Goal: Task Accomplishment & Management: Use online tool/utility

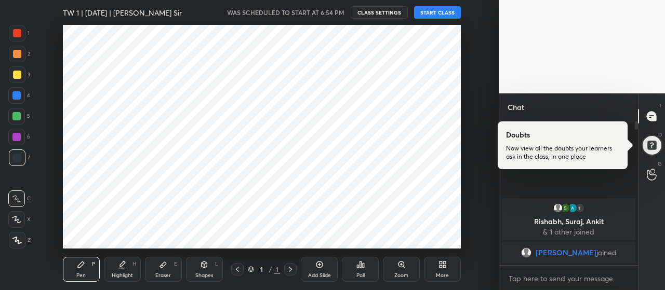
scroll to position [51736, 51503]
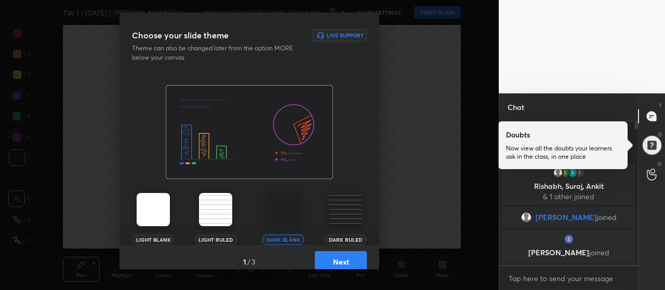
click at [340, 257] on button "Next" at bounding box center [341, 261] width 52 height 21
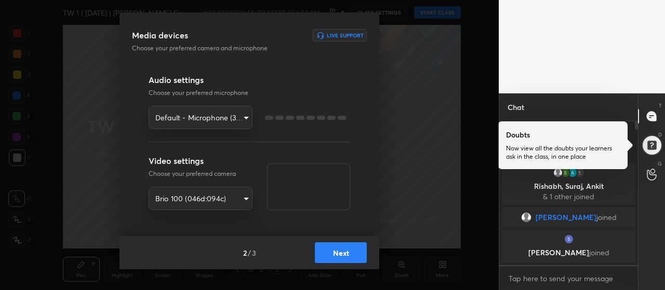
click at [244, 120] on body "1 2 3 4 5 6 7 R O A L C X Z Erase all C X Z TW 1 | [DATE] | [PERSON_NAME] Sir W…" at bounding box center [332, 145] width 665 height 290
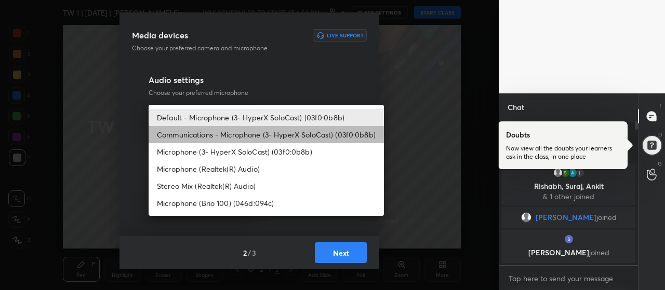
click at [252, 135] on li "Communications - Microphone (3- HyperX SoloCast) (03f0:0b8b)" at bounding box center [266, 134] width 235 height 17
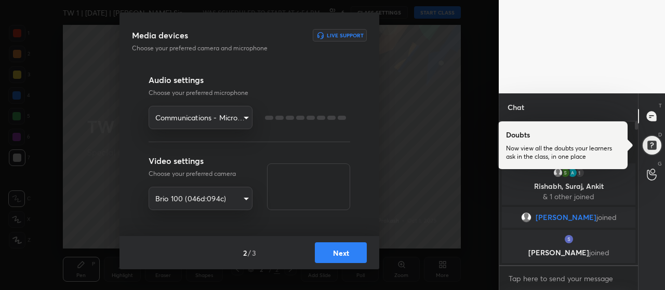
click at [229, 117] on body "1 2 3 4 5 6 7 R O A L C X Z Erase all C X Z TW 1 | [DATE] | [PERSON_NAME] Sir W…" at bounding box center [332, 145] width 665 height 290
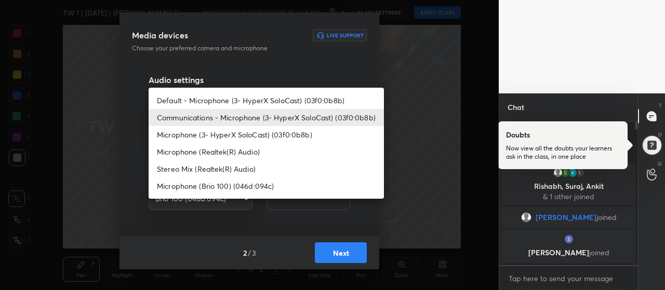
click at [243, 97] on li "Default - Microphone (3- HyperX SoloCast) (03f0:0b8b)" at bounding box center [266, 100] width 235 height 17
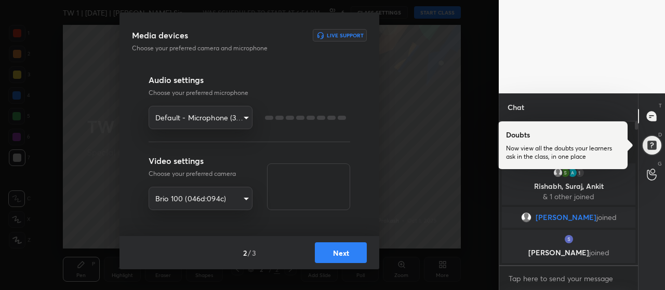
click at [238, 120] on body "1 2 3 4 5 6 7 R O A L C X Z Erase all C X Z TW 1 | [DATE] | [PERSON_NAME] Sir W…" at bounding box center [332, 145] width 665 height 290
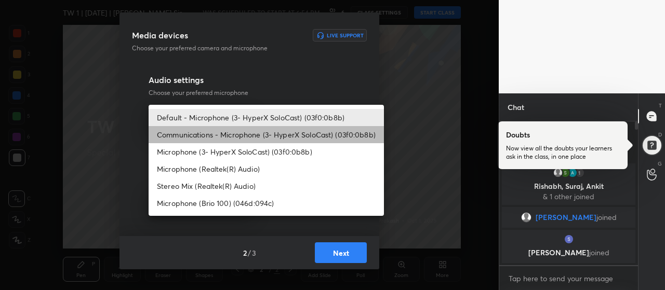
click at [248, 137] on li "Communications - Microphone (3- HyperX SoloCast) (03f0:0b8b)" at bounding box center [266, 134] width 235 height 17
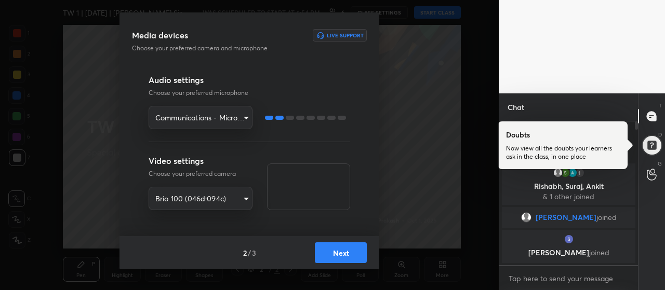
click at [220, 118] on body "1 2 3 4 5 6 7 R O A L C X Z Erase all C X Z TW 1 | [DATE] | [PERSON_NAME] Sir W…" at bounding box center [332, 145] width 665 height 290
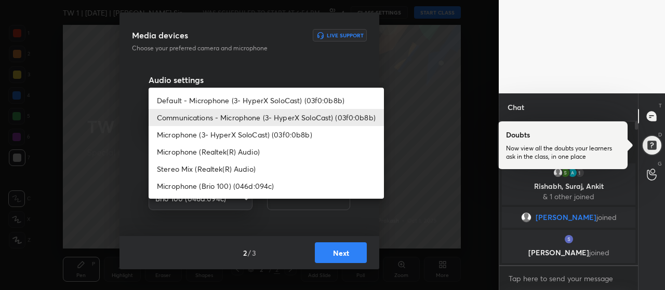
click at [240, 104] on li "Default - Microphone (3- HyperX SoloCast) (03f0:0b8b)" at bounding box center [266, 100] width 235 height 17
type input "default"
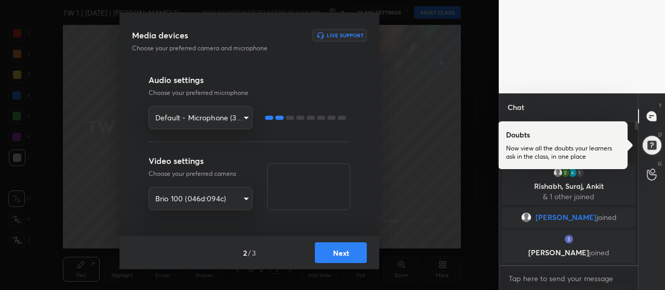
click at [352, 252] on button "Next" at bounding box center [341, 253] width 52 height 21
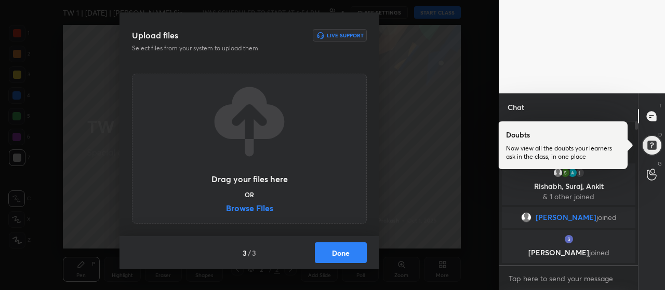
click at [264, 207] on label "Browse Files" at bounding box center [249, 209] width 47 height 11
click at [226, 207] on input "Browse Files" at bounding box center [226, 209] width 0 height 11
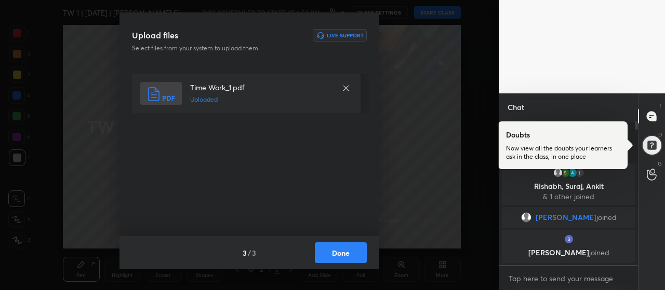
click at [331, 248] on button "Done" at bounding box center [341, 253] width 52 height 21
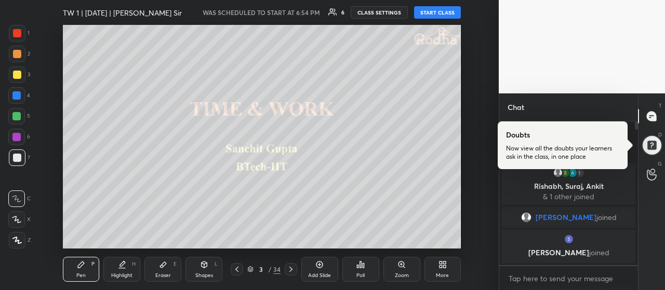
click at [22, 236] on div at bounding box center [17, 240] width 17 height 17
click at [16, 75] on div at bounding box center [17, 75] width 8 height 8
click at [428, 10] on button "START CLASS" at bounding box center [437, 12] width 47 height 12
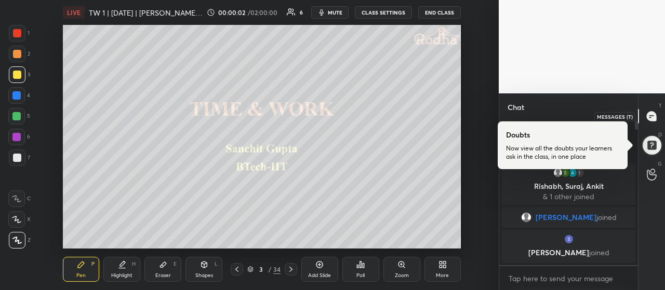
click at [653, 121] on icon at bounding box center [651, 116] width 9 height 9
click at [654, 152] on div at bounding box center [651, 145] width 21 height 21
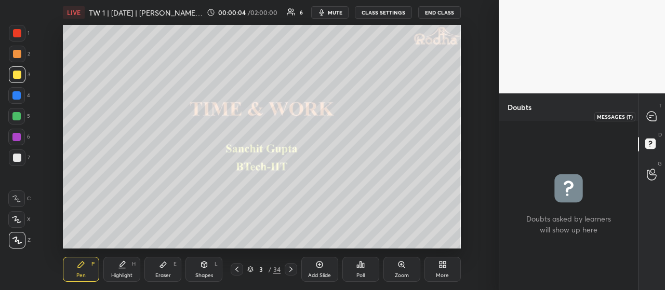
click at [654, 113] on icon at bounding box center [651, 116] width 9 height 9
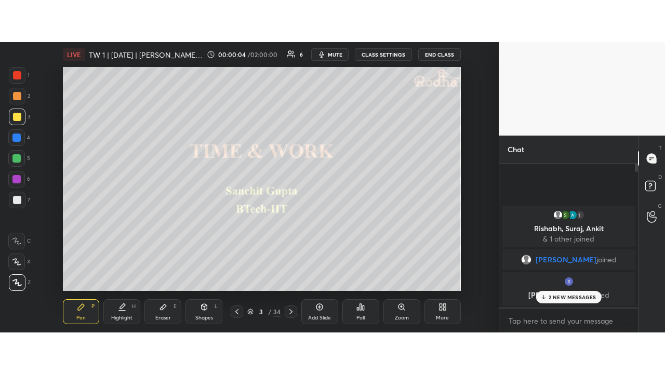
scroll to position [141, 136]
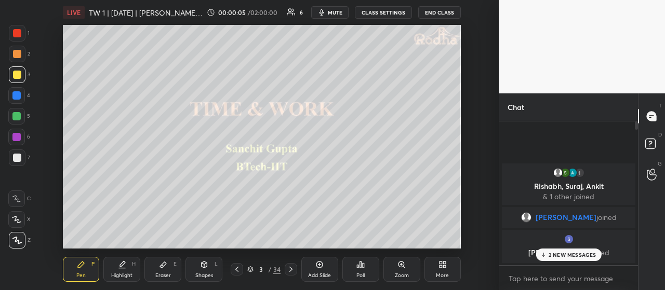
click at [571, 253] on p "2 NEW MESSAGES" at bounding box center [573, 255] width 48 height 6
click at [436, 270] on div "More" at bounding box center [443, 269] width 37 height 25
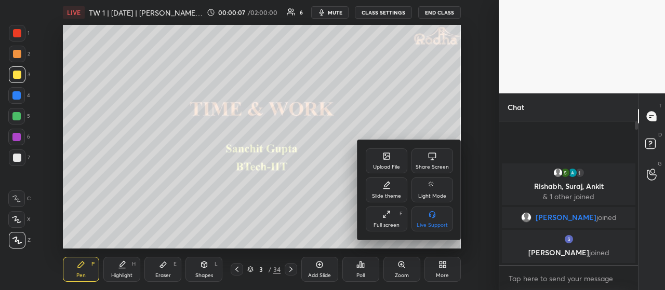
click at [382, 218] on icon at bounding box center [386, 214] width 8 height 8
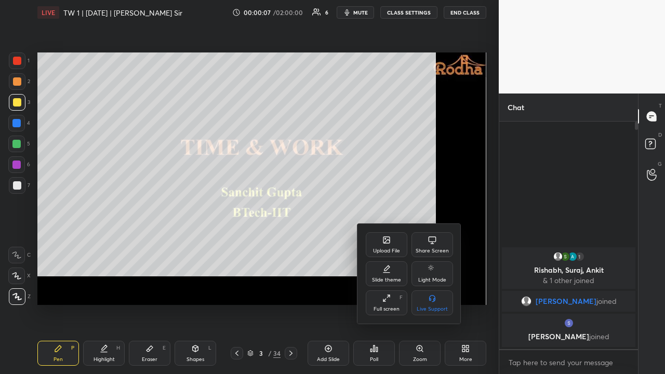
scroll to position [249, 136]
type textarea "x"
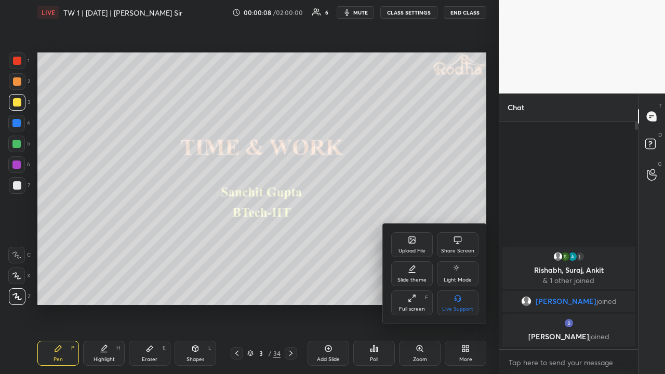
click at [355, 156] on div at bounding box center [332, 187] width 665 height 374
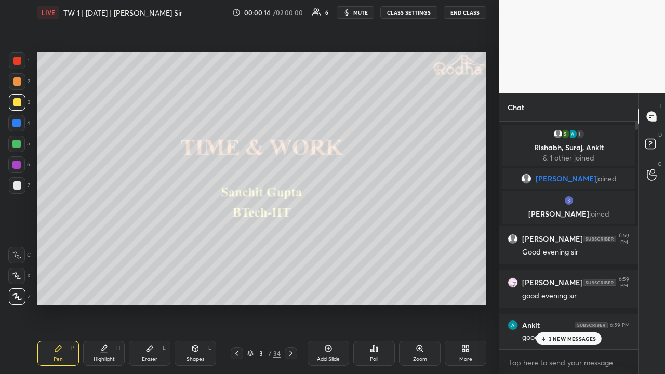
click at [568, 290] on p "3 NEW MESSAGES" at bounding box center [573, 339] width 48 height 6
click at [584, 290] on p "1 NEW MESSAGE" at bounding box center [572, 339] width 44 height 6
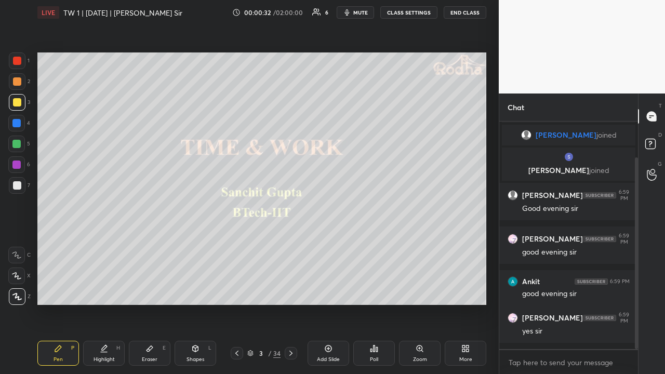
drag, startPoint x: 20, startPoint y: 81, endPoint x: 34, endPoint y: 87, distance: 14.7
click at [20, 82] on div at bounding box center [17, 81] width 8 height 8
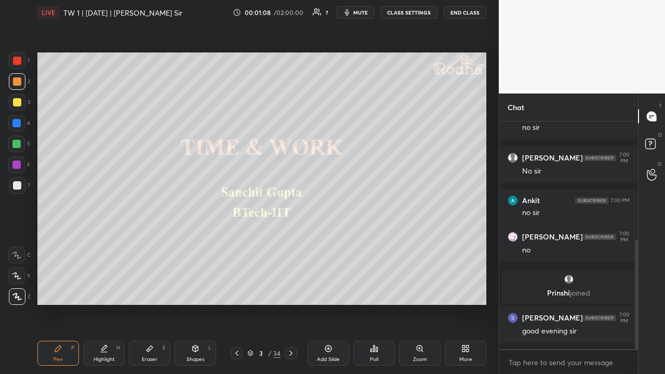
scroll to position [290, 0]
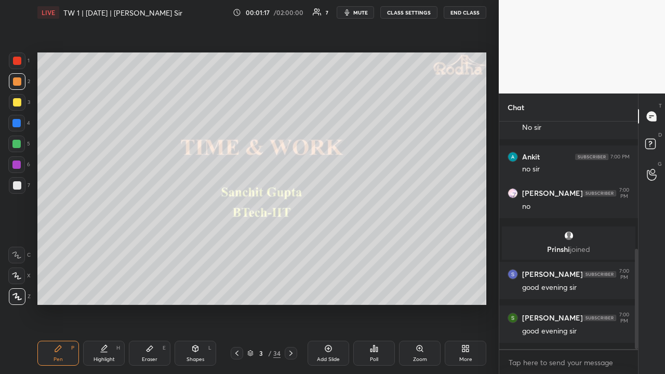
click at [19, 184] on div at bounding box center [17, 185] width 8 height 8
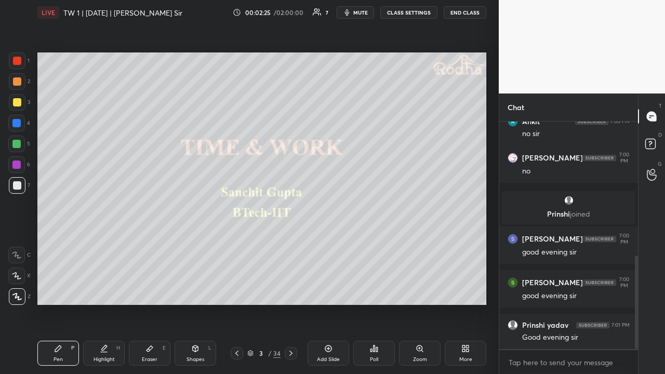
scroll to position [388, 0]
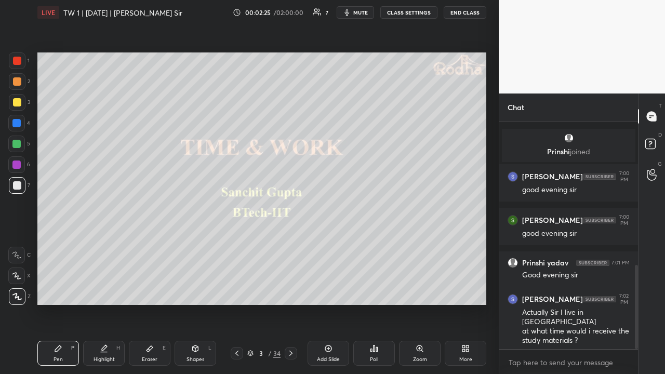
click at [19, 106] on div at bounding box center [17, 102] width 8 height 8
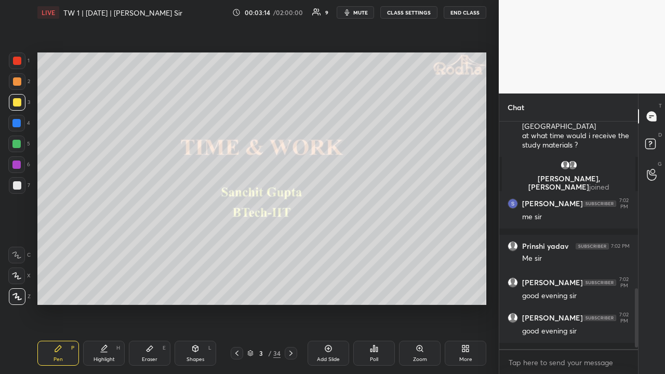
scroll to position [662, 0]
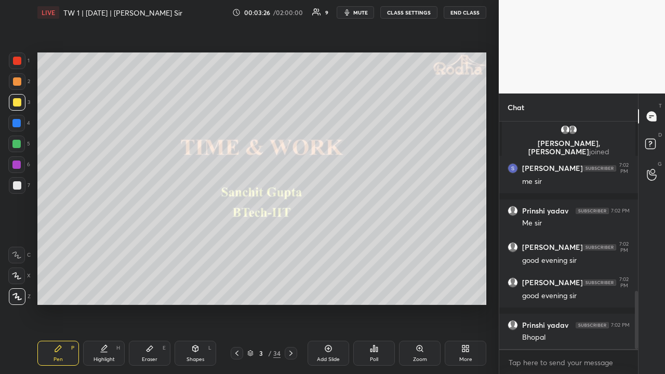
drag, startPoint x: 19, startPoint y: 145, endPoint x: 25, endPoint y: 152, distance: 9.6
click at [19, 145] on div at bounding box center [16, 144] width 8 height 8
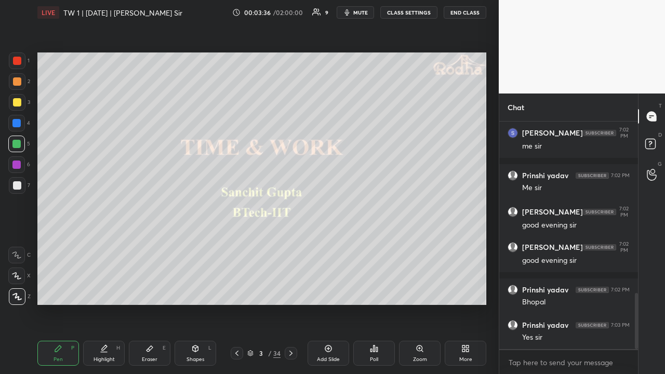
click at [293, 290] on icon at bounding box center [291, 353] width 8 height 8
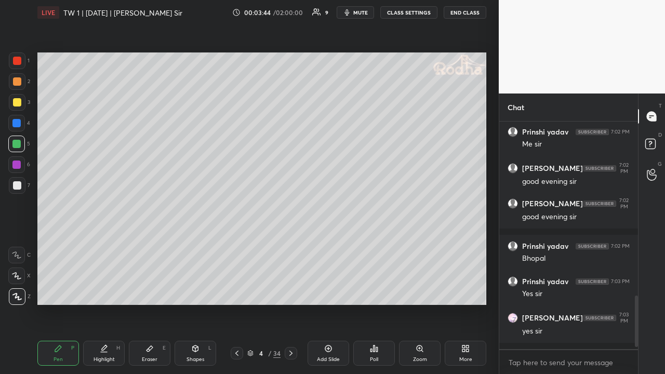
scroll to position [785, 0]
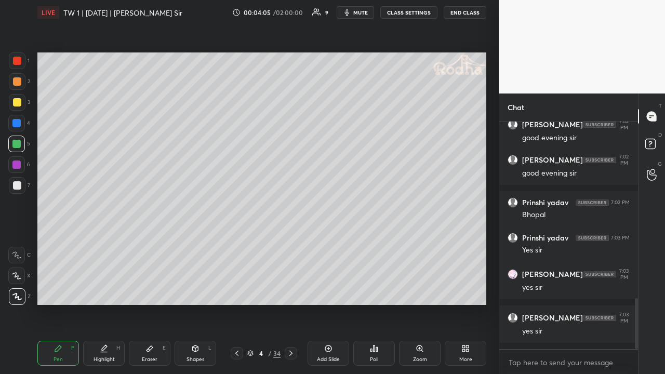
click at [19, 105] on div at bounding box center [17, 102] width 8 height 8
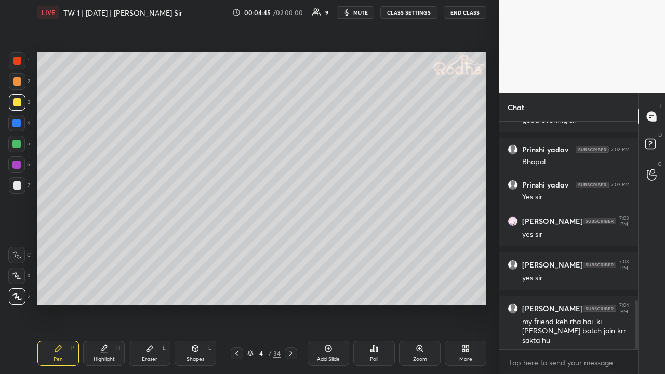
drag, startPoint x: 17, startPoint y: 79, endPoint x: 33, endPoint y: 89, distance: 18.5
click at [17, 80] on div at bounding box center [17, 81] width 8 height 8
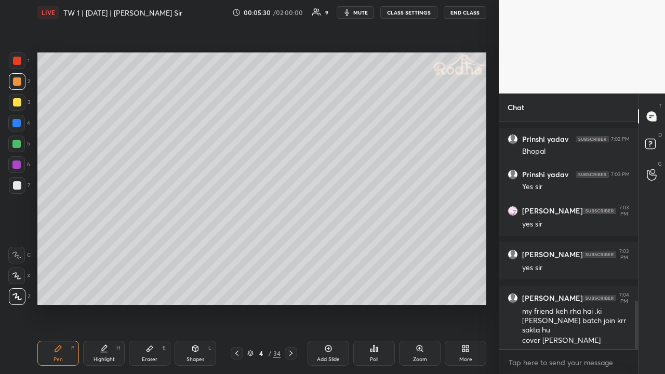
click at [21, 103] on div at bounding box center [17, 102] width 17 height 17
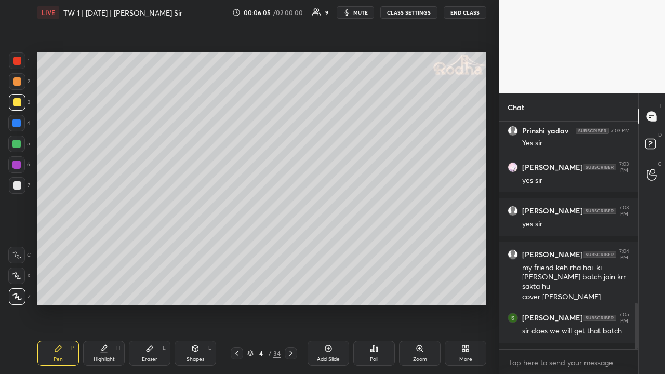
click at [19, 81] on div at bounding box center [17, 81] width 8 height 8
click at [19, 144] on div at bounding box center [16, 144] width 8 height 8
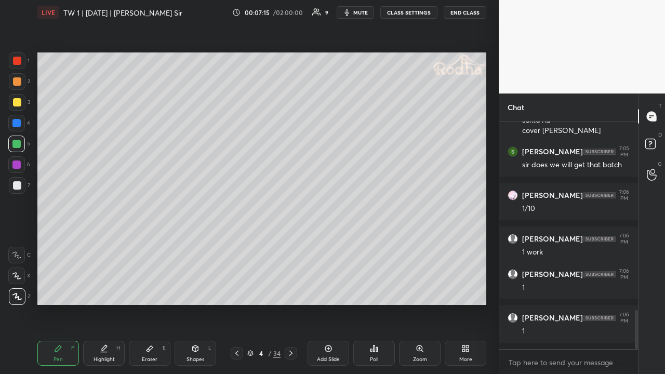
scroll to position [1102, 0]
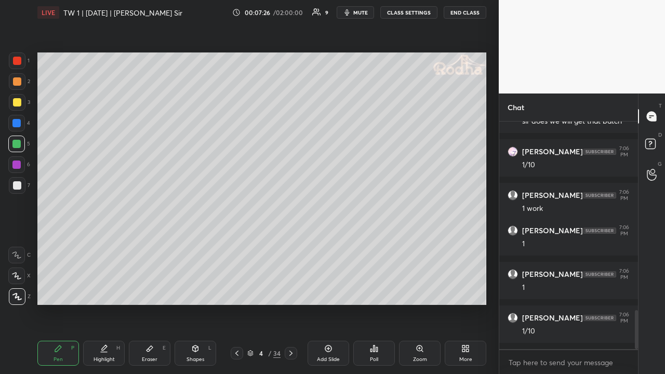
click at [21, 83] on div at bounding box center [17, 81] width 8 height 8
click at [19, 185] on div at bounding box center [17, 185] width 8 height 8
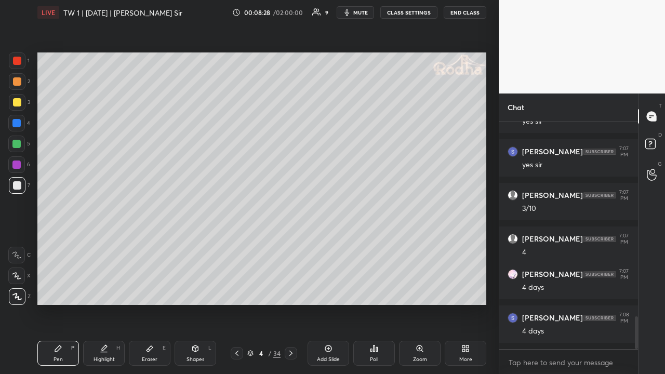
scroll to position [1399, 0]
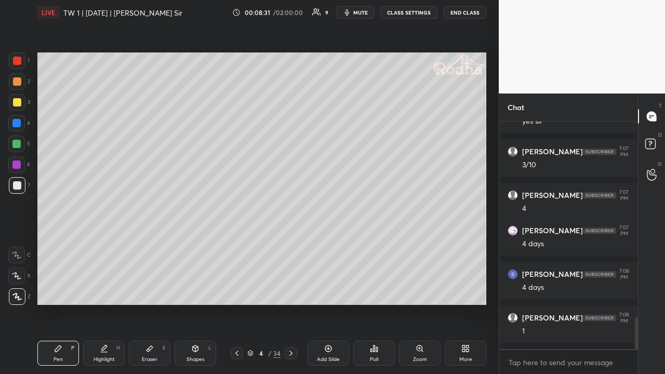
click at [330, 290] on icon at bounding box center [328, 348] width 8 height 8
click at [19, 81] on div at bounding box center [17, 81] width 8 height 8
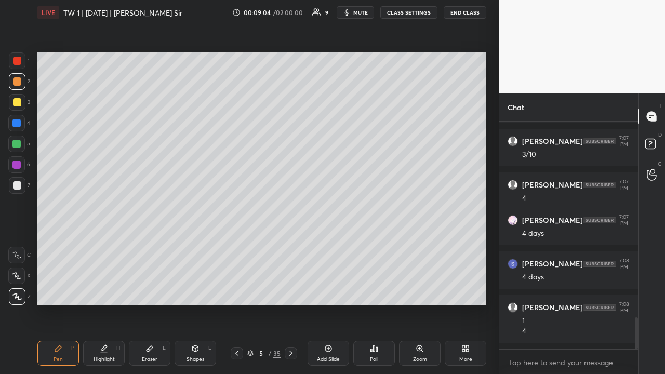
click at [18, 106] on div at bounding box center [17, 102] width 8 height 8
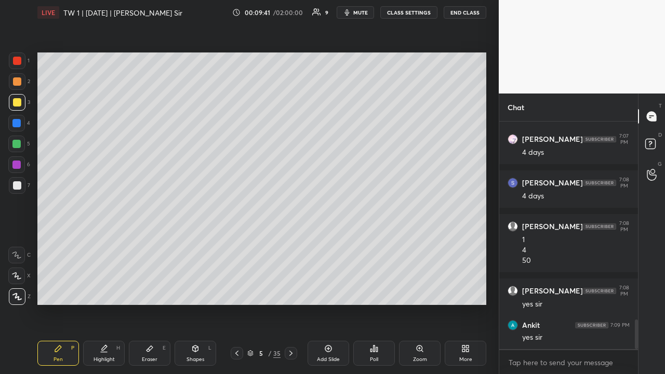
scroll to position [1534, 0]
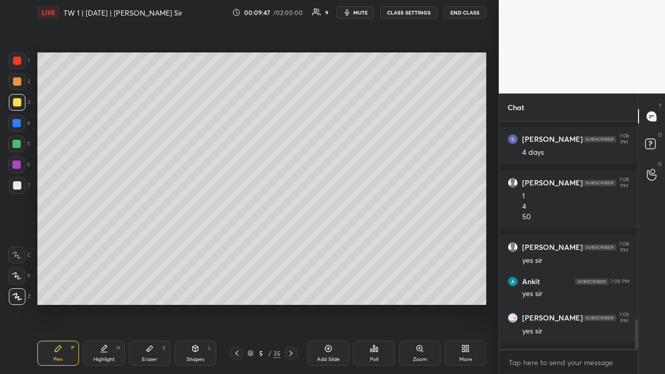
click at [20, 166] on div at bounding box center [16, 165] width 8 height 8
click at [236, 290] on icon at bounding box center [236, 353] width 3 height 5
click at [17, 63] on div at bounding box center [17, 61] width 8 height 8
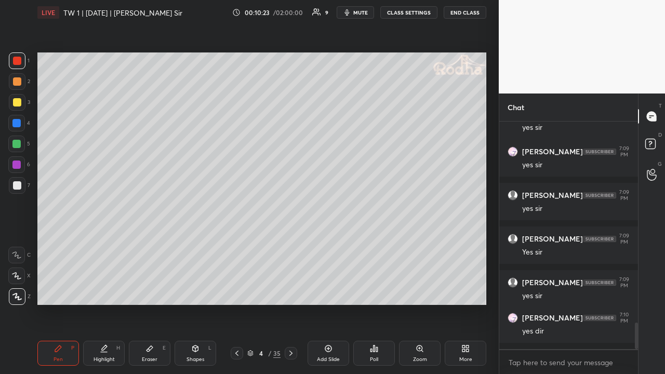
scroll to position [1744, 0]
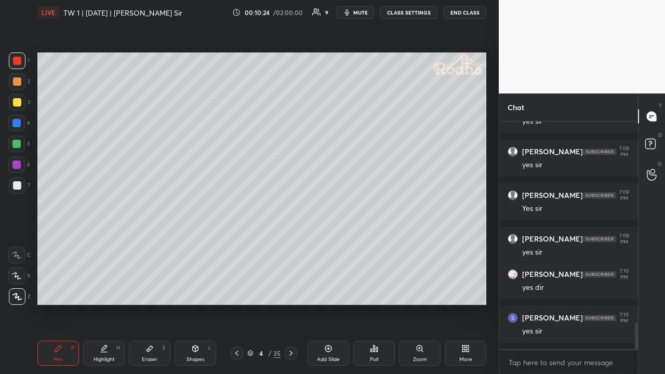
drag, startPoint x: 21, startPoint y: 103, endPoint x: 28, endPoint y: 113, distance: 12.7
click at [20, 102] on div at bounding box center [17, 102] width 17 height 17
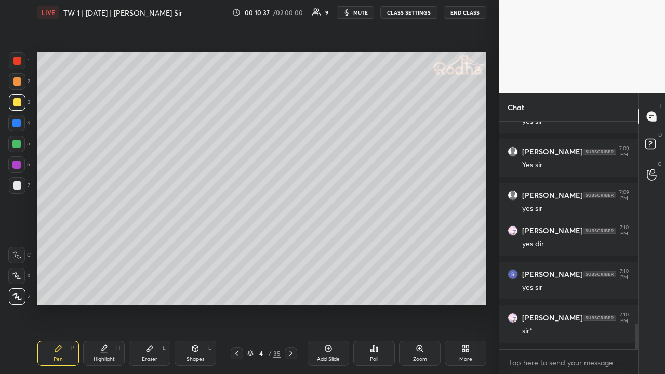
click at [151, 290] on icon at bounding box center [149, 348] width 8 height 8
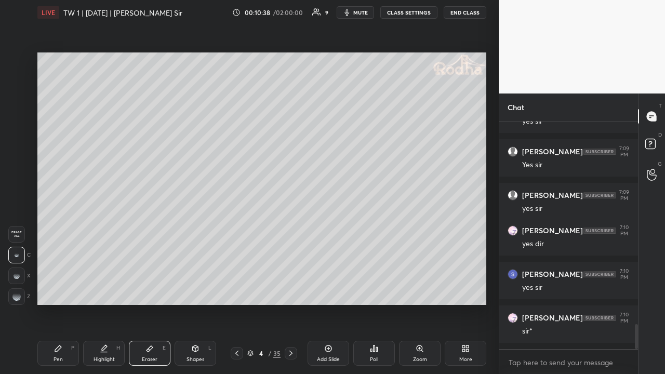
scroll to position [1831, 0]
click at [65, 290] on div "Pen P" at bounding box center [58, 353] width 42 height 25
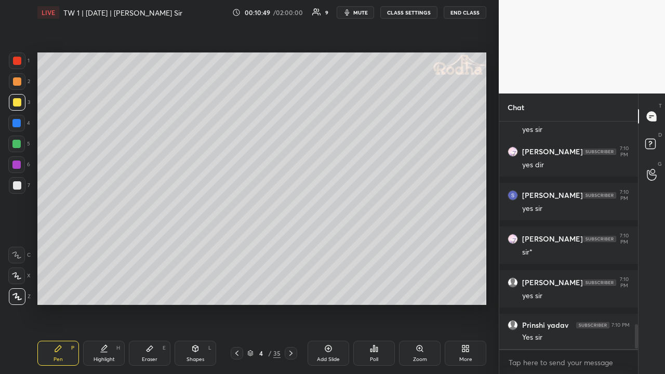
scroll to position [1902, 0]
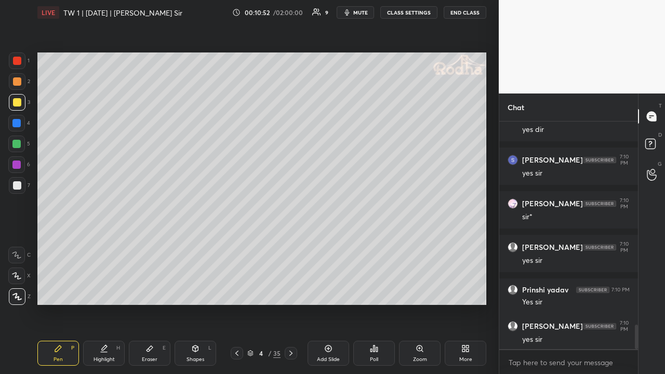
click at [292, 290] on icon at bounding box center [291, 353] width 8 height 8
click at [291, 290] on icon at bounding box center [291, 353] width 8 height 8
click at [21, 84] on div at bounding box center [17, 81] width 17 height 17
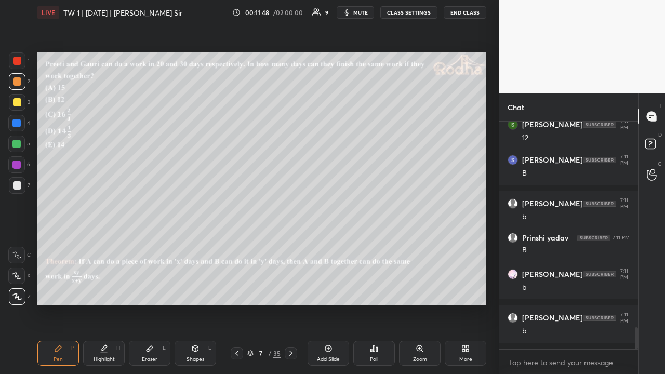
scroll to position [2174, 0]
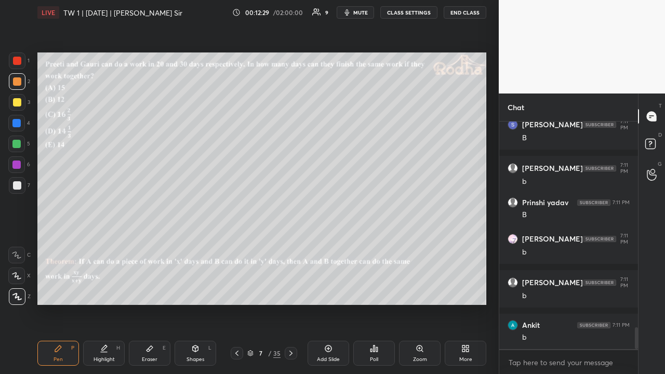
click at [16, 100] on div at bounding box center [17, 102] width 8 height 8
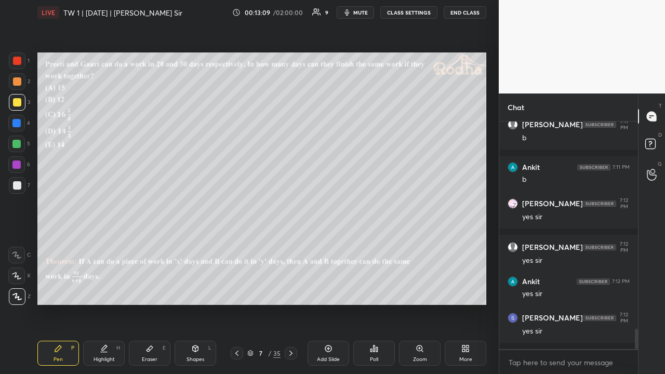
scroll to position [2367, 0]
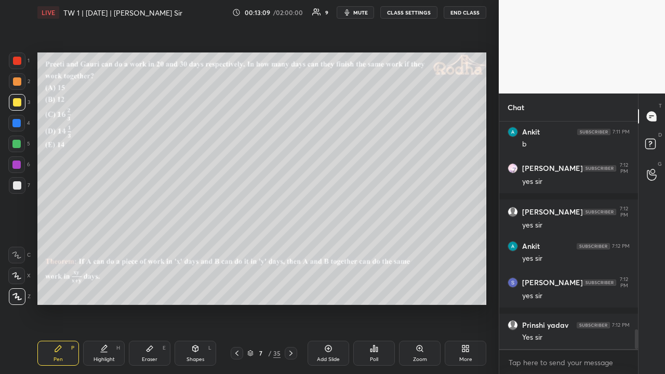
drag, startPoint x: 18, startPoint y: 83, endPoint x: 22, endPoint y: 92, distance: 10.2
click at [17, 84] on div at bounding box center [17, 81] width 8 height 8
click at [291, 290] on icon at bounding box center [291, 353] width 8 height 8
click at [19, 100] on div at bounding box center [17, 102] width 8 height 8
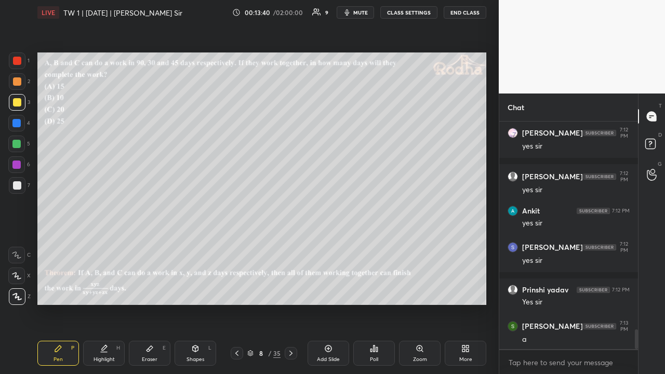
click at [21, 80] on div at bounding box center [17, 81] width 8 height 8
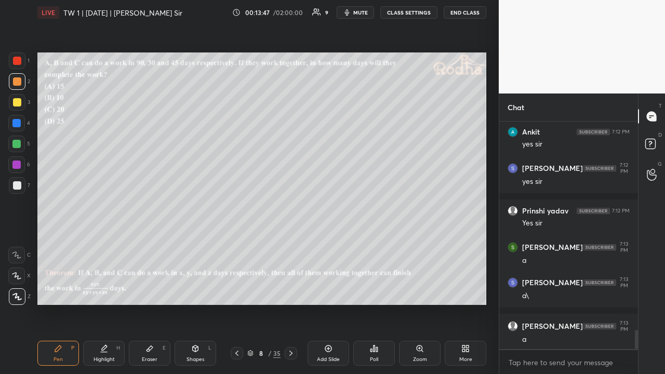
scroll to position [2517, 0]
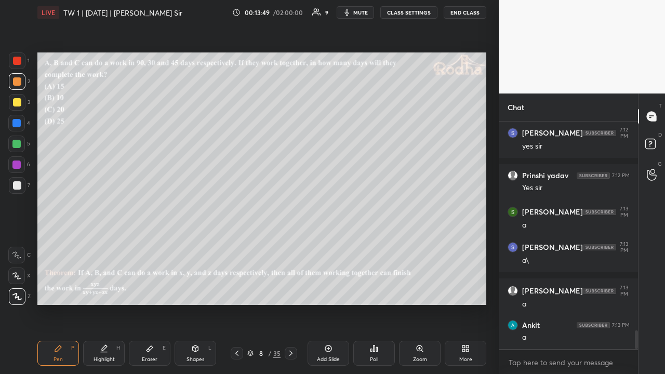
click at [19, 67] on div at bounding box center [17, 60] width 17 height 17
drag, startPoint x: 20, startPoint y: 79, endPoint x: 26, endPoint y: 93, distance: 15.1
click at [20, 80] on div at bounding box center [17, 81] width 8 height 8
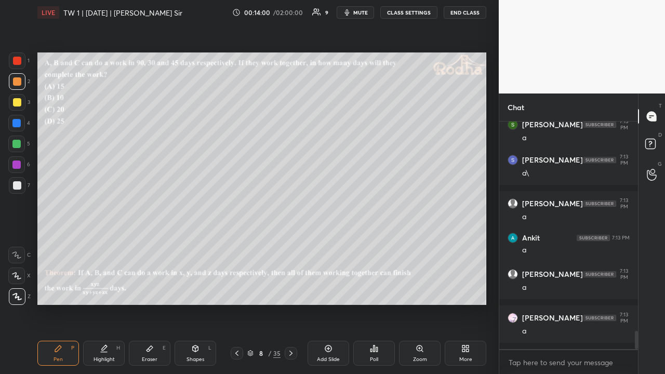
scroll to position [2640, 0]
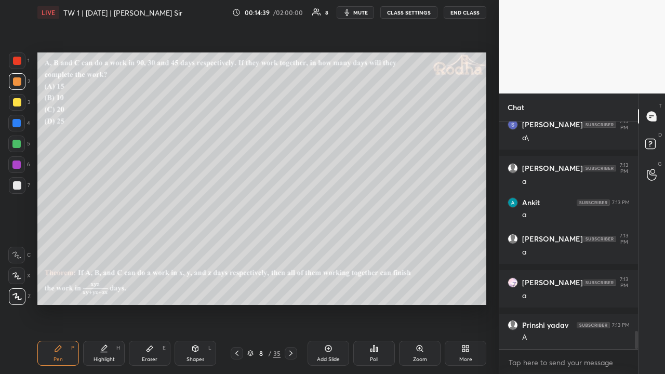
click at [20, 107] on div at bounding box center [17, 102] width 17 height 17
click at [19, 62] on div at bounding box center [17, 61] width 8 height 8
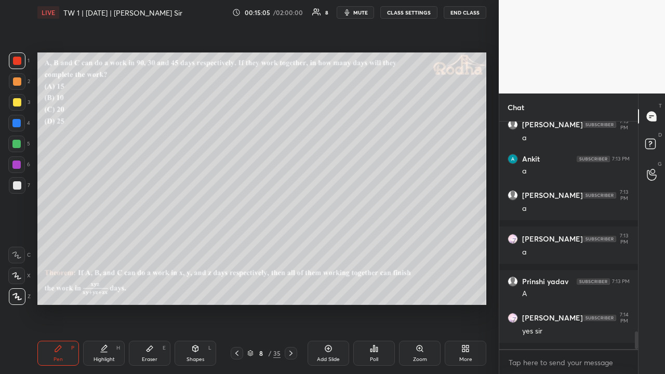
click at [16, 184] on div at bounding box center [17, 185] width 8 height 8
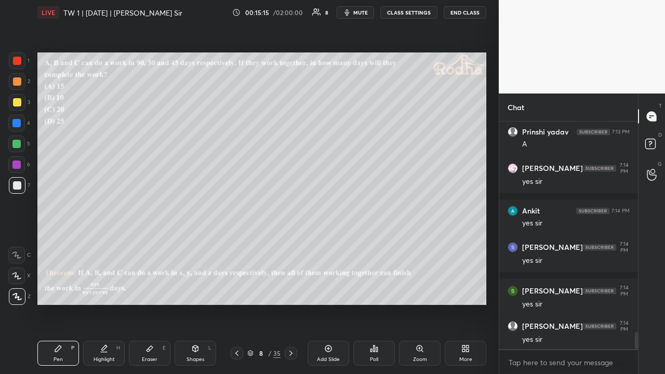
scroll to position [2877, 0]
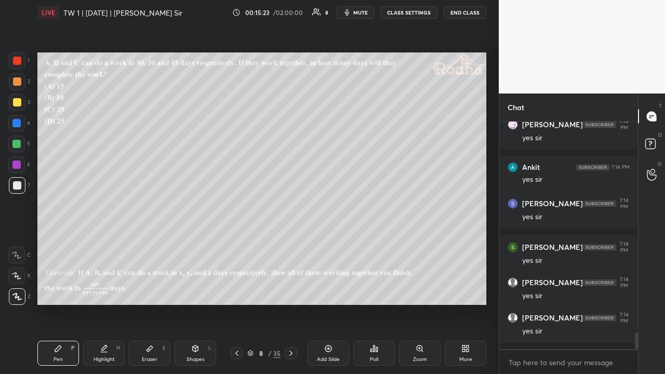
click at [16, 82] on div at bounding box center [17, 81] width 8 height 8
click at [292, 290] on icon at bounding box center [291, 353] width 8 height 8
click at [18, 106] on div at bounding box center [17, 102] width 8 height 8
click at [369, 290] on div "Poll" at bounding box center [374, 353] width 42 height 25
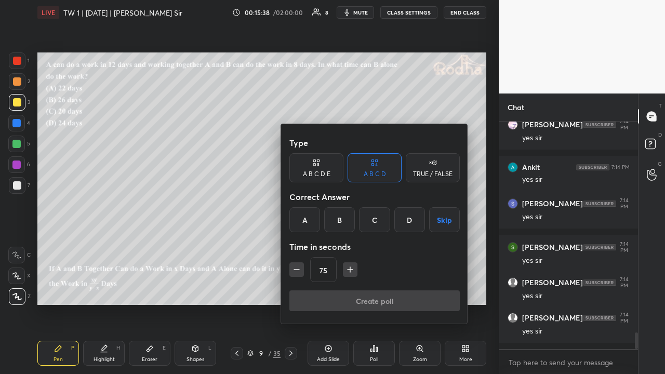
click at [406, 218] on div "D" at bounding box center [409, 219] width 31 height 25
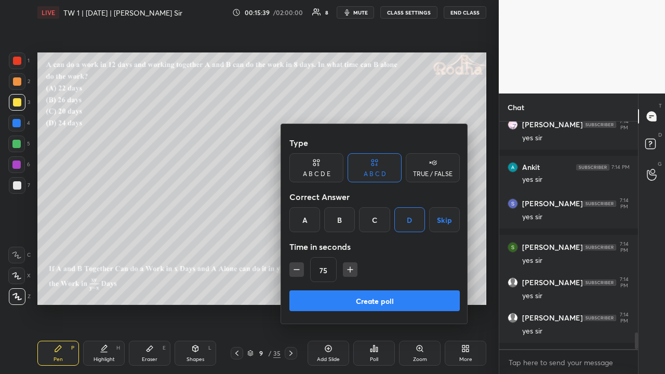
click at [299, 272] on icon "button" at bounding box center [296, 269] width 10 height 10
click at [299, 270] on icon "button" at bounding box center [296, 269] width 10 height 10
type input "45"
click at [366, 290] on button "Create poll" at bounding box center [374, 300] width 170 height 21
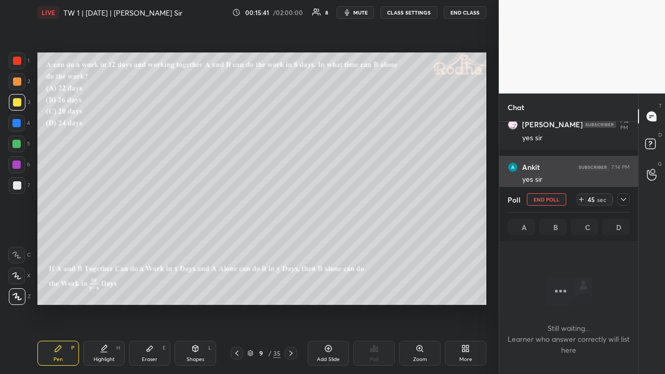
scroll to position [0, 0]
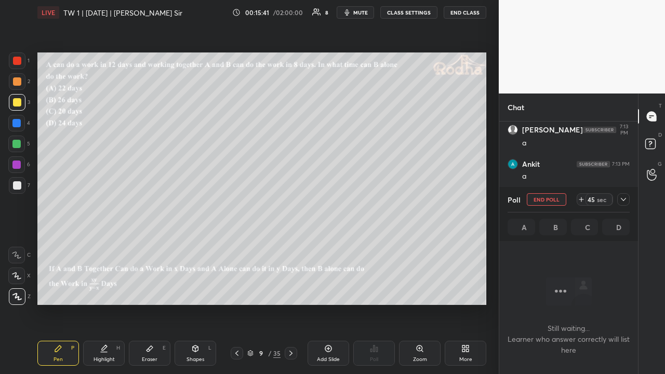
click at [623, 201] on icon at bounding box center [623, 199] width 5 height 3
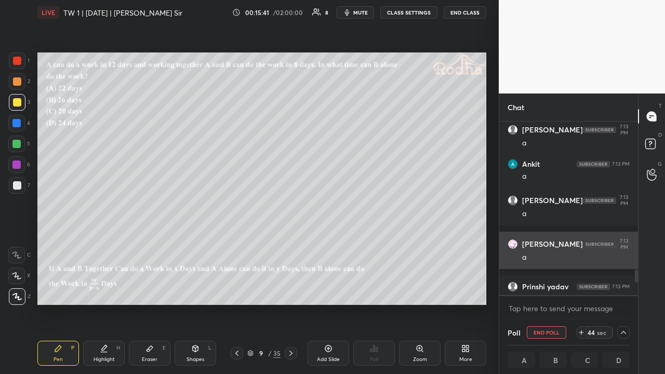
scroll to position [3, 3]
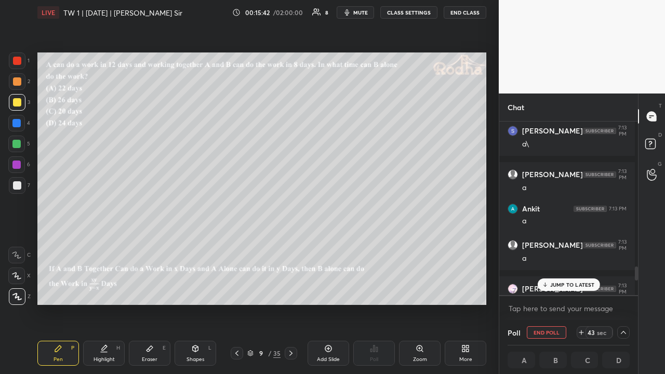
click at [573, 283] on p "JUMP TO LATEST" at bounding box center [572, 285] width 45 height 6
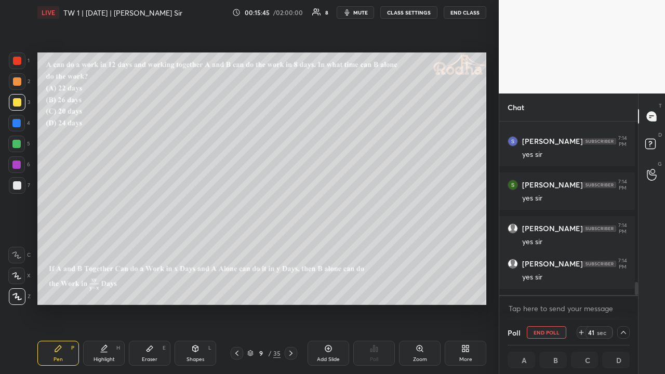
click at [19, 82] on div at bounding box center [17, 81] width 8 height 8
click at [619, 290] on icon at bounding box center [623, 332] width 8 height 8
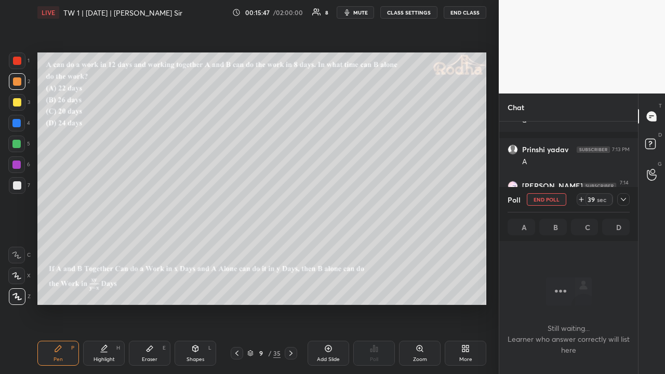
scroll to position [1828, 0]
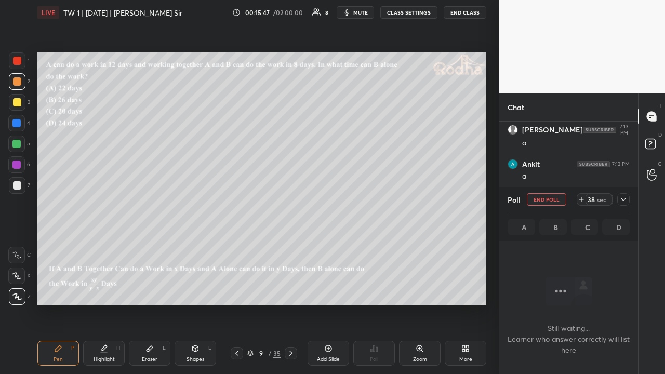
click at [626, 200] on icon at bounding box center [623, 199] width 8 height 8
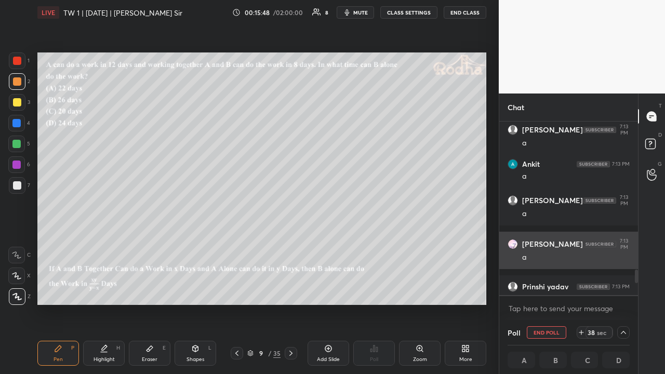
scroll to position [170, 132]
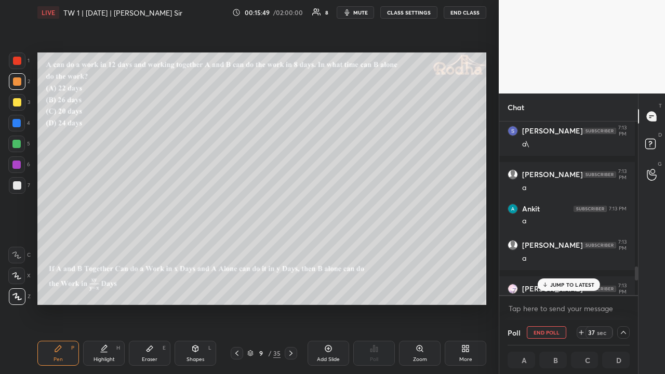
click at [570, 284] on p "JUMP TO LATEST" at bounding box center [572, 285] width 45 height 6
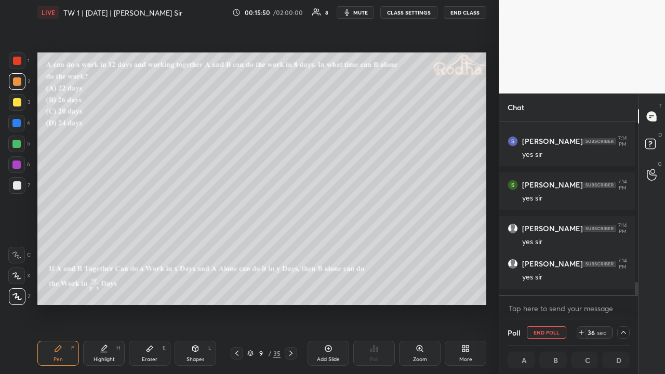
click at [17, 82] on div at bounding box center [17, 81] width 8 height 8
click at [619, 290] on icon at bounding box center [623, 332] width 8 height 8
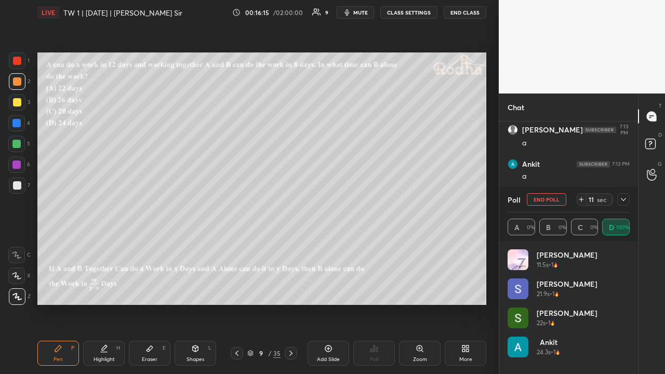
click at [627, 204] on div at bounding box center [623, 199] width 12 height 12
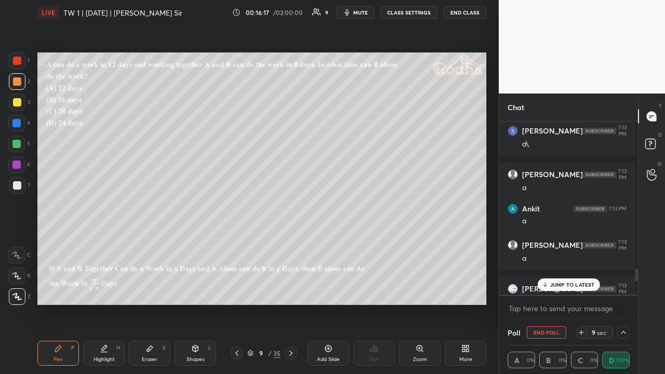
click at [581, 290] on icon at bounding box center [581, 332] width 0 height 4
click at [578, 286] on p "JUMP TO LATEST" at bounding box center [572, 285] width 45 height 6
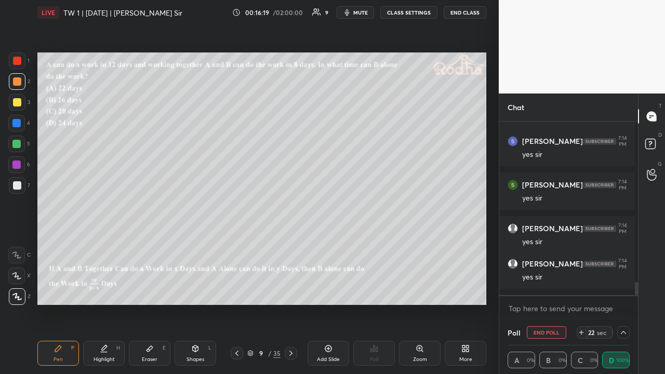
click at [620, 290] on icon at bounding box center [623, 332] width 8 height 8
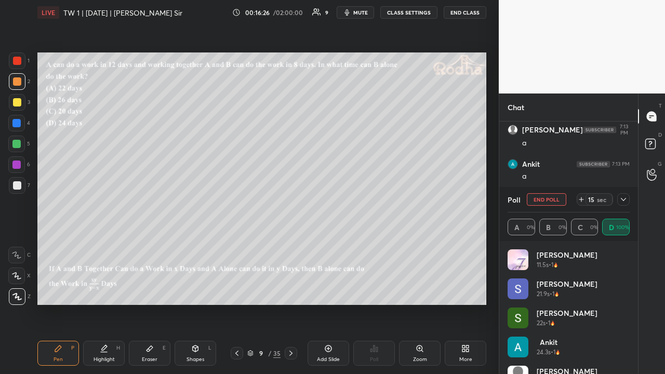
click at [20, 102] on div at bounding box center [17, 102] width 8 height 8
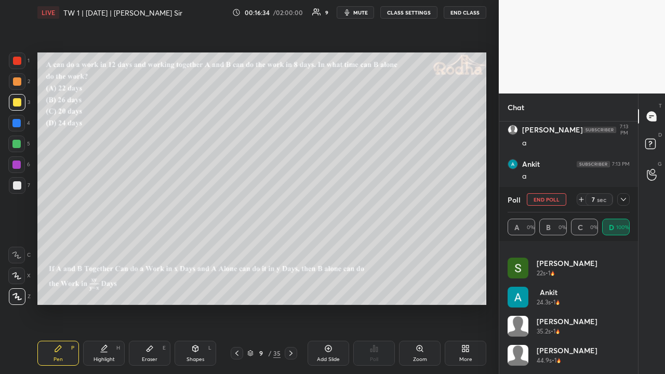
click at [622, 198] on icon at bounding box center [623, 199] width 8 height 8
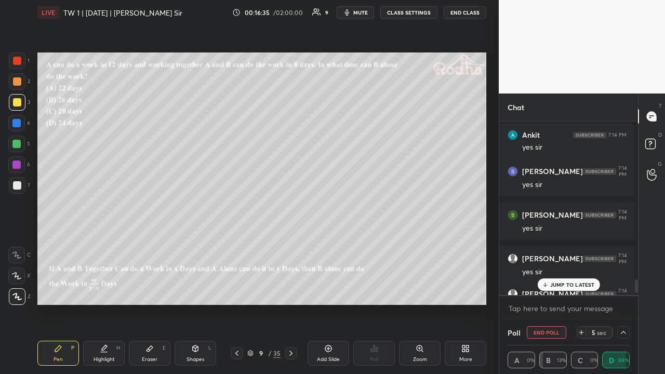
click at [573, 280] on div "JUMP TO LATEST" at bounding box center [568, 285] width 62 height 12
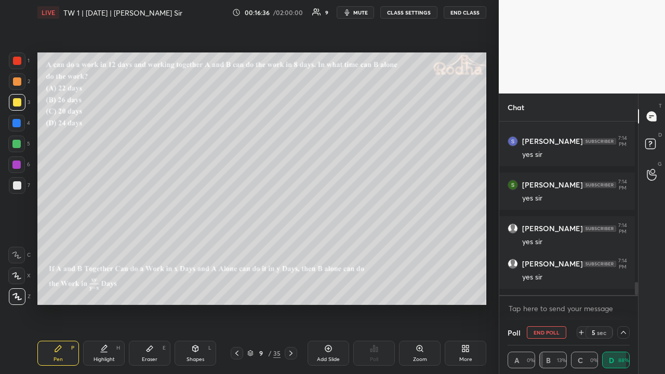
click at [619, 290] on icon at bounding box center [623, 332] width 8 height 8
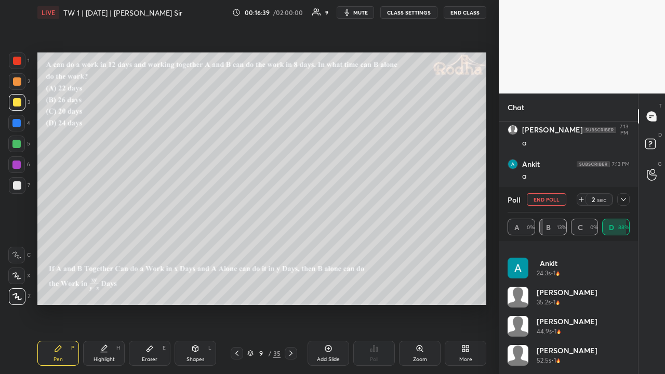
click at [624, 200] on icon at bounding box center [623, 199] width 8 height 8
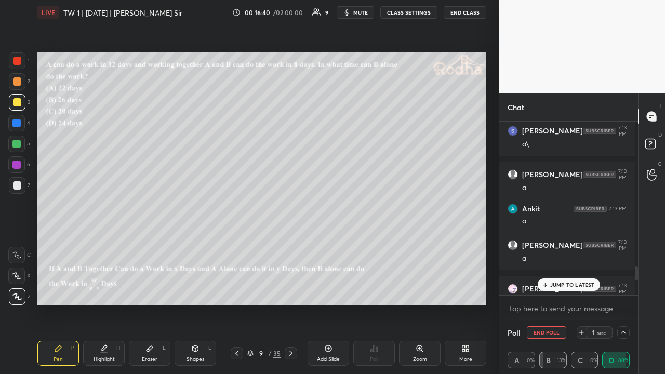
click at [573, 285] on p "JUMP TO LATEST" at bounding box center [572, 285] width 45 height 6
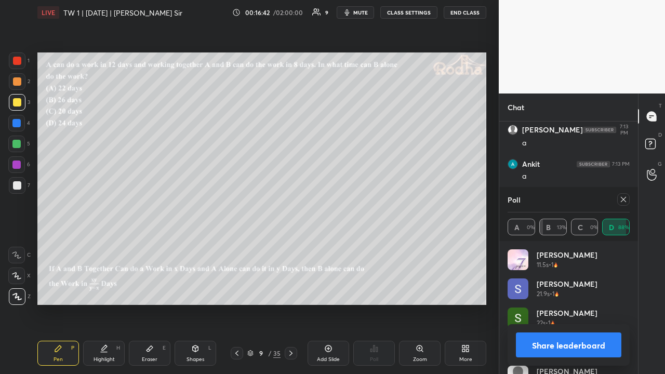
click at [624, 201] on icon at bounding box center [623, 199] width 8 height 8
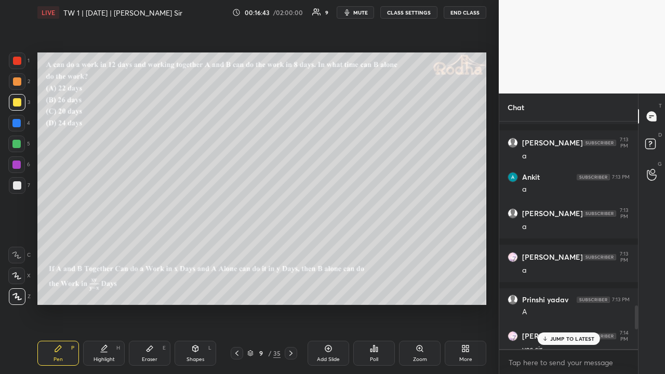
click at [558, 290] on p "JUMP TO LATEST" at bounding box center [572, 339] width 45 height 6
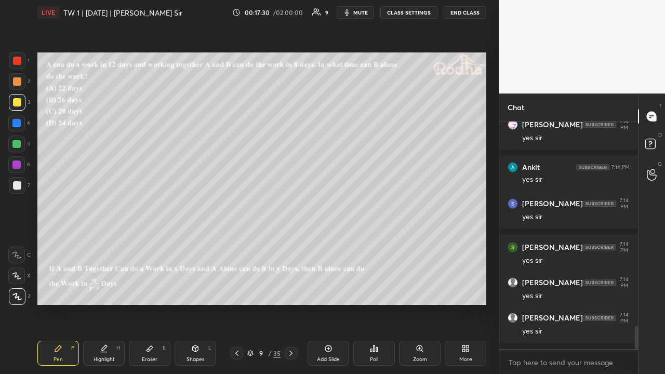
click at [18, 85] on div at bounding box center [17, 81] width 8 height 8
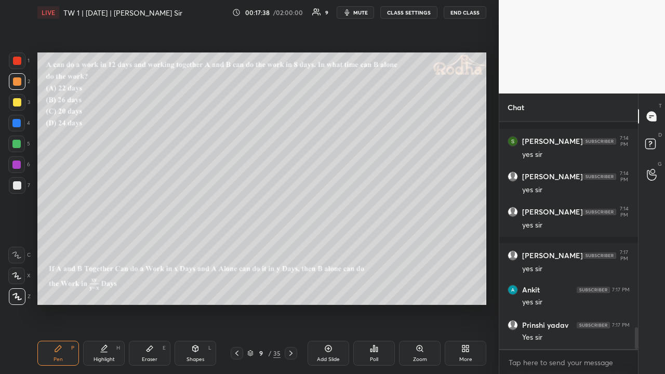
scroll to position [2212, 0]
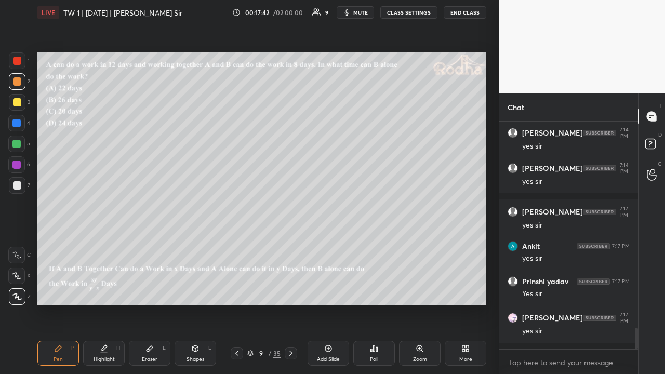
click at [292, 290] on icon at bounding box center [291, 353] width 8 height 8
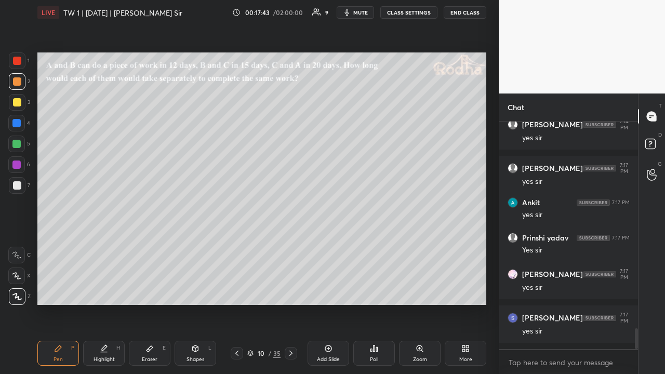
click at [292, 290] on icon at bounding box center [291, 353] width 8 height 8
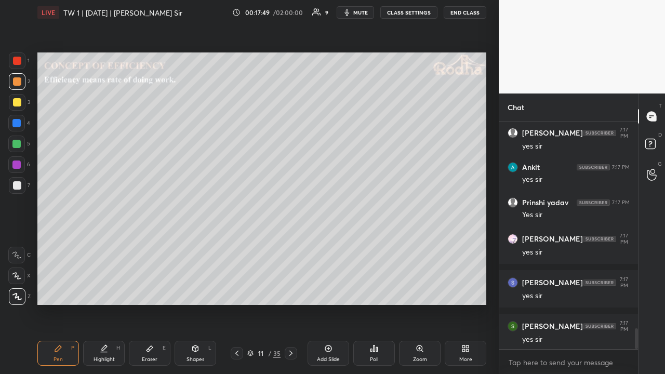
click at [328, 290] on icon at bounding box center [328, 348] width 3 height 3
click at [19, 63] on div at bounding box center [17, 61] width 8 height 8
drag, startPoint x: 13, startPoint y: 104, endPoint x: 36, endPoint y: 117, distance: 26.7
click at [13, 105] on div at bounding box center [17, 102] width 8 height 8
click at [238, 290] on icon at bounding box center [237, 353] width 8 height 8
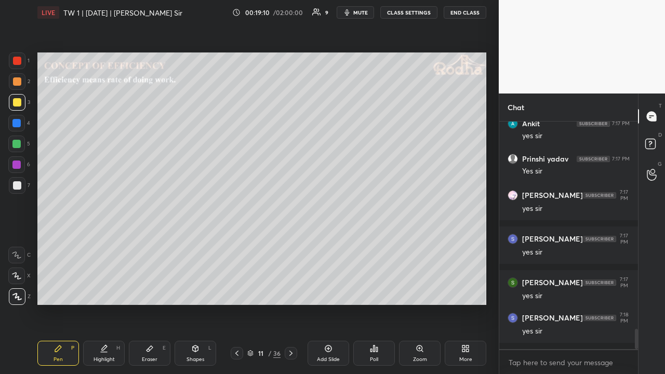
scroll to position [2370, 0]
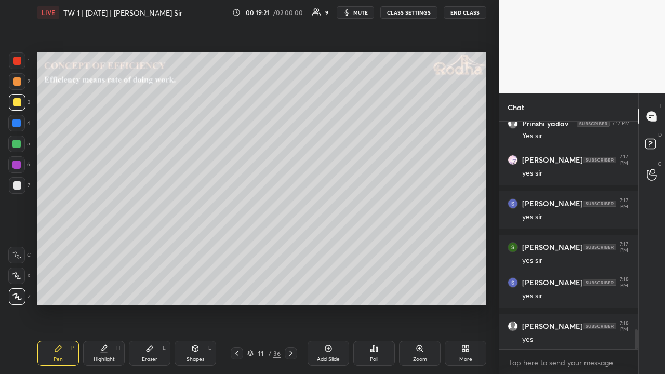
drag, startPoint x: 19, startPoint y: 142, endPoint x: 24, endPoint y: 149, distance: 8.5
click at [21, 143] on div at bounding box center [16, 144] width 8 height 8
drag, startPoint x: 18, startPoint y: 84, endPoint x: 29, endPoint y: 94, distance: 14.8
click at [17, 85] on div at bounding box center [17, 81] width 8 height 8
click at [19, 103] on div at bounding box center [17, 102] width 8 height 8
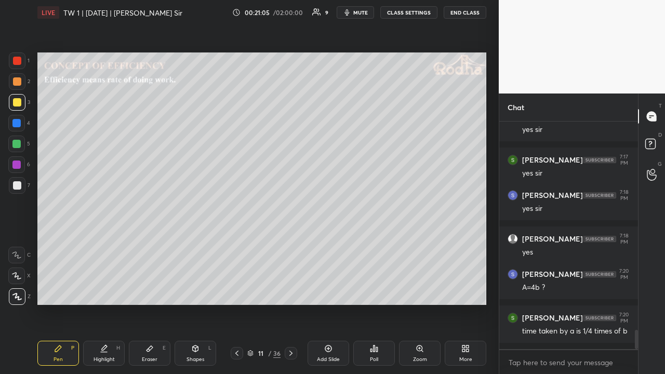
scroll to position [2501, 0]
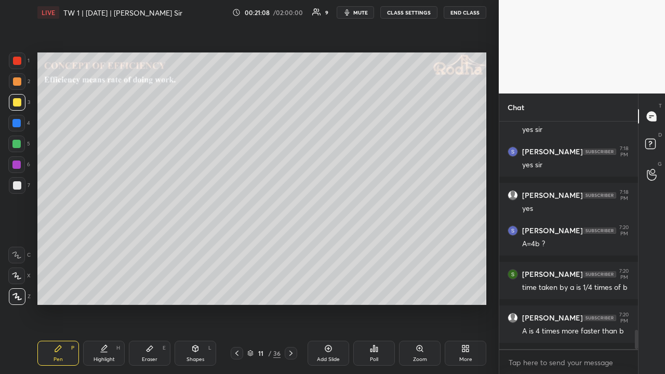
click at [19, 63] on div at bounding box center [17, 61] width 8 height 8
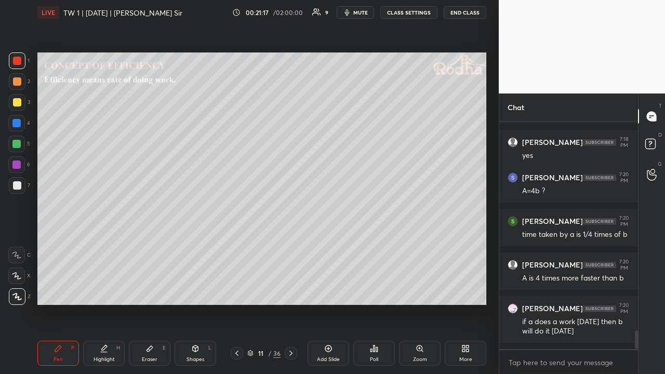
click at [17, 102] on div at bounding box center [17, 102] width 8 height 8
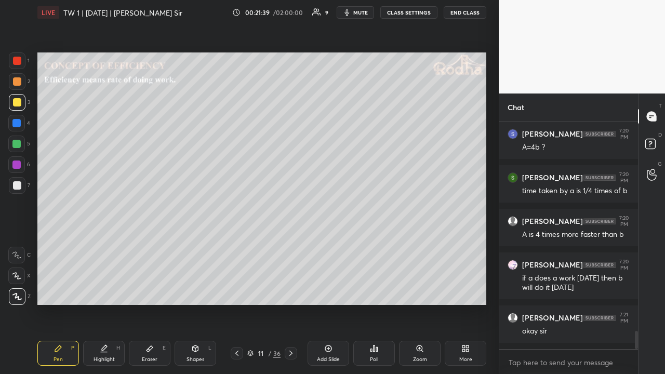
scroll to position [2642, 0]
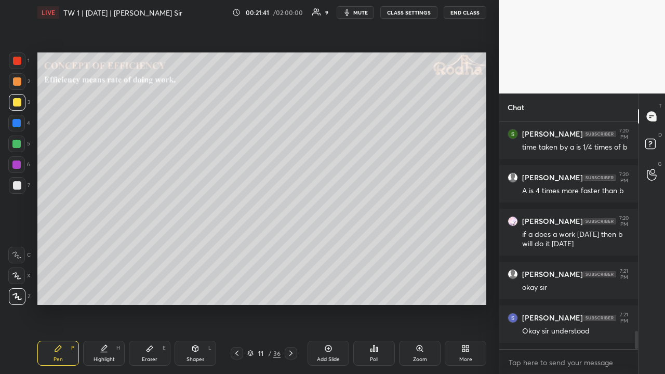
click at [19, 83] on div at bounding box center [17, 81] width 8 height 8
click at [19, 147] on div at bounding box center [16, 144] width 8 height 8
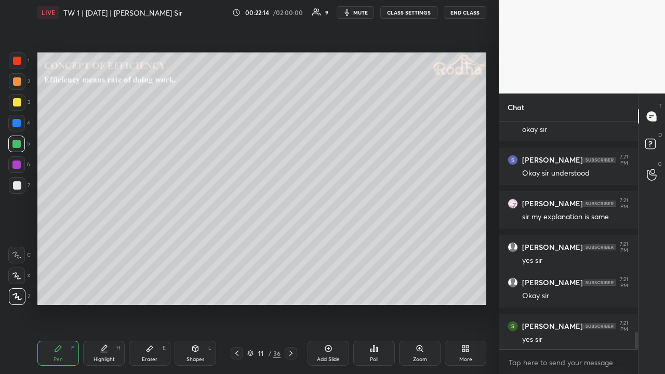
scroll to position [2835, 0]
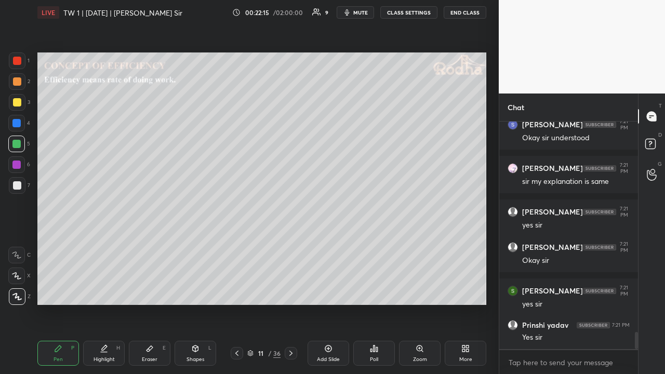
drag, startPoint x: 19, startPoint y: 79, endPoint x: 28, endPoint y: 82, distance: 9.2
click at [20, 80] on div at bounding box center [17, 81] width 8 height 8
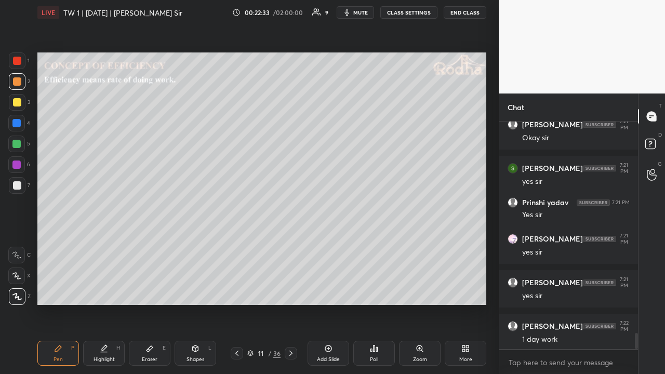
scroll to position [3001, 0]
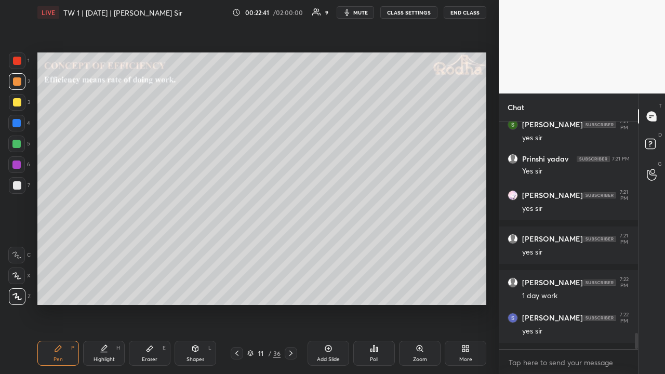
click at [21, 187] on div at bounding box center [17, 185] width 17 height 17
click at [17, 140] on div at bounding box center [16, 144] width 8 height 8
click at [19, 146] on div at bounding box center [16, 144] width 8 height 8
click at [650, 148] on rect at bounding box center [650, 144] width 10 height 10
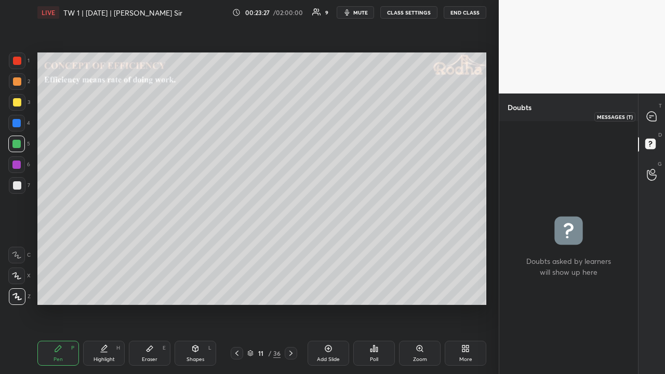
click at [651, 120] on icon at bounding box center [651, 116] width 9 height 9
type textarea "x"
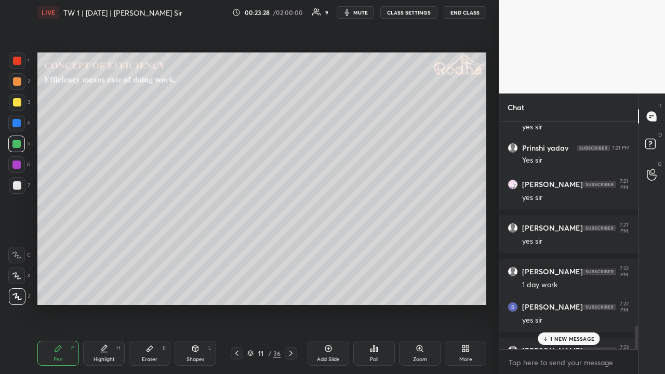
scroll to position [3327, 0]
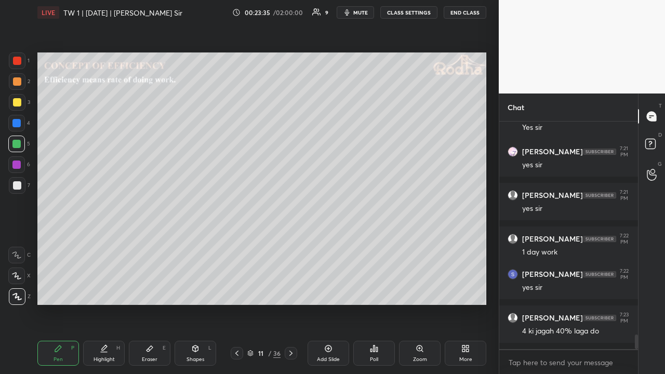
click at [18, 85] on div at bounding box center [17, 81] width 8 height 8
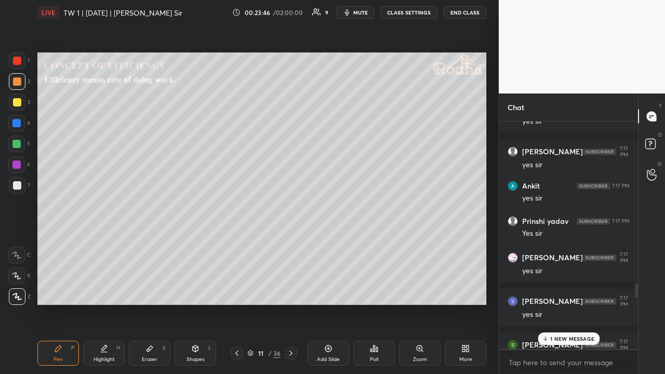
scroll to position [2496, 0]
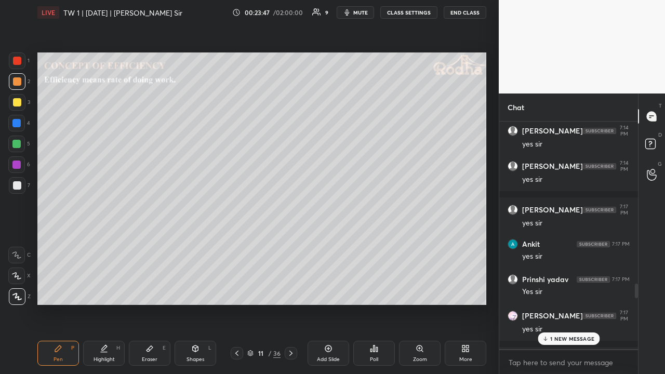
click at [572, 290] on p "1 NEW MESSAGE" at bounding box center [572, 339] width 44 height 6
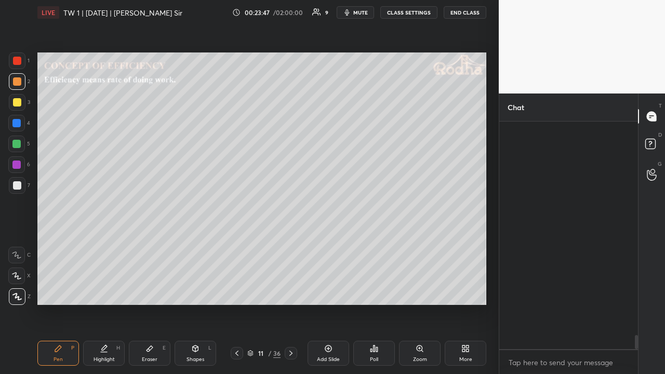
scroll to position [3433, 0]
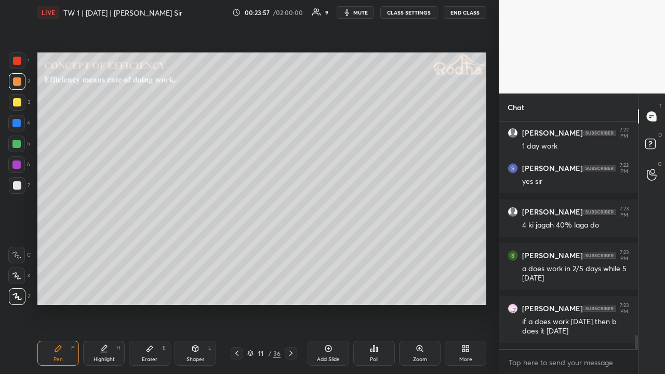
drag, startPoint x: 20, startPoint y: 103, endPoint x: 37, endPoint y: 111, distance: 19.1
click at [21, 103] on div at bounding box center [17, 102] width 17 height 17
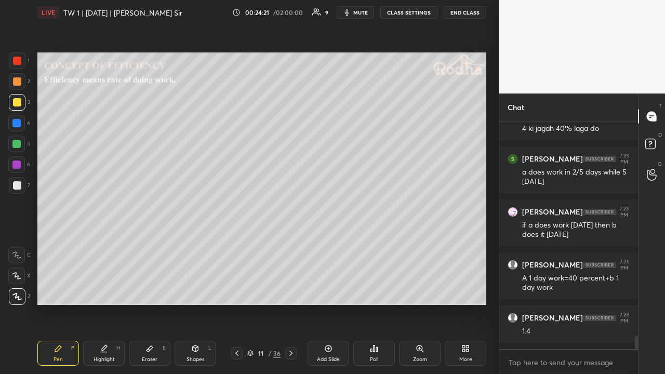
scroll to position [3573, 0]
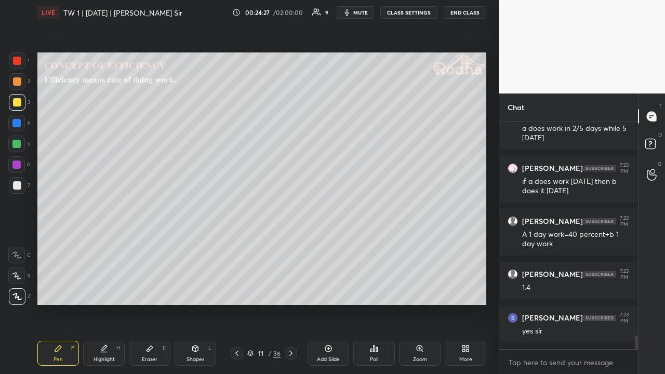
click at [16, 144] on div at bounding box center [16, 144] width 8 height 8
drag, startPoint x: 18, startPoint y: 84, endPoint x: 20, endPoint y: 92, distance: 8.2
click at [18, 84] on div at bounding box center [17, 81] width 8 height 8
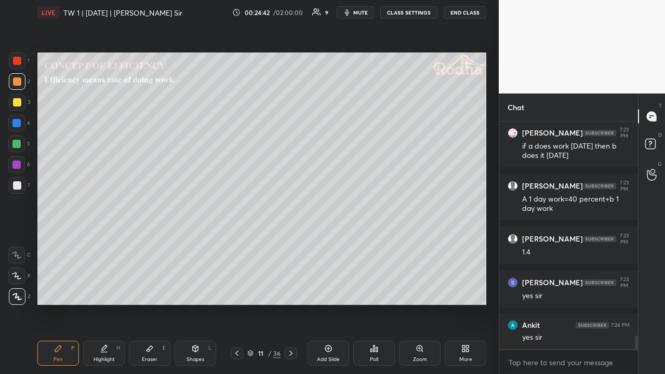
scroll to position [3643, 0]
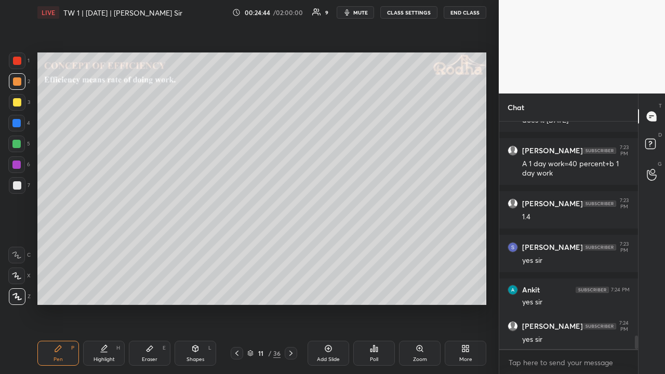
drag, startPoint x: 16, startPoint y: 102, endPoint x: 20, endPoint y: 111, distance: 10.0
click at [16, 103] on div at bounding box center [17, 102] width 8 height 8
click at [20, 184] on div at bounding box center [17, 185] width 8 height 8
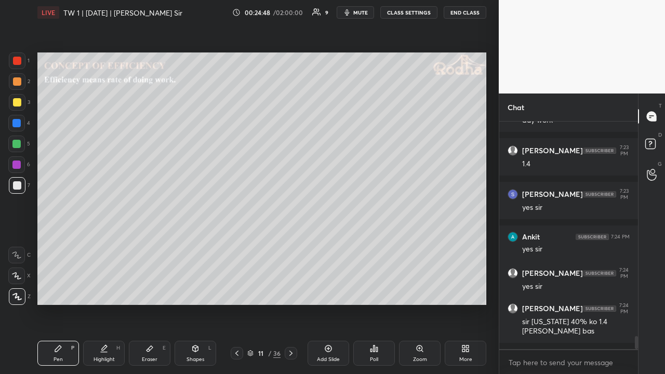
scroll to position [3732, 0]
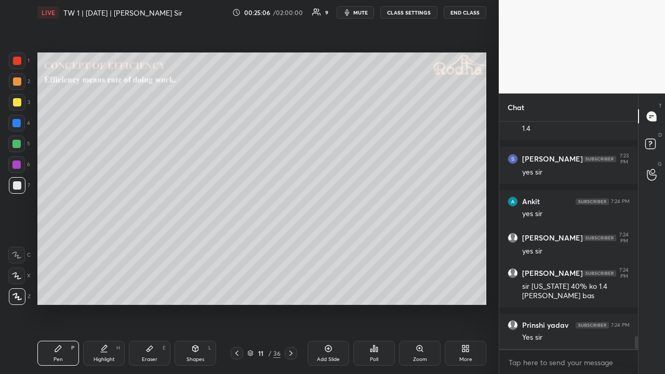
click at [19, 166] on div at bounding box center [16, 165] width 8 height 8
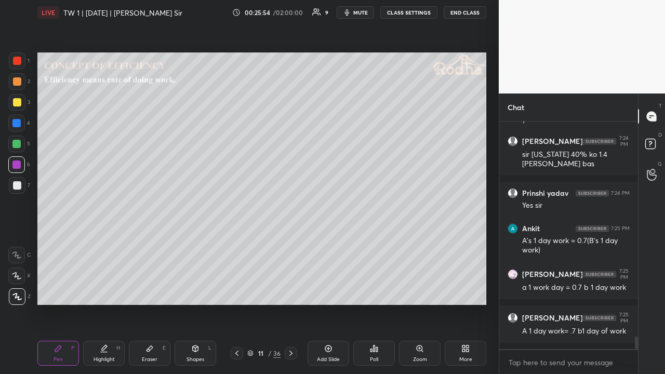
scroll to position [3908, 0]
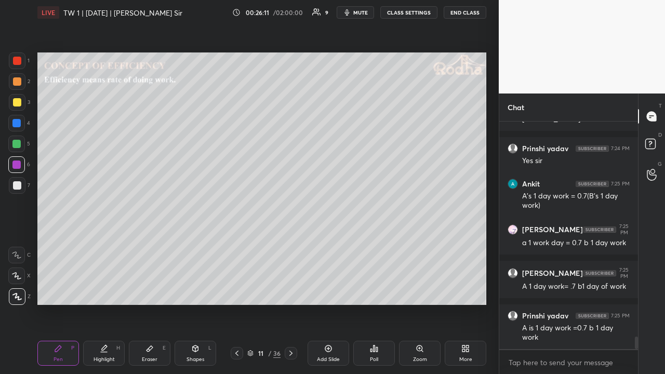
click at [18, 85] on div at bounding box center [17, 81] width 8 height 8
click at [291, 290] on icon at bounding box center [291, 353] width 8 height 8
click at [292, 290] on icon at bounding box center [291, 353] width 8 height 8
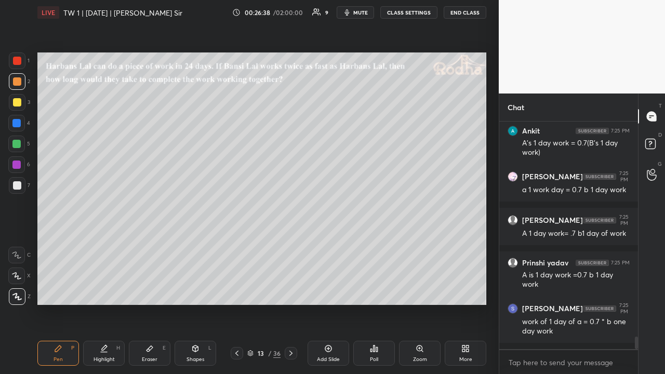
click at [18, 103] on div at bounding box center [17, 102] width 8 height 8
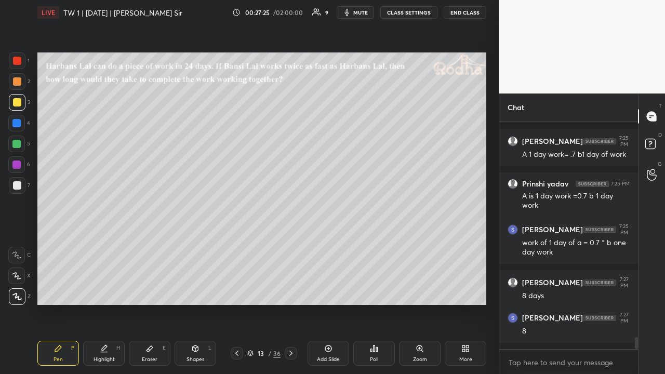
scroll to position [4084, 0]
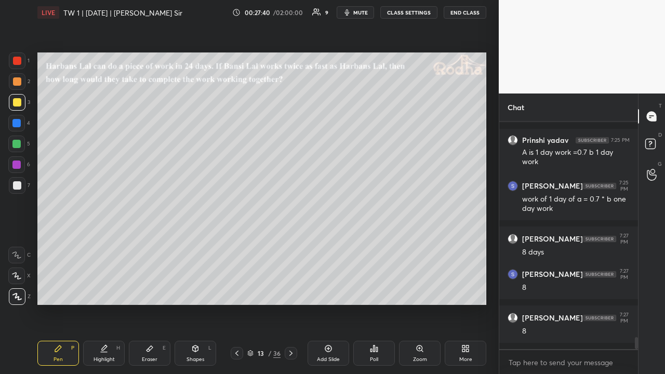
click at [20, 186] on div at bounding box center [17, 185] width 8 height 8
drag, startPoint x: 18, startPoint y: 141, endPoint x: 32, endPoint y: 146, distance: 15.4
click at [18, 141] on div at bounding box center [16, 144] width 8 height 8
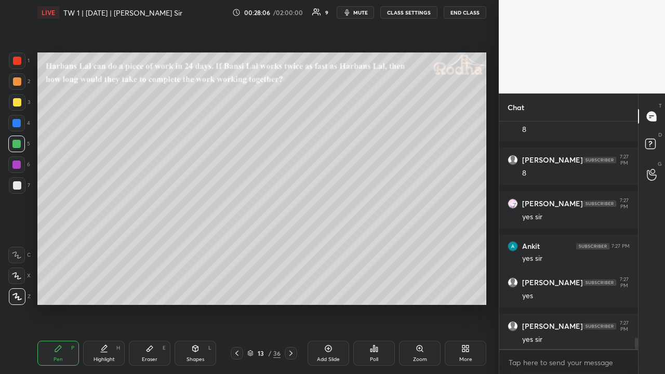
scroll to position [4277, 0]
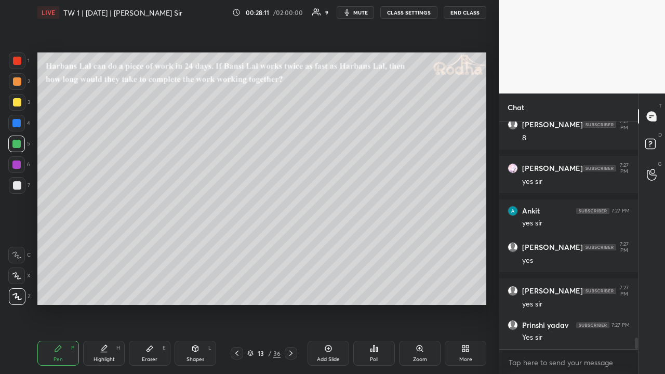
click at [290, 290] on icon at bounding box center [291, 353] width 8 height 8
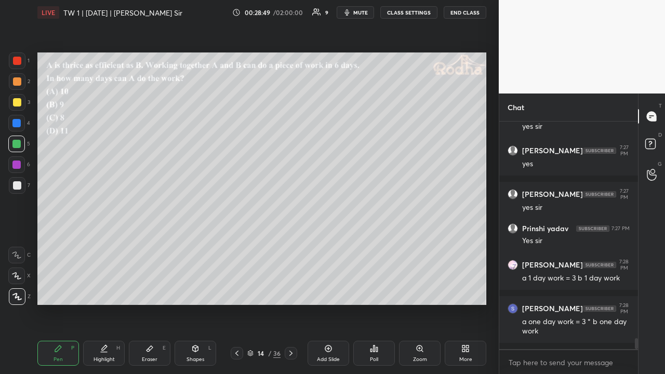
scroll to position [4409, 0]
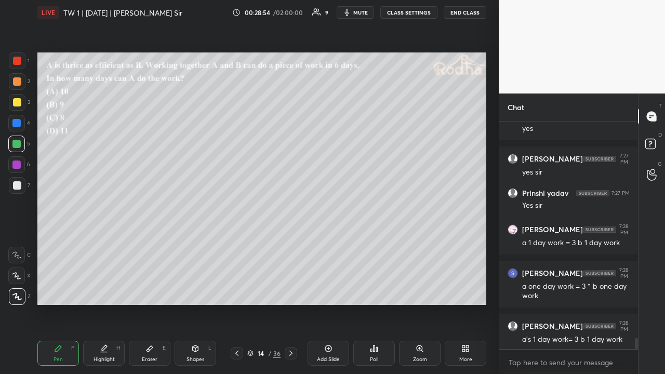
drag, startPoint x: 18, startPoint y: 103, endPoint x: 26, endPoint y: 110, distance: 11.0
click at [18, 104] on div at bounding box center [17, 102] width 8 height 8
click at [238, 290] on icon at bounding box center [237, 353] width 8 height 8
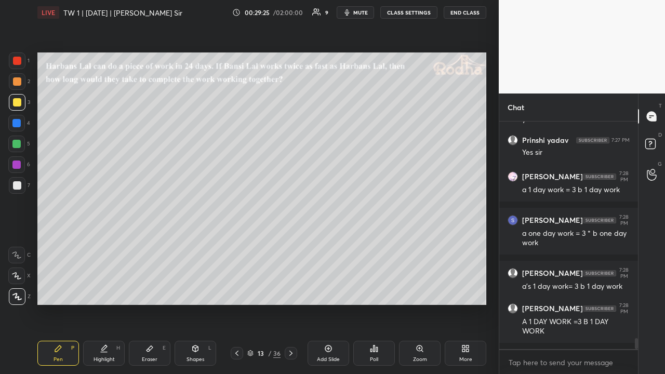
click at [291, 290] on icon at bounding box center [290, 353] width 3 height 5
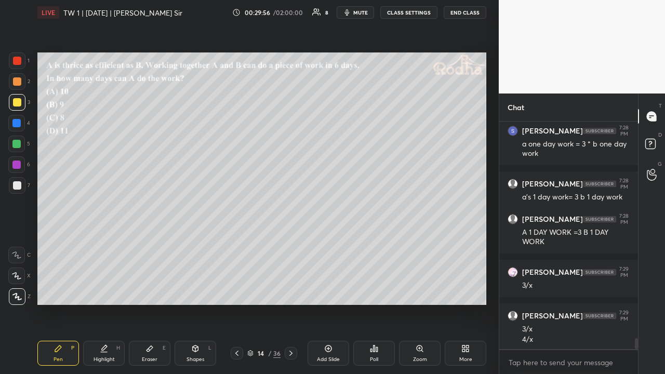
scroll to position [4595, 0]
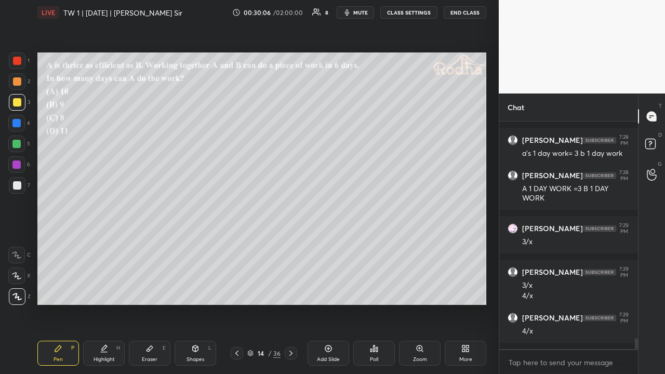
drag, startPoint x: 16, startPoint y: 81, endPoint x: 15, endPoint y: 94, distance: 12.5
click at [17, 82] on div at bounding box center [17, 81] width 8 height 8
drag, startPoint x: 18, startPoint y: 186, endPoint x: 19, endPoint y: 179, distance: 7.3
click at [18, 187] on div at bounding box center [17, 185] width 8 height 8
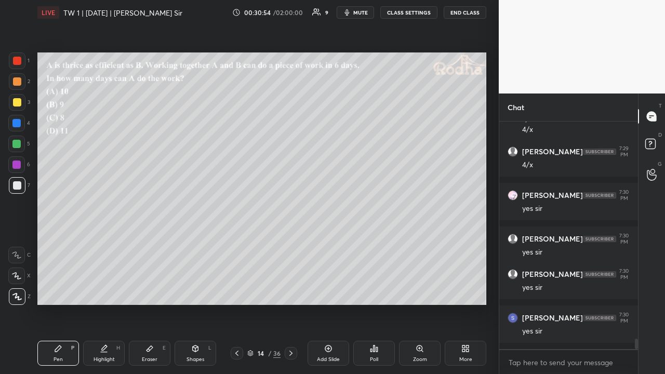
scroll to position [4805, 0]
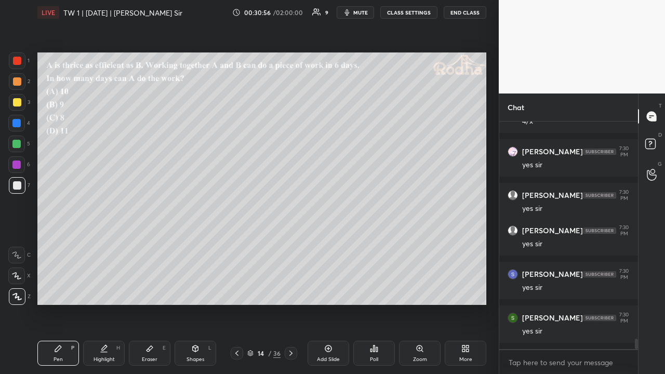
click at [292, 290] on icon at bounding box center [290, 353] width 3 height 5
drag, startPoint x: 21, startPoint y: 101, endPoint x: 30, endPoint y: 104, distance: 9.4
click at [22, 102] on div at bounding box center [17, 102] width 17 height 17
click at [373, 290] on div "Poll" at bounding box center [374, 353] width 42 height 25
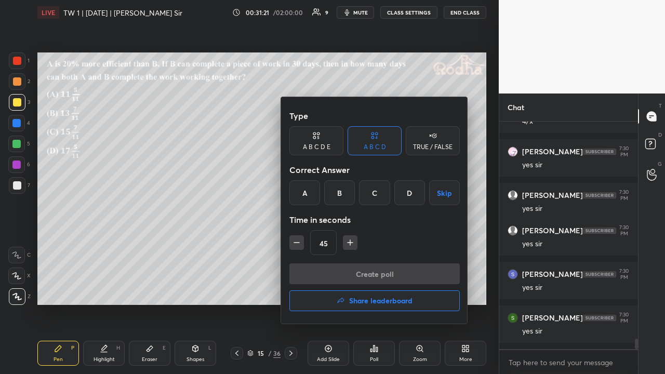
click at [348, 188] on div "B" at bounding box center [339, 192] width 31 height 25
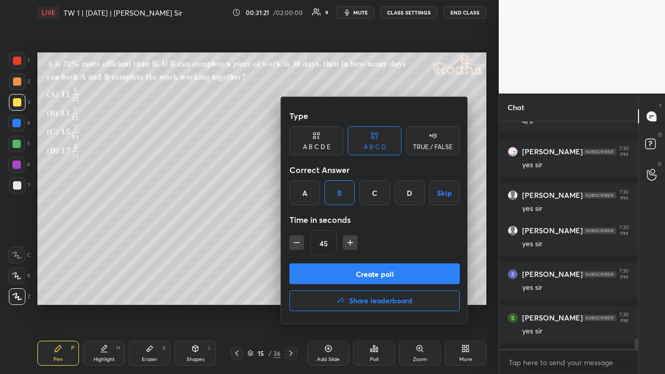
click at [350, 239] on icon "button" at bounding box center [350, 242] width 10 height 10
type input "90"
click at [361, 269] on button "Create poll" at bounding box center [374, 273] width 170 height 21
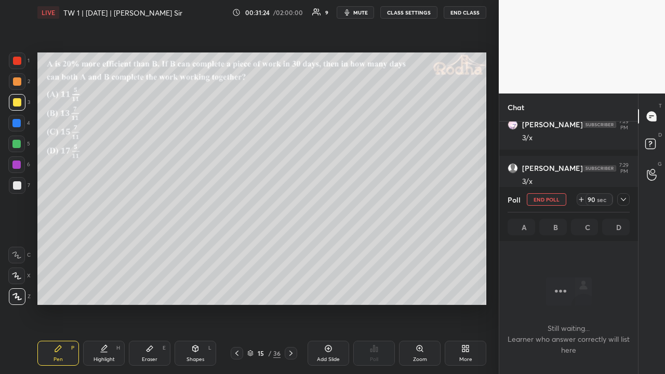
scroll to position [3343, 0]
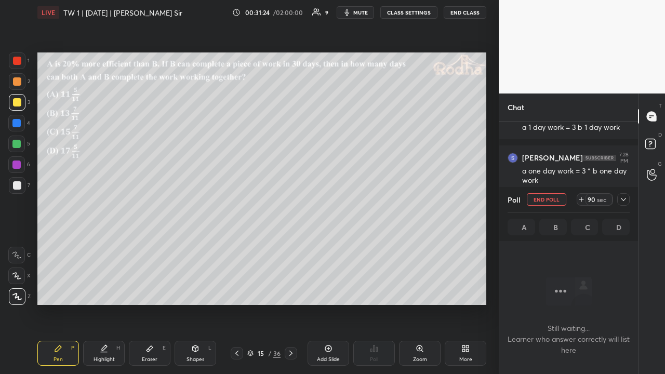
click at [623, 198] on icon at bounding box center [623, 199] width 8 height 8
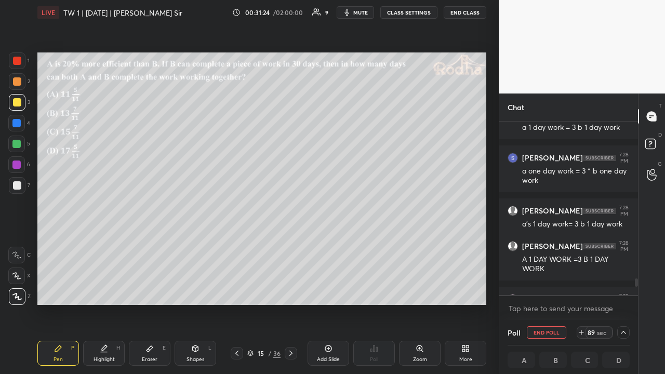
scroll to position [3, 3]
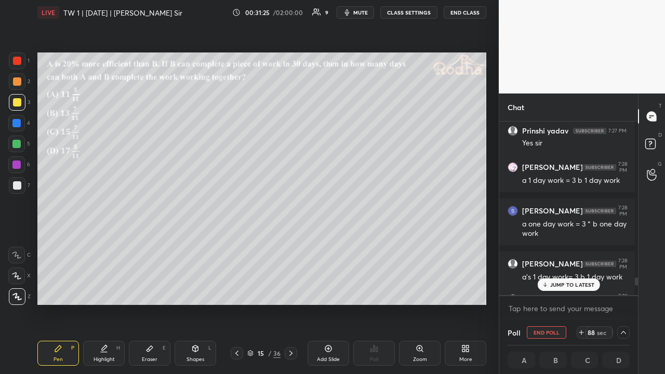
click at [564, 282] on p "JUMP TO LATEST" at bounding box center [572, 285] width 45 height 6
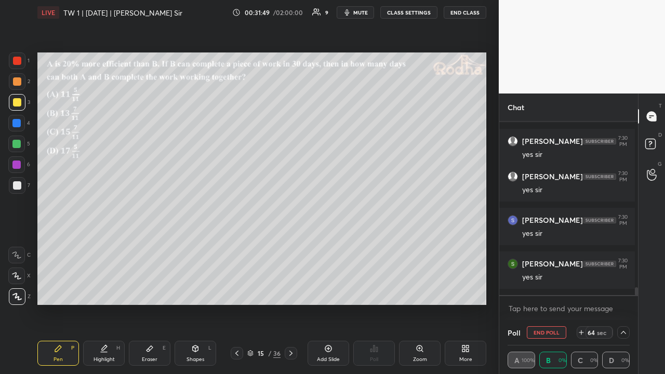
scroll to position [1, 3]
click at [619, 290] on icon at bounding box center [623, 332] width 8 height 8
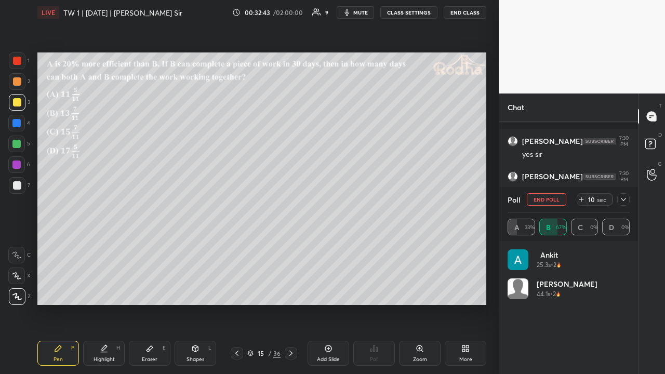
scroll to position [3343, 0]
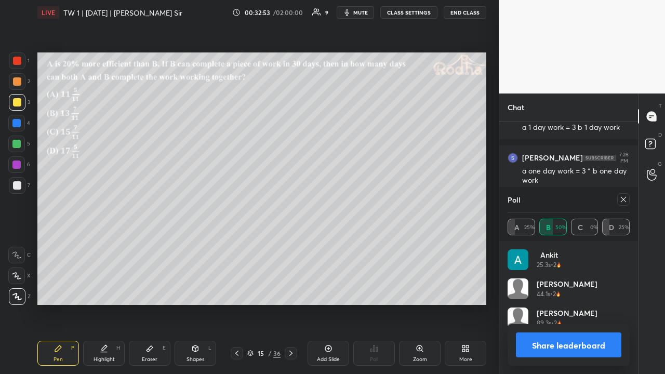
click at [623, 197] on icon at bounding box center [623, 199] width 8 height 8
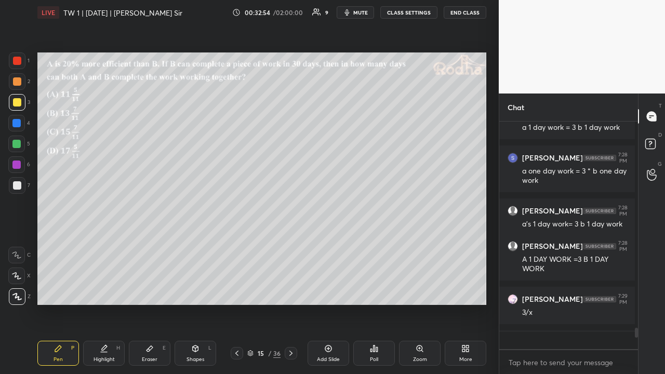
scroll to position [219, 132]
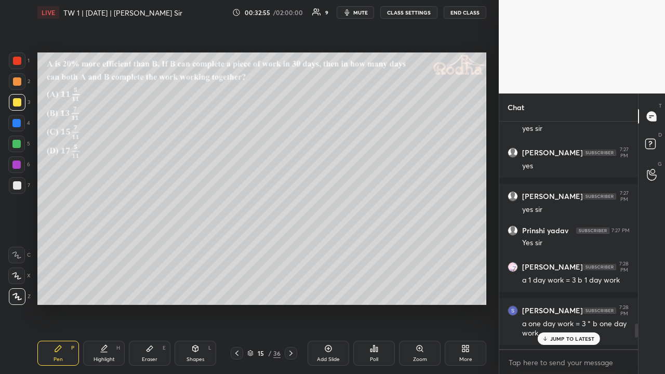
click at [567, 290] on p "JUMP TO LATEST" at bounding box center [572, 339] width 45 height 6
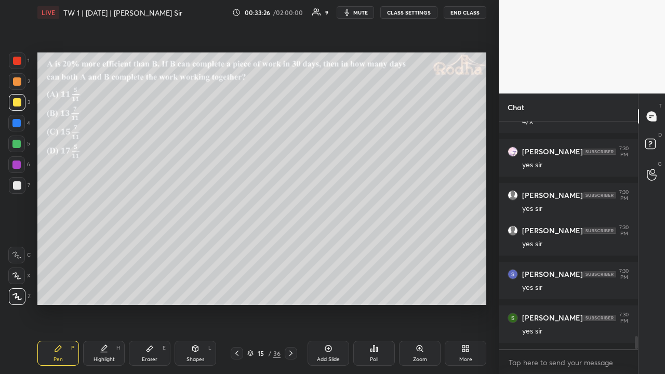
click at [19, 82] on div at bounding box center [17, 81] width 8 height 8
drag, startPoint x: 19, startPoint y: 184, endPoint x: 30, endPoint y: 184, distance: 11.4
click at [21, 183] on div at bounding box center [17, 185] width 17 height 17
click at [19, 103] on div at bounding box center [17, 102] width 8 height 8
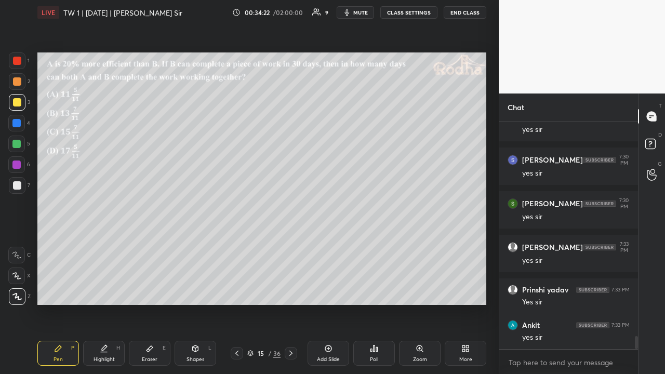
scroll to position [3845, 0]
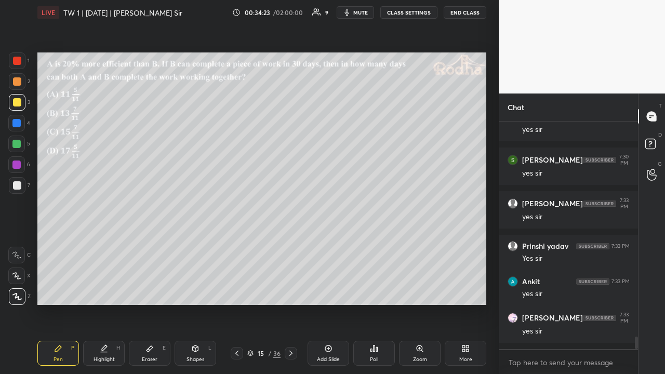
click at [18, 81] on div at bounding box center [17, 81] width 8 height 8
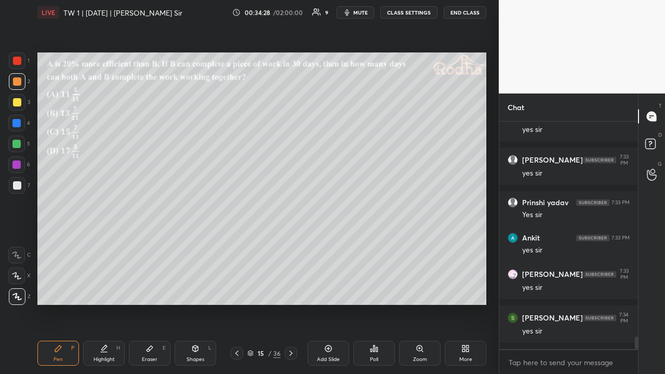
scroll to position [3932, 0]
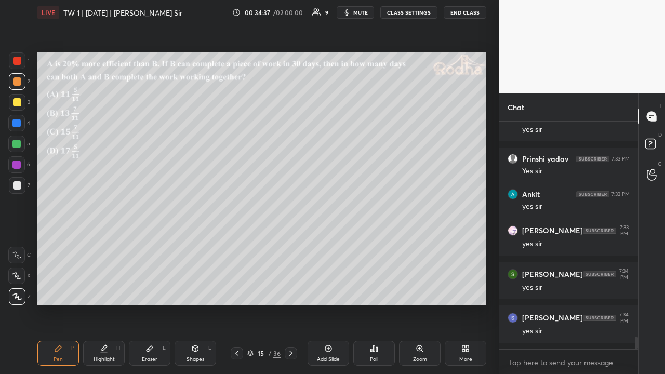
click at [20, 107] on div at bounding box center [17, 102] width 17 height 17
click at [294, 290] on icon at bounding box center [291, 353] width 8 height 8
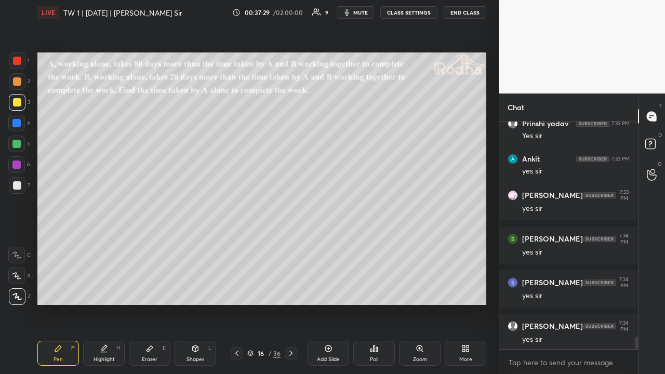
scroll to position [4003, 0]
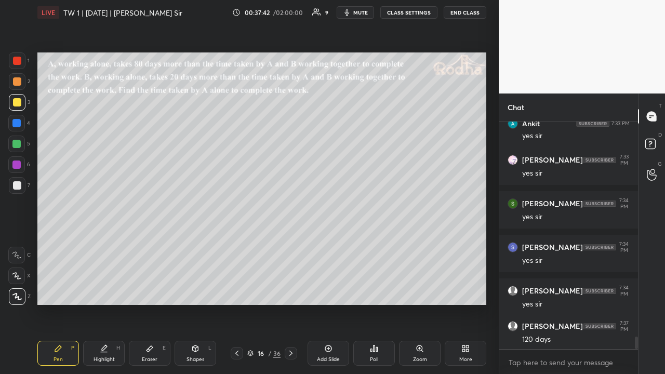
click at [327, 290] on icon at bounding box center [328, 348] width 3 height 3
click at [20, 85] on div at bounding box center [17, 81] width 17 height 17
click at [19, 100] on div at bounding box center [17, 102] width 8 height 8
drag, startPoint x: 21, startPoint y: 82, endPoint x: 25, endPoint y: 93, distance: 12.0
click at [22, 82] on div at bounding box center [17, 81] width 17 height 17
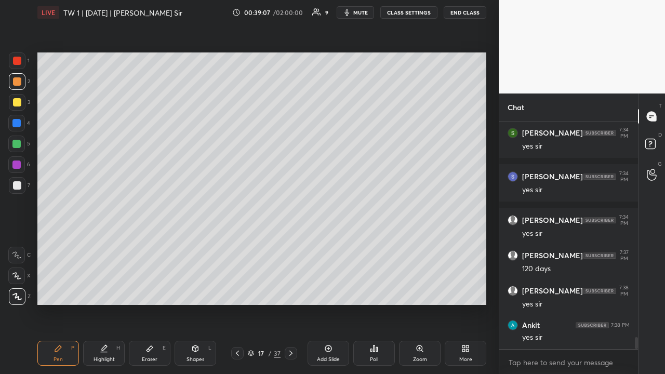
scroll to position [4117, 0]
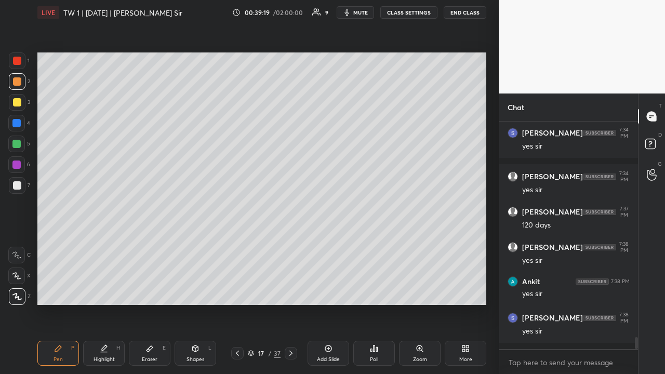
click at [19, 99] on div at bounding box center [17, 102] width 8 height 8
click at [19, 146] on div at bounding box center [16, 144] width 8 height 8
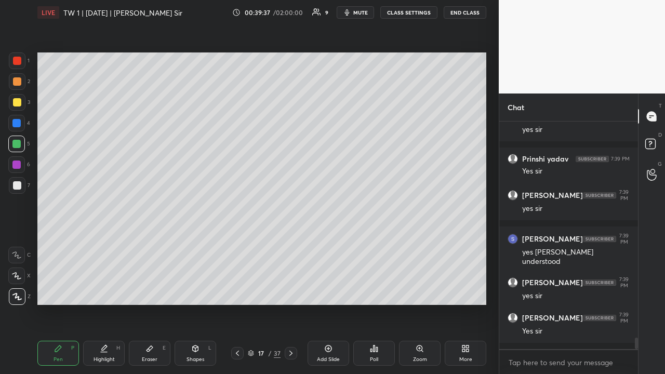
scroll to position [4406, 0]
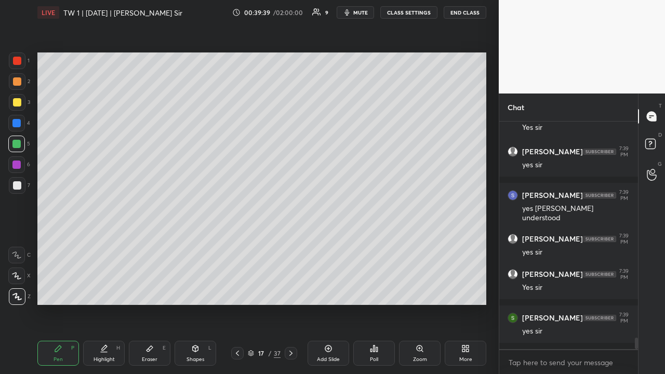
click at [235, 290] on icon at bounding box center [237, 353] width 8 height 8
drag, startPoint x: 21, startPoint y: 103, endPoint x: 34, endPoint y: 111, distance: 15.9
click at [21, 104] on div at bounding box center [17, 102] width 17 height 17
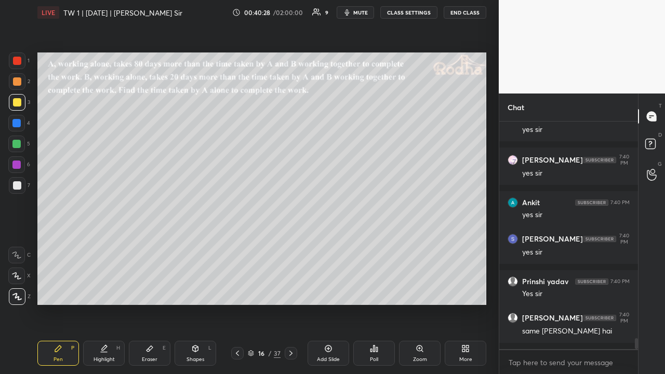
scroll to position [4643, 0]
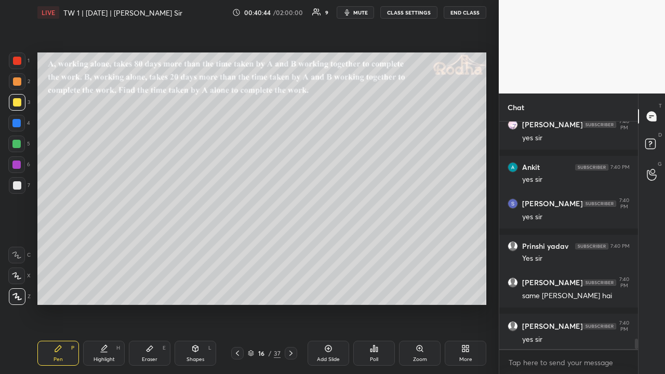
drag, startPoint x: 21, startPoint y: 81, endPoint x: 34, endPoint y: 86, distance: 14.7
click at [20, 81] on div at bounding box center [17, 81] width 17 height 17
click at [18, 107] on div at bounding box center [17, 102] width 17 height 17
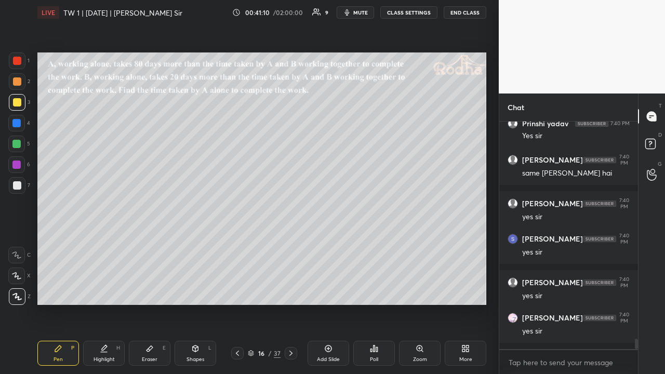
click at [14, 82] on div at bounding box center [17, 81] width 8 height 8
drag, startPoint x: 16, startPoint y: 108, endPoint x: 27, endPoint y: 113, distance: 12.8
click at [16, 108] on div at bounding box center [17, 102] width 17 height 17
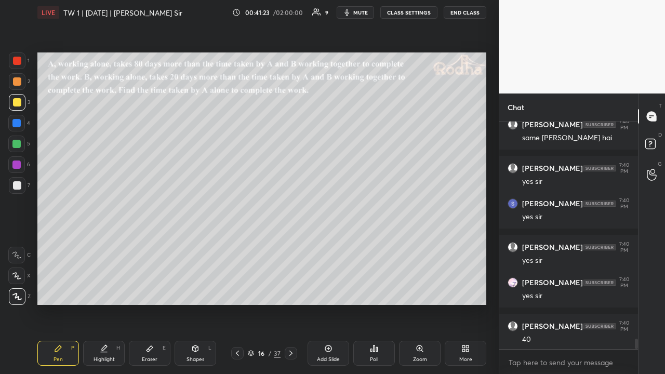
click at [19, 183] on div at bounding box center [17, 185] width 8 height 8
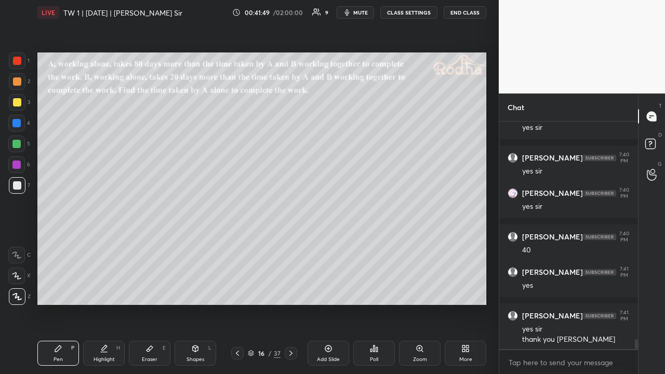
scroll to position [4926, 0]
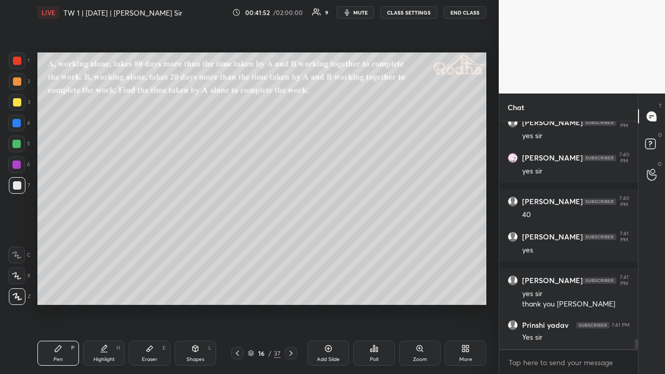
drag, startPoint x: 291, startPoint y: 352, endPoint x: 294, endPoint y: 330, distance: 22.0
click at [291, 290] on icon at bounding box center [291, 353] width 8 height 8
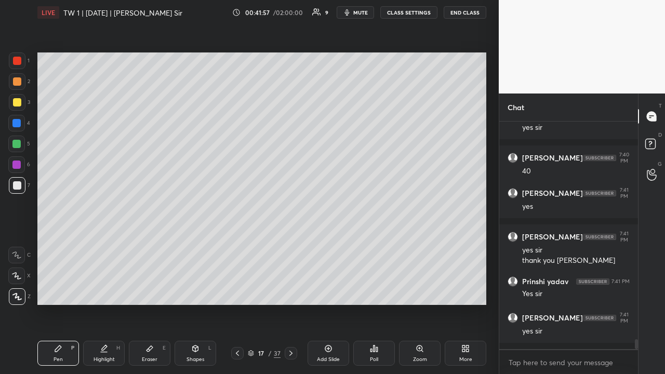
click at [240, 290] on icon at bounding box center [237, 353] width 8 height 8
click at [17, 85] on div at bounding box center [17, 81] width 8 height 8
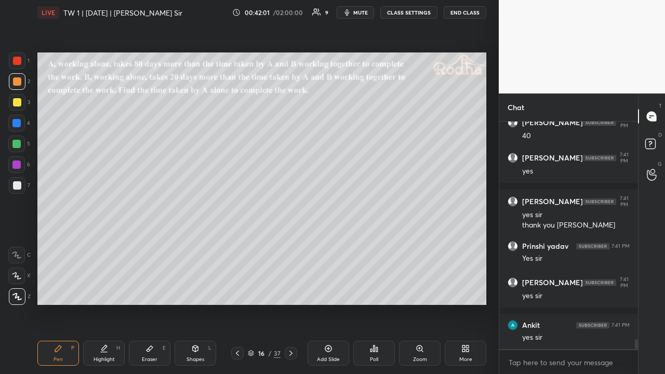
click at [20, 184] on div at bounding box center [17, 185] width 8 height 8
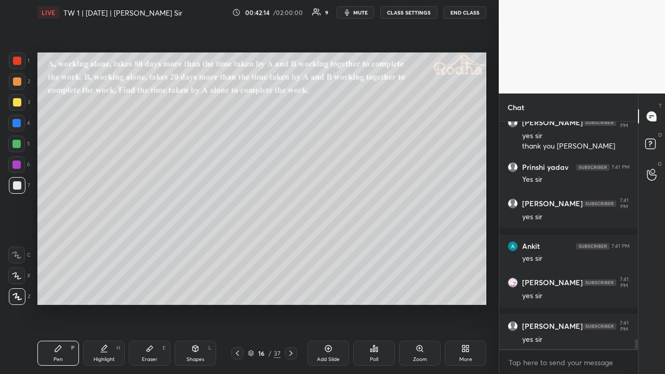
scroll to position [5127, 0]
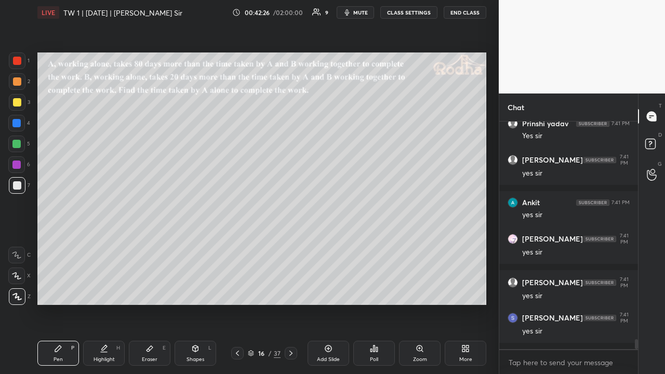
click at [290, 290] on icon at bounding box center [291, 353] width 8 height 8
click at [290, 290] on icon at bounding box center [290, 353] width 3 height 5
click at [14, 86] on div at bounding box center [17, 81] width 17 height 17
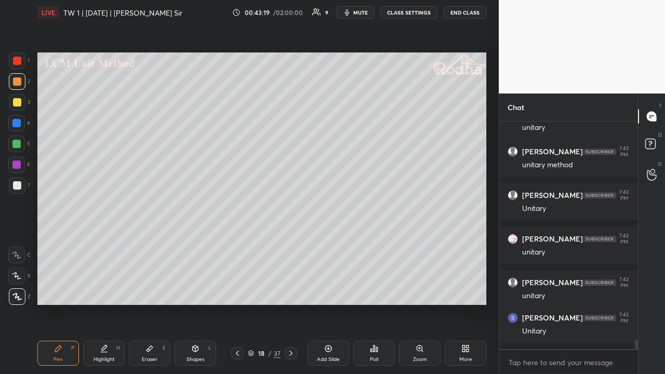
scroll to position [5416, 0]
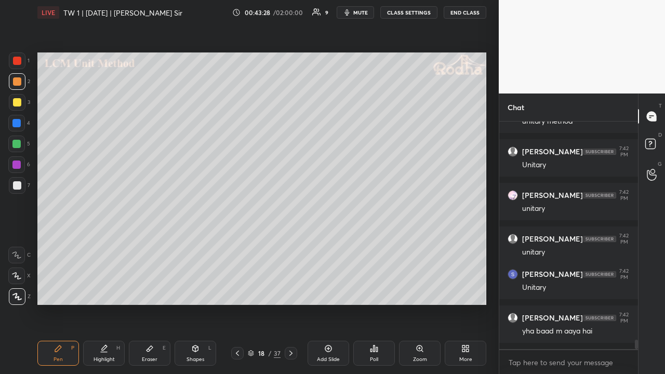
click at [19, 101] on div at bounding box center [17, 102] width 8 height 8
click at [20, 61] on div at bounding box center [17, 61] width 8 height 8
click at [21, 145] on div at bounding box center [16, 144] width 17 height 17
click at [238, 290] on icon at bounding box center [237, 353] width 8 height 8
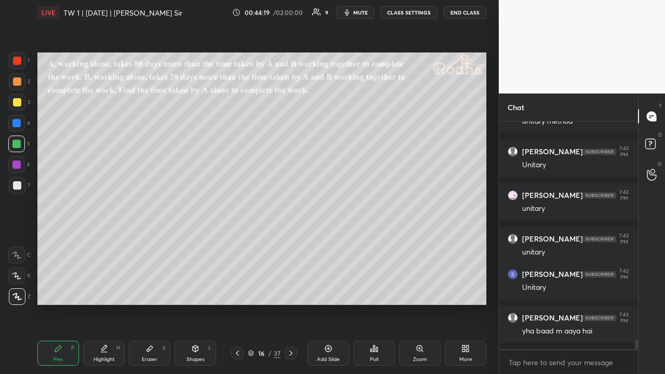
click at [238, 290] on icon at bounding box center [237, 353] width 8 height 8
click at [237, 290] on icon at bounding box center [237, 353] width 8 height 8
click at [238, 290] on icon at bounding box center [237, 353] width 8 height 8
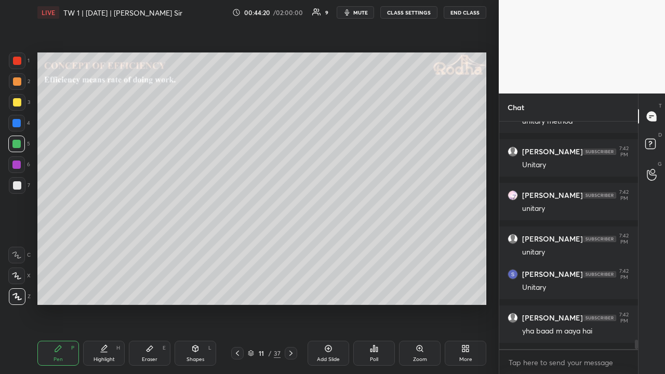
click at [238, 290] on icon at bounding box center [237, 353] width 8 height 8
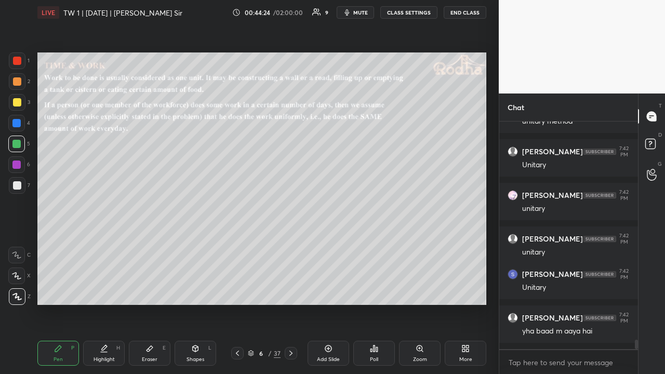
click at [288, 290] on icon at bounding box center [291, 353] width 8 height 8
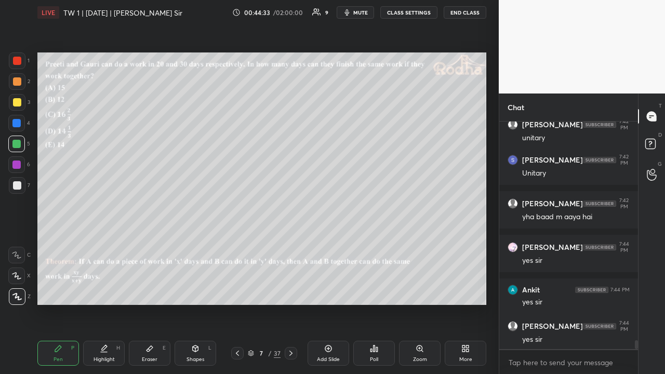
scroll to position [5566, 0]
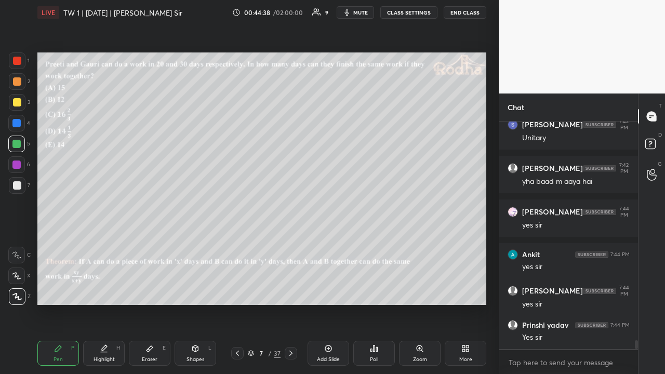
click at [290, 290] on icon at bounding box center [291, 353] width 8 height 8
click at [291, 290] on icon at bounding box center [291, 353] width 8 height 8
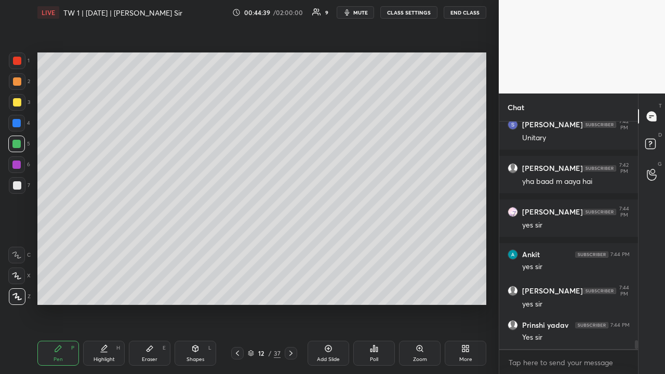
click at [291, 290] on icon at bounding box center [291, 353] width 8 height 8
click at [292, 290] on icon at bounding box center [291, 353] width 8 height 8
click at [293, 290] on icon at bounding box center [291, 353] width 8 height 8
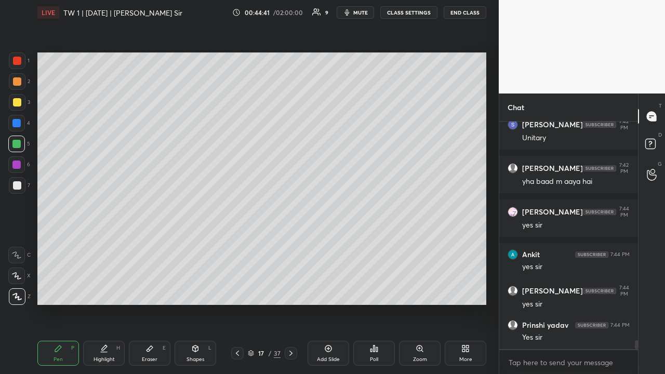
click at [294, 290] on icon at bounding box center [291, 353] width 8 height 8
click at [20, 103] on div at bounding box center [17, 102] width 8 height 8
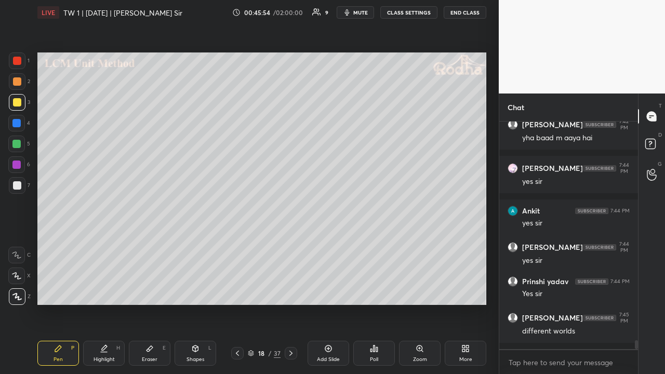
click at [18, 81] on div at bounding box center [17, 81] width 8 height 8
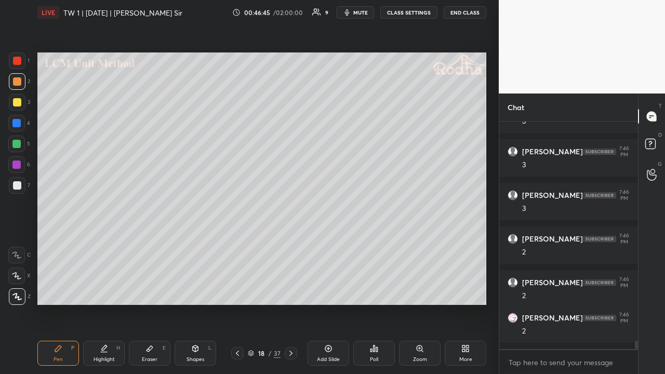
scroll to position [6057, 0]
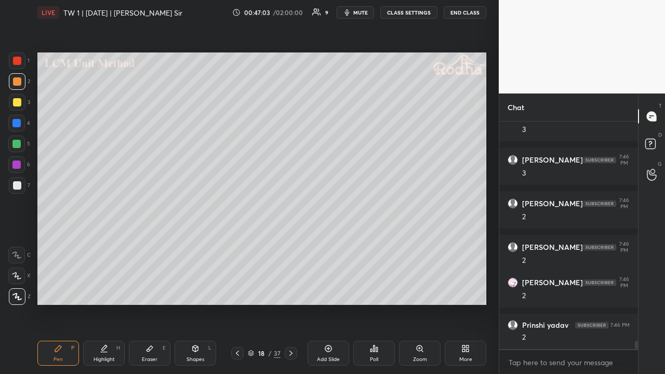
drag, startPoint x: 22, startPoint y: 103, endPoint x: 32, endPoint y: 109, distance: 11.4
click at [21, 104] on div at bounding box center [17, 102] width 17 height 17
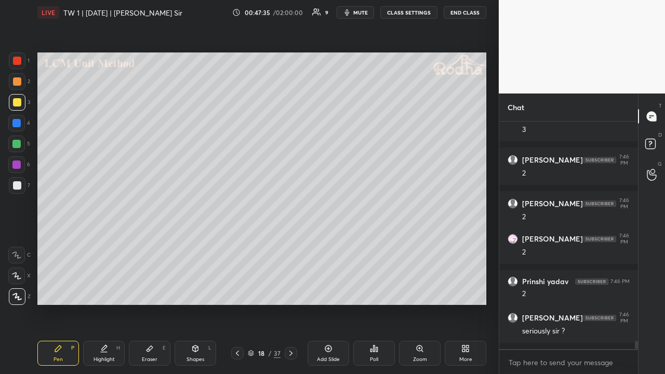
drag, startPoint x: 17, startPoint y: 164, endPoint x: 21, endPoint y: 173, distance: 9.6
click at [17, 167] on div at bounding box center [16, 165] width 8 height 8
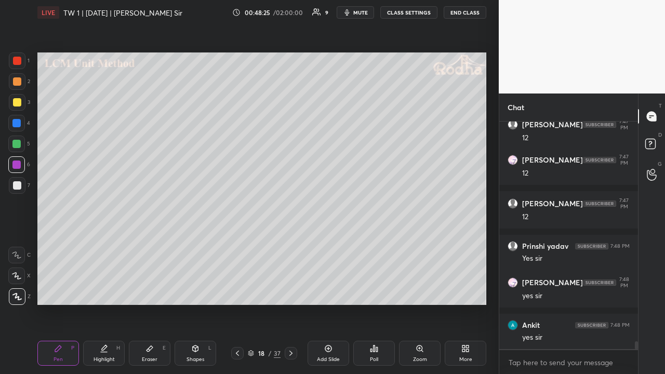
scroll to position [6372, 0]
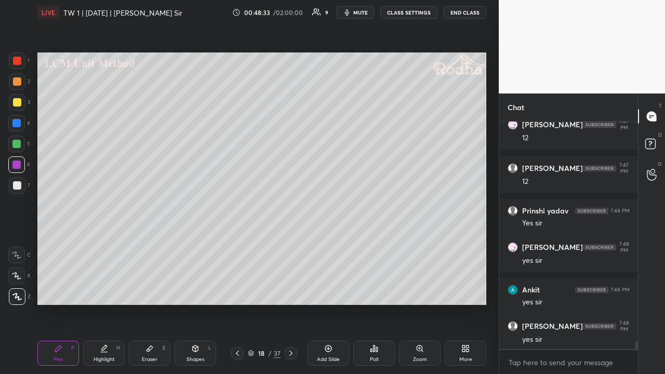
click at [20, 85] on div at bounding box center [17, 81] width 8 height 8
click at [22, 184] on div at bounding box center [17, 185] width 17 height 17
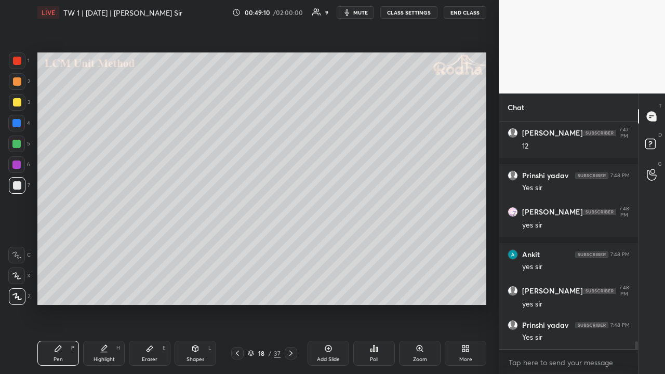
click at [237, 290] on icon at bounding box center [237, 353] width 8 height 8
click at [238, 290] on icon at bounding box center [237, 353] width 8 height 8
click at [239, 290] on icon at bounding box center [237, 353] width 8 height 8
click at [238, 290] on icon at bounding box center [237, 353] width 8 height 8
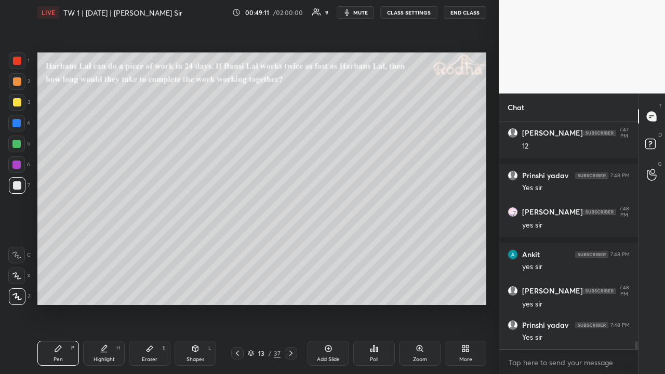
click at [239, 290] on icon at bounding box center [237, 353] width 8 height 8
click at [240, 290] on icon at bounding box center [237, 353] width 8 height 8
click at [239, 290] on icon at bounding box center [237, 353] width 8 height 8
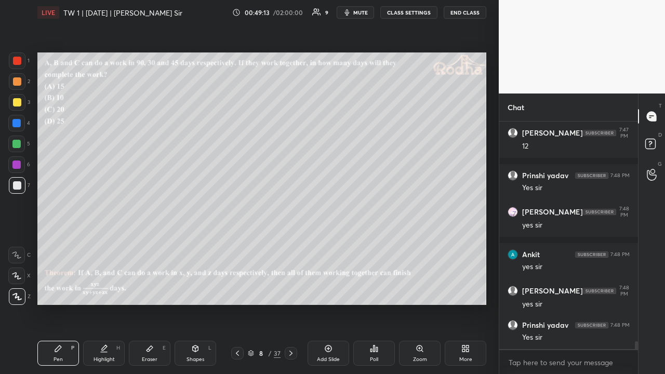
click at [238, 290] on icon at bounding box center [237, 353] width 8 height 8
click at [291, 290] on icon at bounding box center [291, 353] width 8 height 8
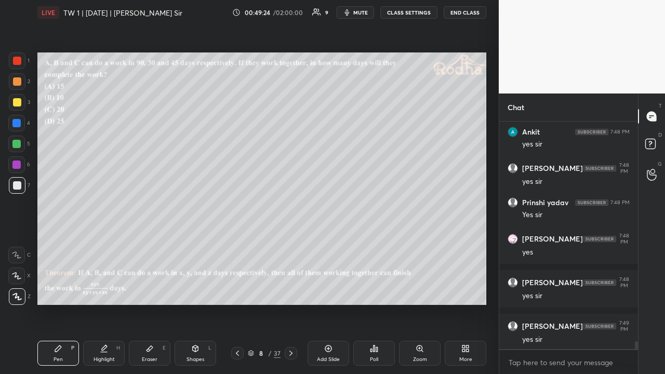
scroll to position [6566, 0]
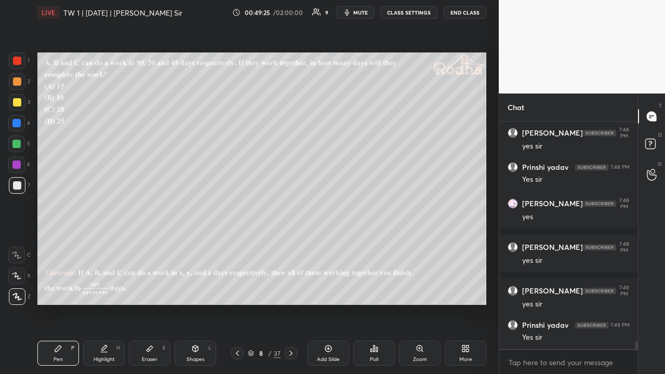
click at [291, 290] on icon at bounding box center [291, 353] width 8 height 8
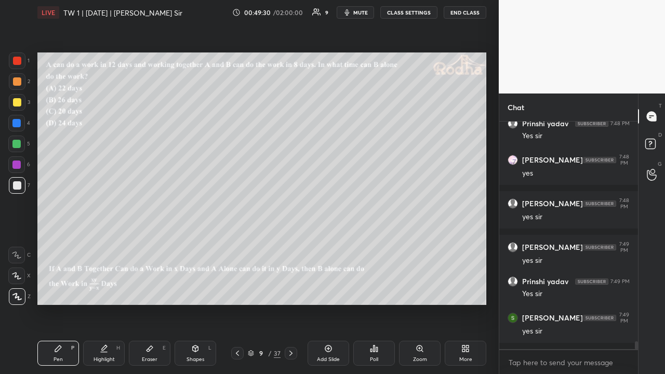
click at [290, 290] on icon at bounding box center [291, 353] width 8 height 8
click at [293, 290] on icon at bounding box center [291, 353] width 8 height 8
click at [238, 290] on icon at bounding box center [237, 353] width 8 height 8
drag, startPoint x: 15, startPoint y: 101, endPoint x: 22, endPoint y: 116, distance: 17.0
click at [16, 102] on div at bounding box center [17, 102] width 8 height 8
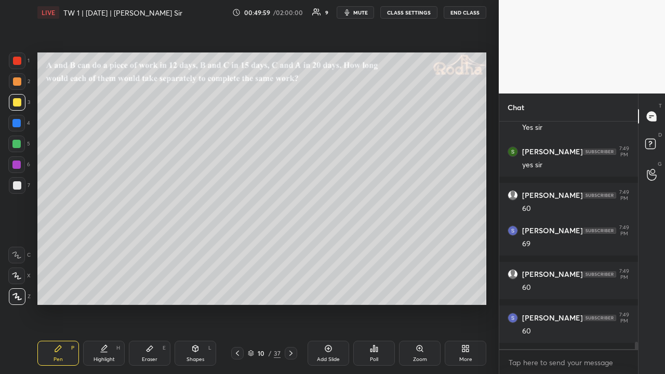
scroll to position [6786, 0]
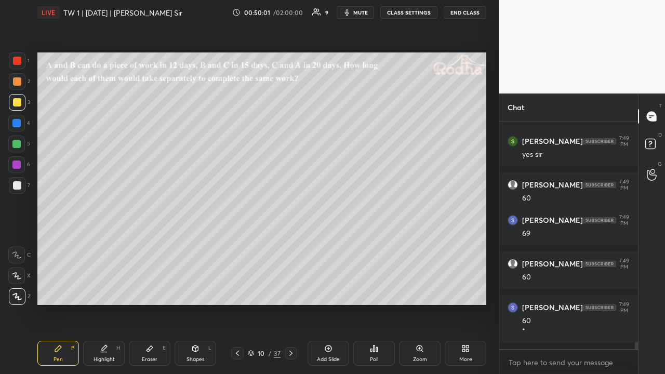
click at [18, 85] on div at bounding box center [17, 81] width 8 height 8
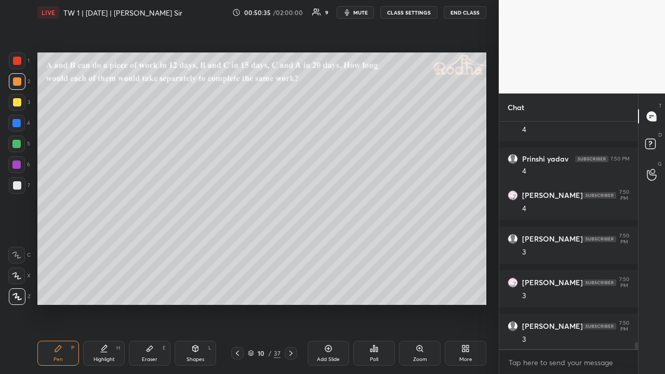
scroll to position [7233, 0]
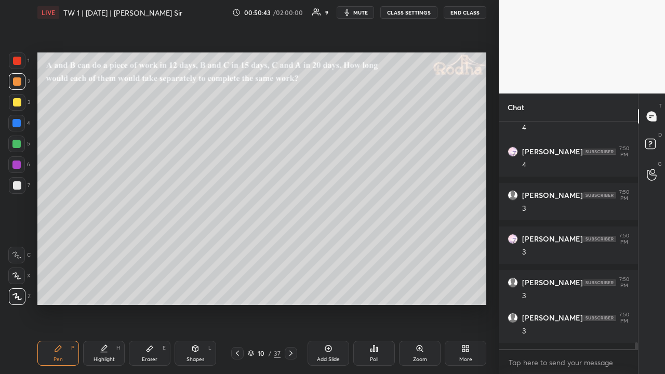
click at [19, 144] on div at bounding box center [16, 144] width 8 height 8
click at [21, 102] on div at bounding box center [17, 102] width 17 height 17
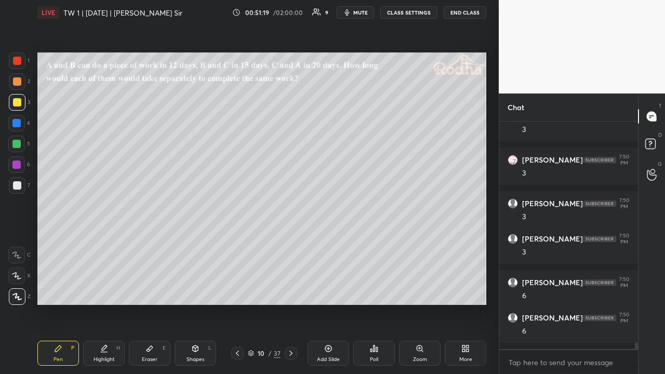
scroll to position [7322, 0]
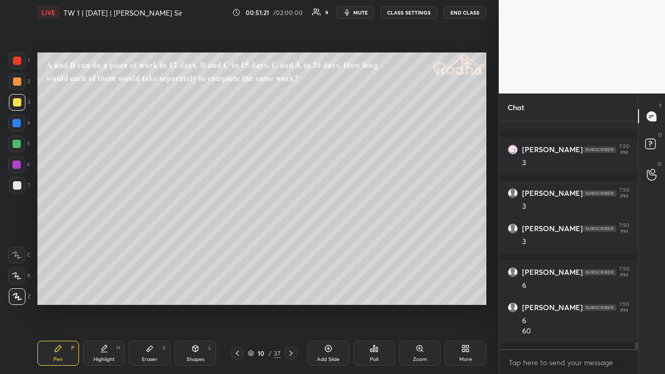
click at [23, 86] on div at bounding box center [17, 81] width 17 height 17
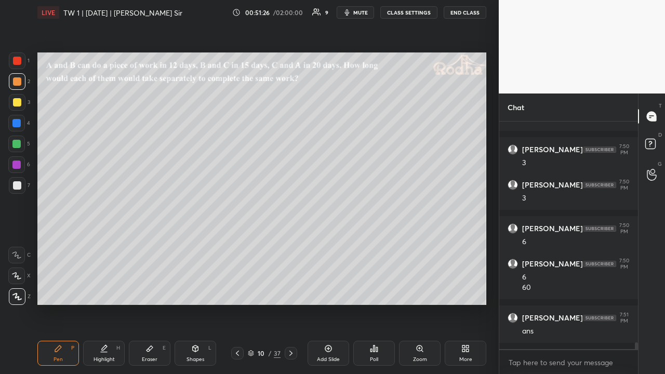
click at [18, 184] on div at bounding box center [17, 185] width 8 height 8
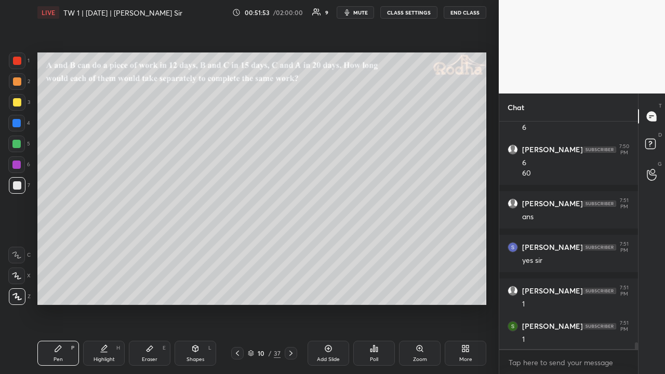
scroll to position [7524, 0]
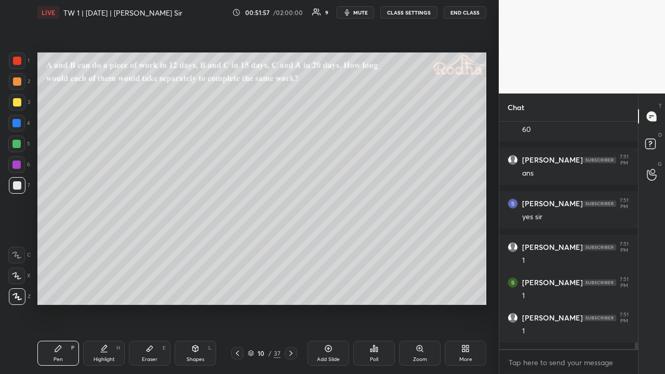
click at [18, 165] on div at bounding box center [16, 165] width 8 height 8
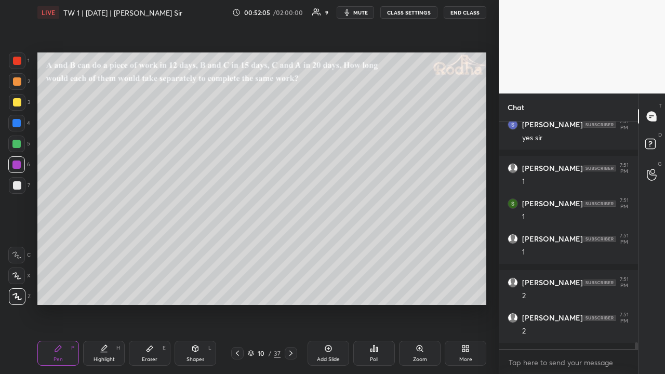
scroll to position [7638, 0]
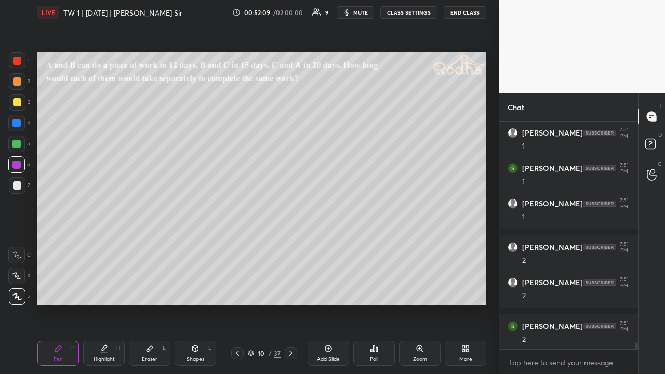
drag, startPoint x: 17, startPoint y: 121, endPoint x: 22, endPoint y: 118, distance: 6.1
click at [16, 124] on div at bounding box center [16, 123] width 8 height 8
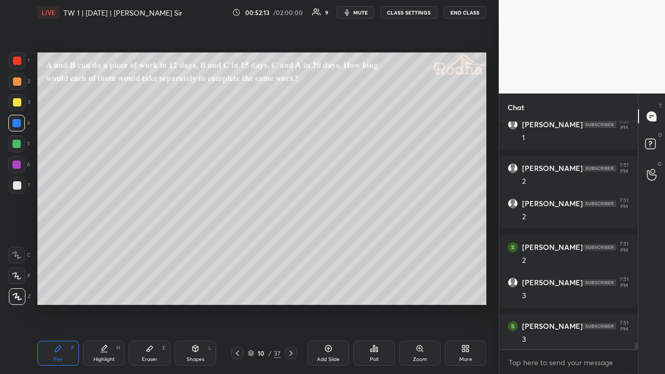
scroll to position [7753, 0]
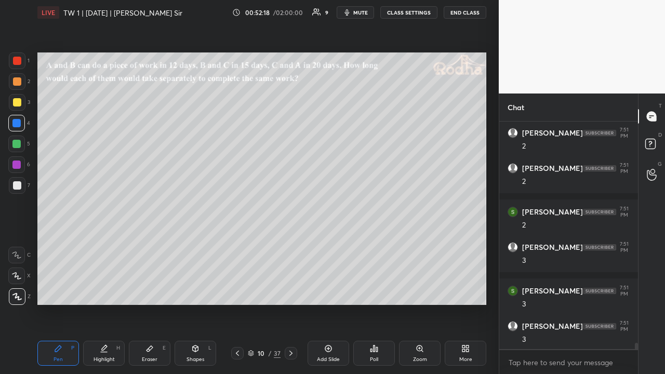
drag, startPoint x: 19, startPoint y: 102, endPoint x: 10, endPoint y: 107, distance: 10.0
click at [19, 102] on div at bounding box center [17, 102] width 8 height 8
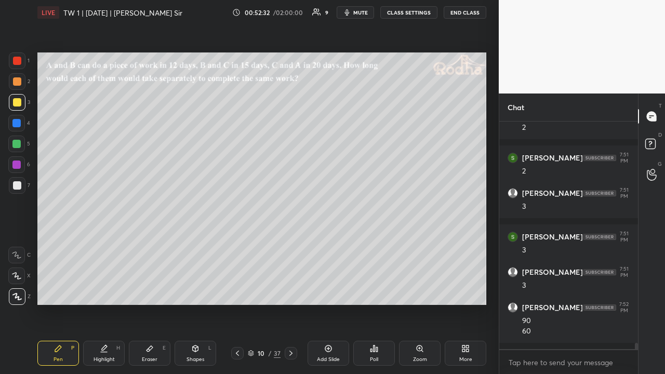
scroll to position [7842, 0]
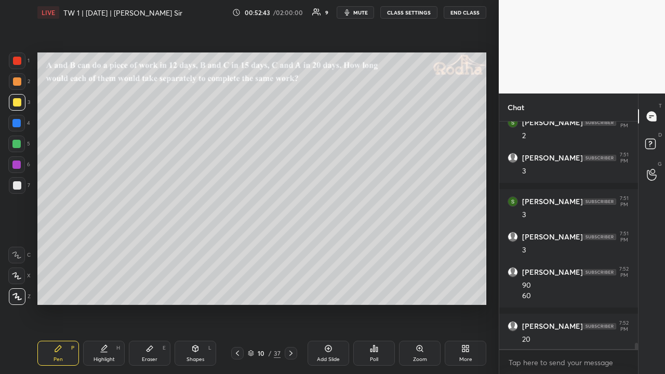
click at [16, 184] on div at bounding box center [17, 185] width 8 height 8
click at [16, 104] on div at bounding box center [17, 102] width 8 height 8
drag, startPoint x: 19, startPoint y: 79, endPoint x: 17, endPoint y: 84, distance: 5.6
click at [18, 80] on div at bounding box center [17, 81] width 8 height 8
click at [16, 102] on div at bounding box center [17, 102] width 8 height 8
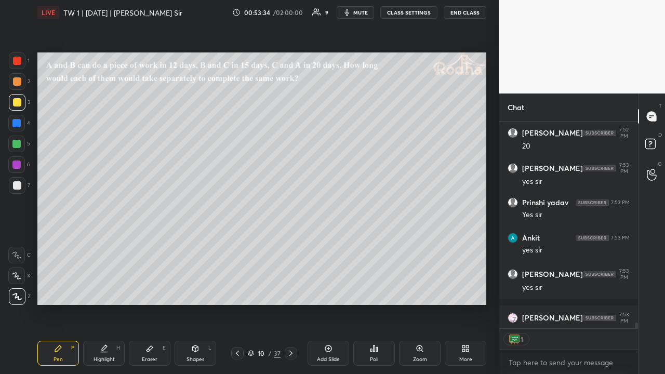
scroll to position [8100, 0]
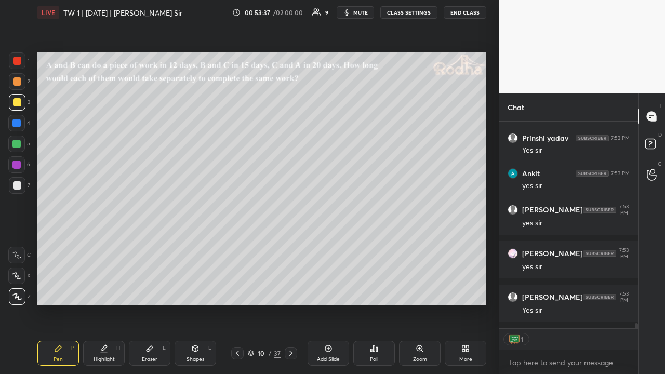
click at [287, 290] on icon at bounding box center [291, 353] width 8 height 8
click at [288, 290] on icon at bounding box center [291, 353] width 8 height 8
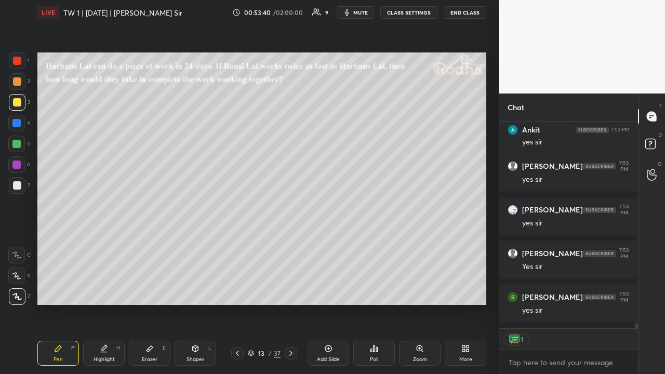
click at [288, 290] on icon at bounding box center [291, 353] width 8 height 8
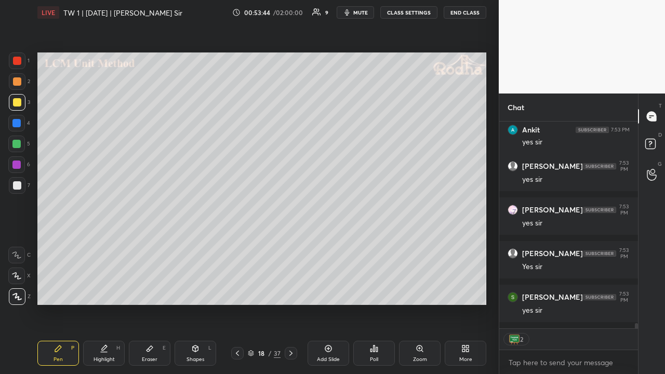
click at [288, 290] on icon at bounding box center [291, 353] width 8 height 8
click at [14, 83] on div at bounding box center [17, 81] width 8 height 8
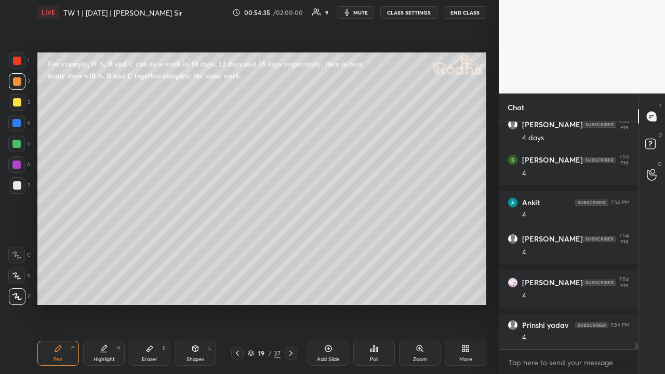
scroll to position [8403, 0]
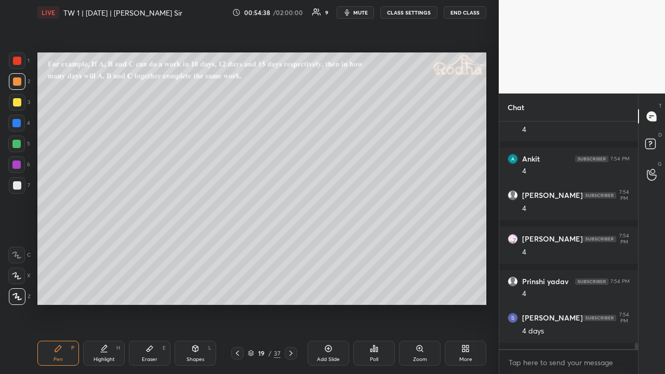
click at [17, 103] on div at bounding box center [17, 102] width 8 height 8
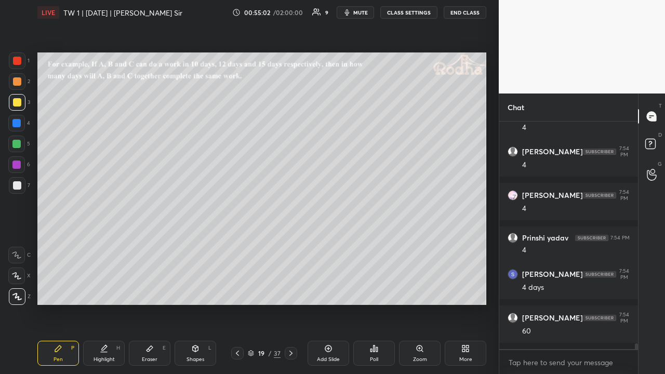
click at [18, 144] on div at bounding box center [16, 144] width 8 height 8
click at [21, 104] on div at bounding box center [17, 102] width 8 height 8
drag, startPoint x: 17, startPoint y: 82, endPoint x: 25, endPoint y: 96, distance: 15.9
click at [17, 83] on div at bounding box center [17, 81] width 8 height 8
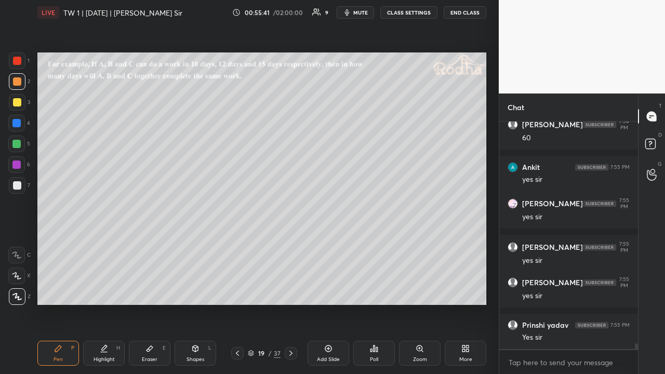
scroll to position [8684, 0]
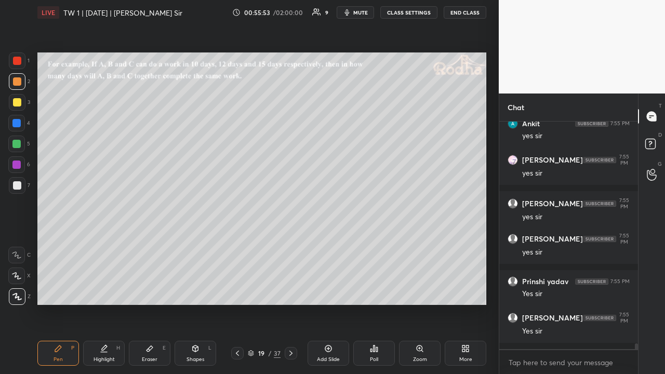
click at [292, 290] on icon at bounding box center [291, 353] width 8 height 8
click at [238, 290] on icon at bounding box center [237, 353] width 8 height 8
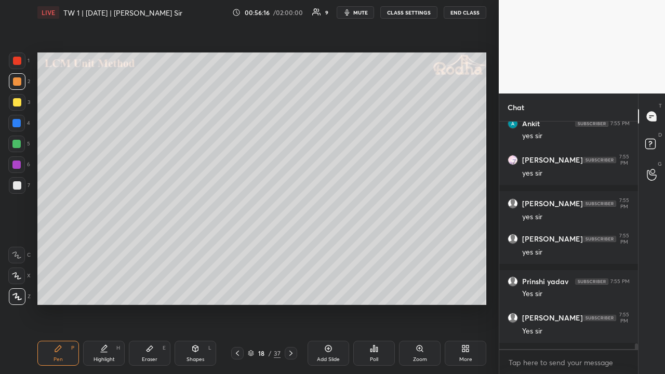
click at [289, 290] on icon at bounding box center [291, 353] width 8 height 8
click at [290, 290] on icon at bounding box center [291, 353] width 8 height 8
click at [291, 290] on icon at bounding box center [291, 353] width 8 height 8
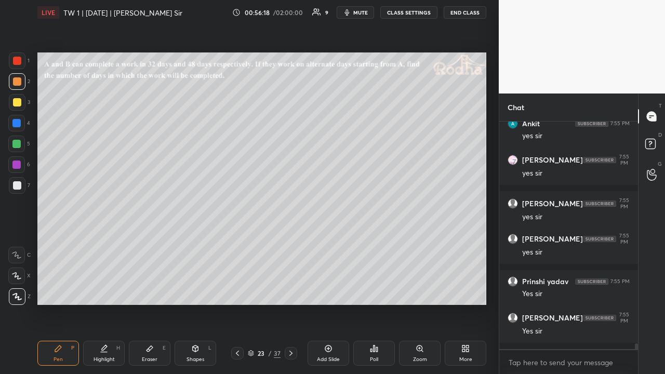
click at [290, 290] on icon at bounding box center [291, 353] width 8 height 8
click at [291, 290] on icon at bounding box center [291, 353] width 8 height 8
click at [242, 290] on div at bounding box center [237, 353] width 12 height 12
click at [237, 290] on icon at bounding box center [237, 353] width 8 height 8
click at [238, 290] on icon at bounding box center [237, 353] width 8 height 8
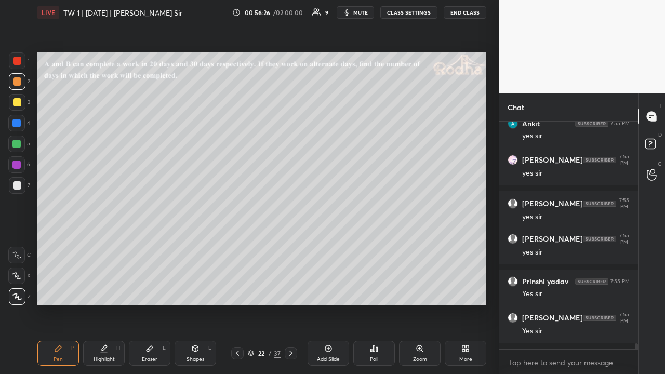
click at [238, 290] on icon at bounding box center [237, 353] width 8 height 8
click at [237, 290] on icon at bounding box center [237, 353] width 8 height 8
click at [293, 290] on icon at bounding box center [291, 353] width 8 height 8
drag, startPoint x: 18, startPoint y: 105, endPoint x: 33, endPoint y: 108, distance: 15.8
click at [18, 107] on div at bounding box center [17, 102] width 17 height 17
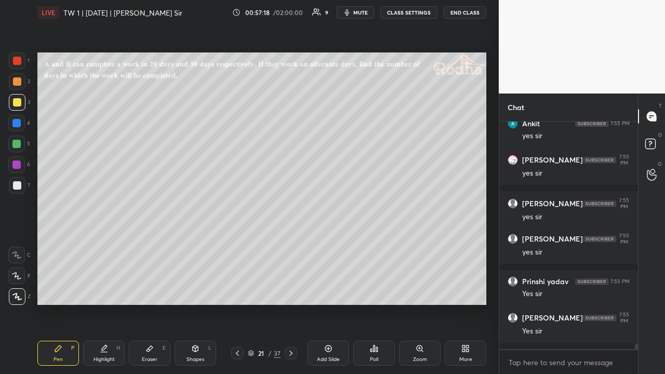
click at [15, 81] on div at bounding box center [17, 81] width 8 height 8
click at [291, 290] on icon at bounding box center [290, 353] width 3 height 5
click at [237, 290] on icon at bounding box center [237, 353] width 8 height 8
drag, startPoint x: 17, startPoint y: 183, endPoint x: 32, endPoint y: 181, distance: 15.2
click at [17, 183] on div at bounding box center [17, 185] width 8 height 8
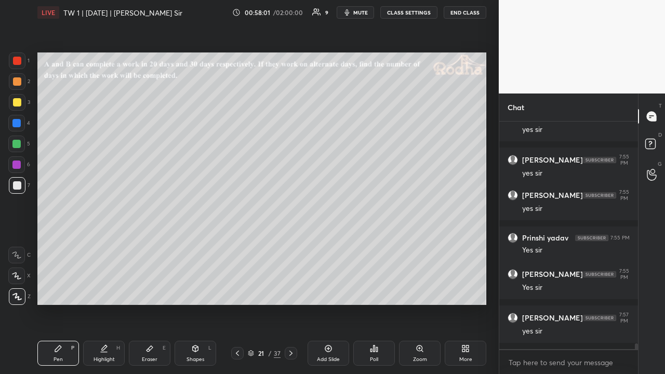
scroll to position [8763, 0]
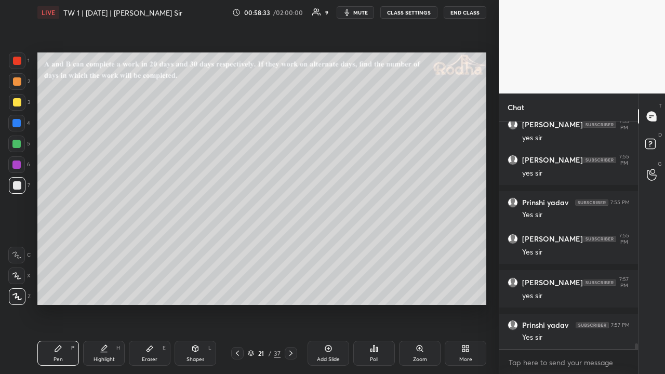
drag, startPoint x: 17, startPoint y: 82, endPoint x: 33, endPoint y: 99, distance: 23.2
click at [18, 84] on div at bounding box center [17, 81] width 8 height 8
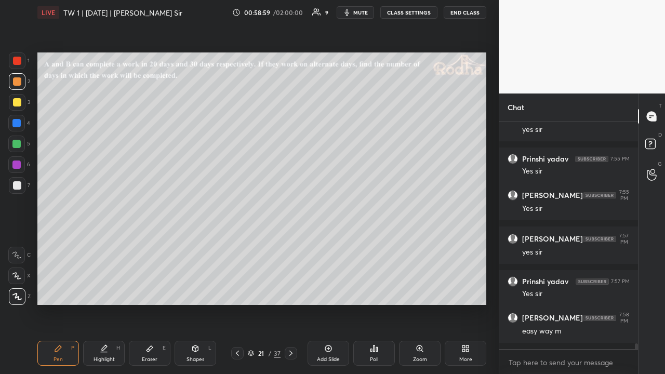
click at [18, 144] on div at bounding box center [16, 144] width 8 height 8
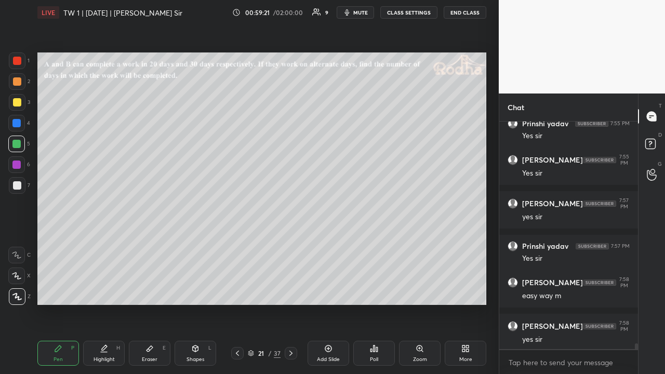
scroll to position [8885, 0]
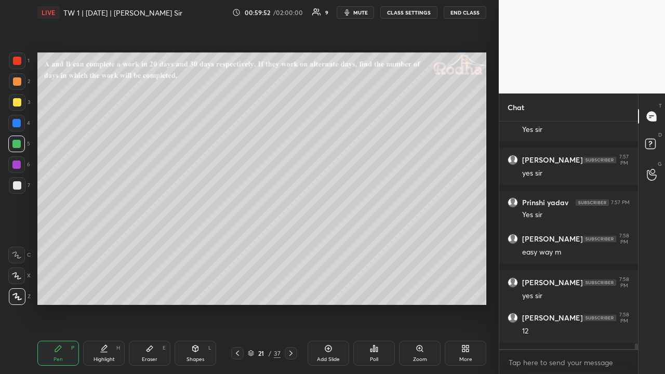
drag, startPoint x: 16, startPoint y: 104, endPoint x: 29, endPoint y: 114, distance: 17.0
click at [16, 104] on div at bounding box center [17, 102] width 8 height 8
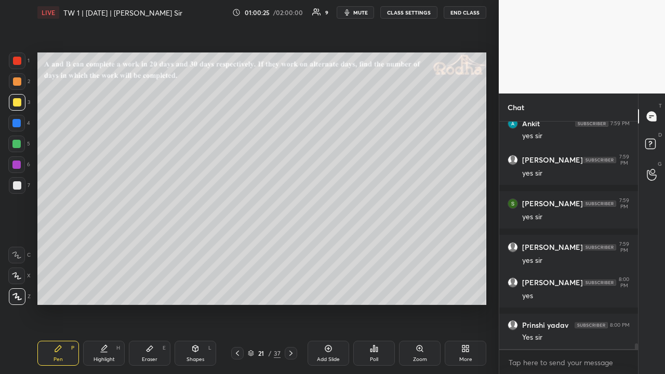
scroll to position [9237, 0]
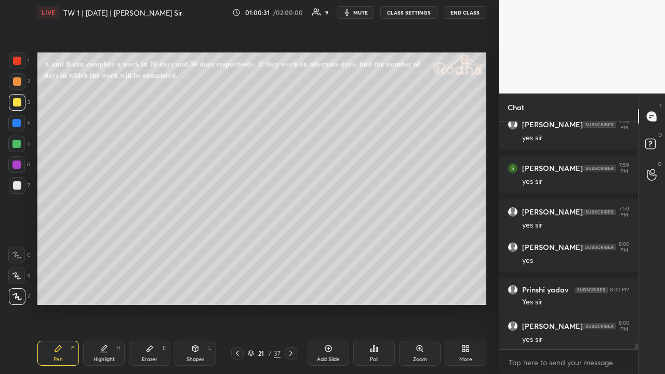
click at [291, 290] on icon at bounding box center [291, 353] width 8 height 8
drag, startPoint x: 18, startPoint y: 82, endPoint x: 27, endPoint y: 88, distance: 11.2
click at [18, 84] on div at bounding box center [17, 81] width 8 height 8
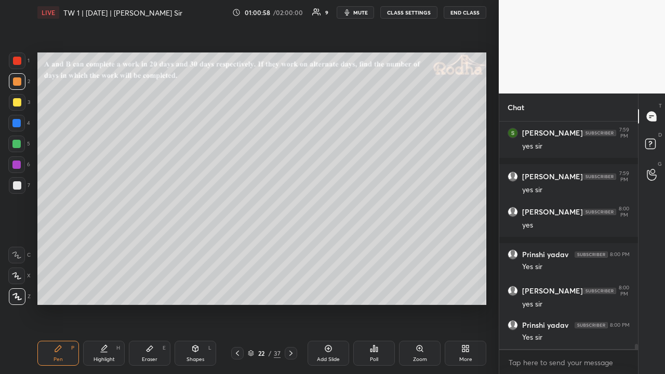
click at [237, 290] on icon at bounding box center [237, 353] width 8 height 8
click at [289, 290] on icon at bounding box center [291, 353] width 8 height 8
click at [20, 103] on div at bounding box center [17, 102] width 8 height 8
click at [15, 147] on div at bounding box center [16, 144] width 8 height 8
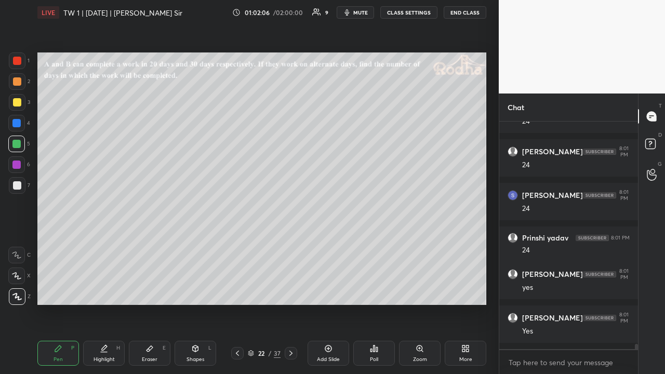
scroll to position [9596, 0]
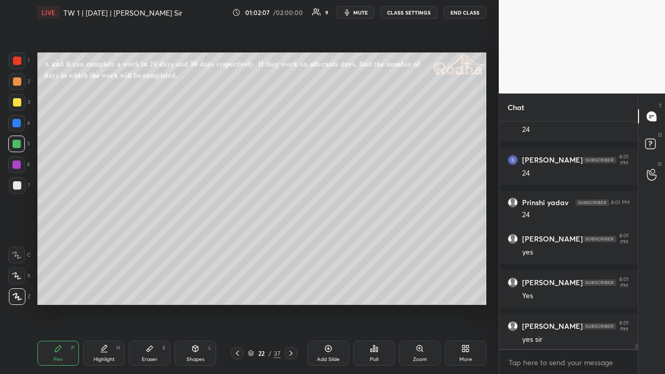
click at [21, 184] on div at bounding box center [17, 185] width 17 height 17
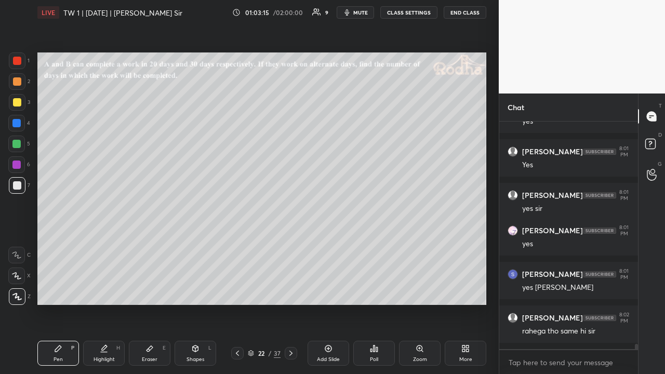
scroll to position [9771, 0]
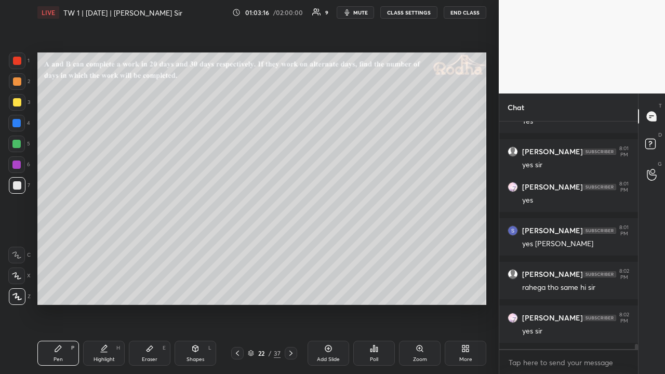
click at [19, 101] on div at bounding box center [17, 102] width 8 height 8
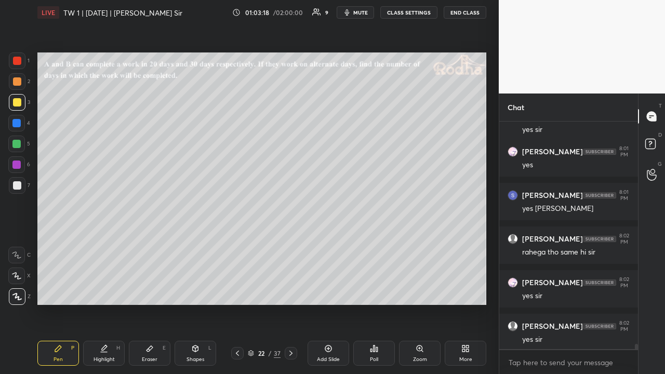
click at [292, 290] on icon at bounding box center [291, 353] width 8 height 8
click at [236, 290] on icon at bounding box center [237, 353] width 8 height 8
click at [237, 290] on icon at bounding box center [237, 353] width 8 height 8
click at [293, 290] on icon at bounding box center [291, 353] width 8 height 8
click at [292, 290] on icon at bounding box center [291, 353] width 8 height 8
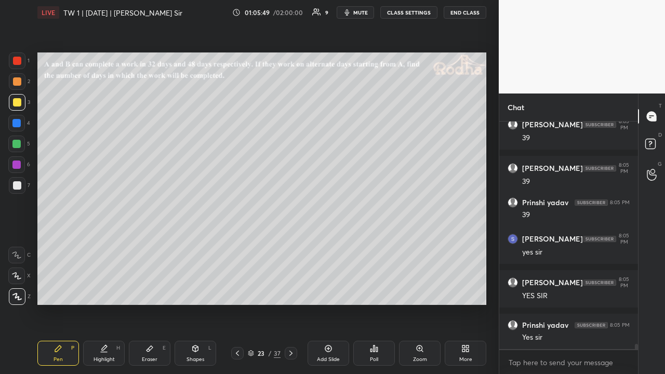
scroll to position [10166, 0]
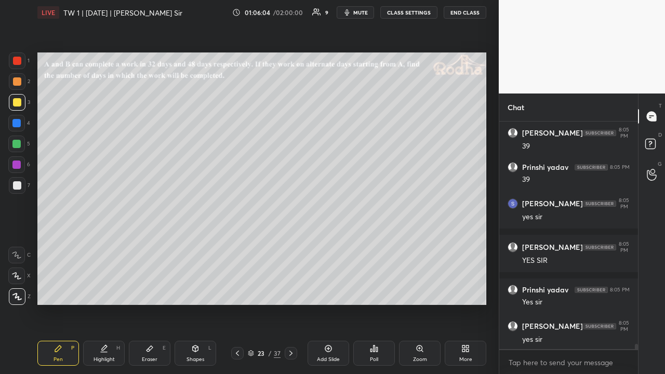
click at [154, 290] on div "Eraser" at bounding box center [150, 359] width 16 height 5
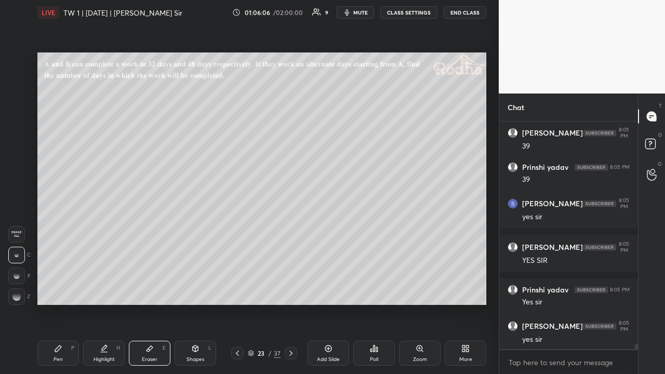
click at [16, 290] on div at bounding box center [16, 296] width 17 height 17
click at [56, 290] on icon at bounding box center [58, 348] width 8 height 8
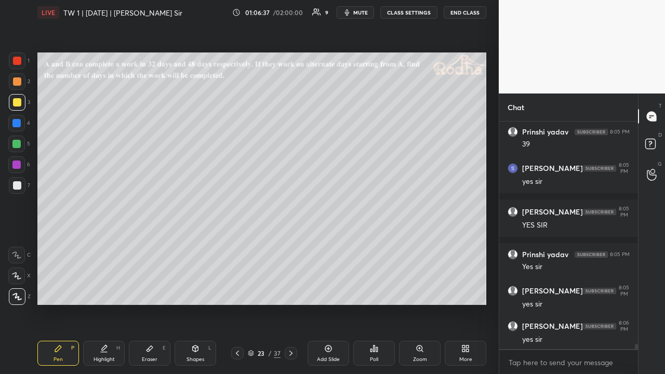
scroll to position [10245, 0]
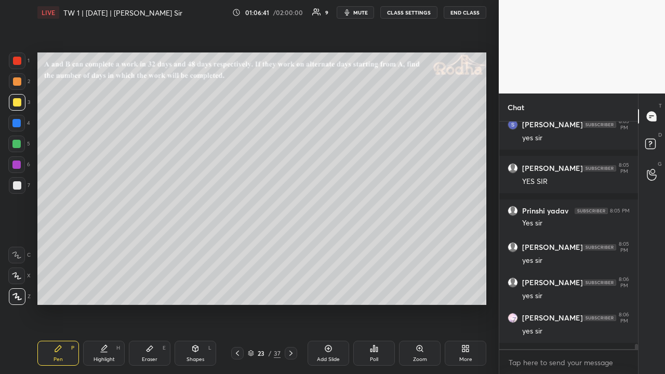
click at [19, 83] on div at bounding box center [17, 81] width 8 height 8
drag, startPoint x: 19, startPoint y: 102, endPoint x: 35, endPoint y: 118, distance: 22.8
click at [18, 103] on div at bounding box center [17, 102] width 8 height 8
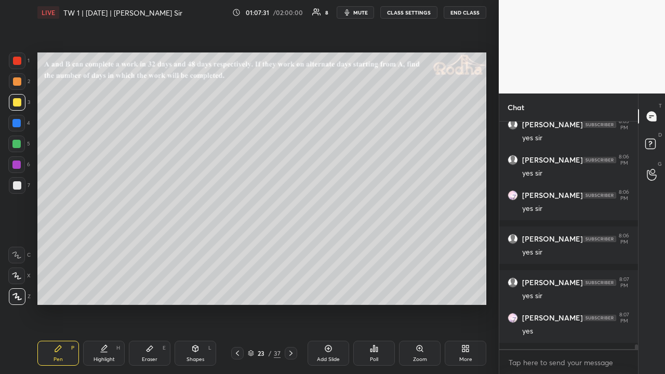
scroll to position [10411, 0]
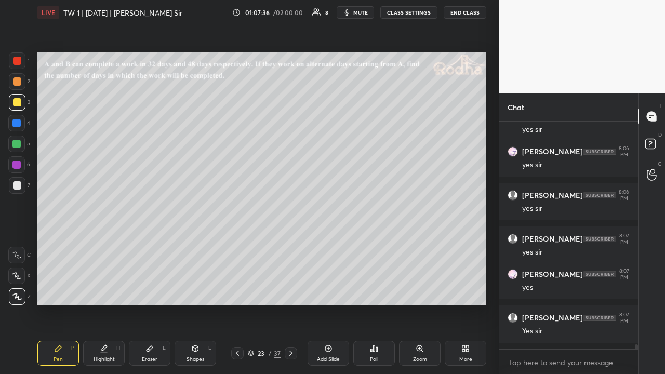
click at [20, 141] on div at bounding box center [16, 144] width 8 height 8
click at [236, 290] on icon at bounding box center [237, 353] width 8 height 8
click at [237, 290] on icon at bounding box center [237, 353] width 3 height 5
click at [240, 290] on icon at bounding box center [237, 353] width 8 height 8
click at [291, 290] on icon at bounding box center [291, 353] width 8 height 8
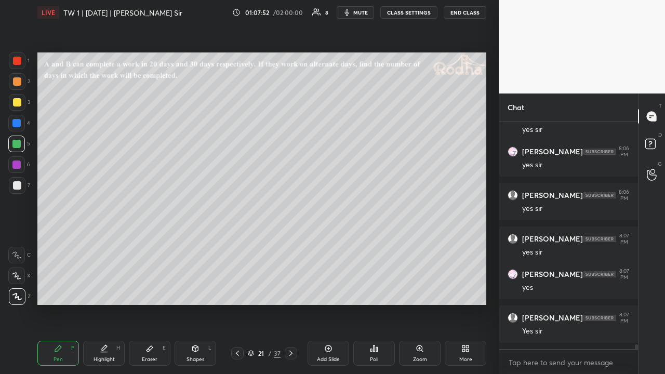
click at [20, 63] on div at bounding box center [17, 61] width 8 height 8
click at [149, 290] on icon at bounding box center [150, 349] width 6 height 6
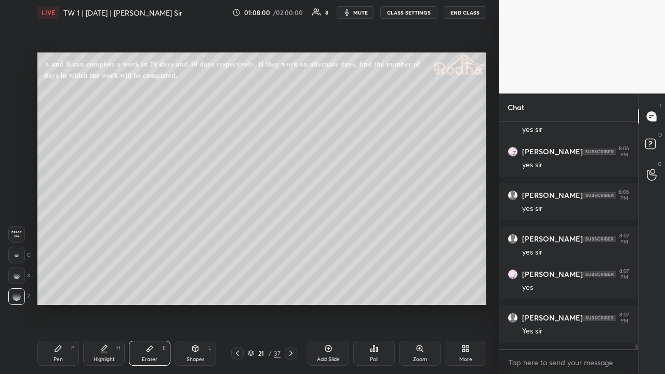
drag, startPoint x: 58, startPoint y: 346, endPoint x: 95, endPoint y: 317, distance: 46.3
click at [57, 290] on icon at bounding box center [58, 348] width 8 height 8
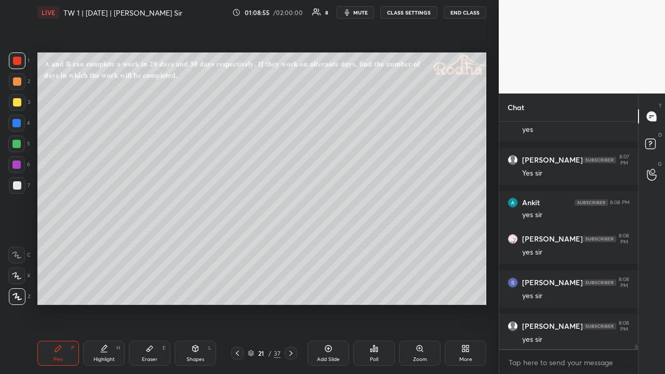
scroll to position [10612, 0]
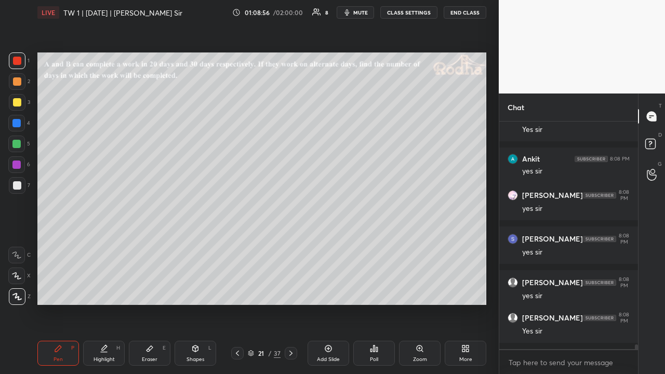
click at [292, 290] on icon at bounding box center [291, 353] width 8 height 8
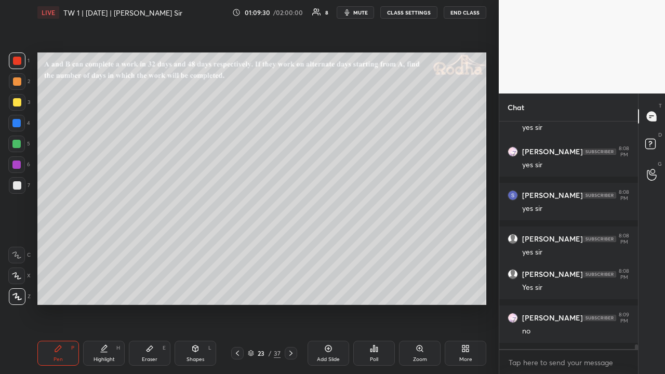
scroll to position [10691, 0]
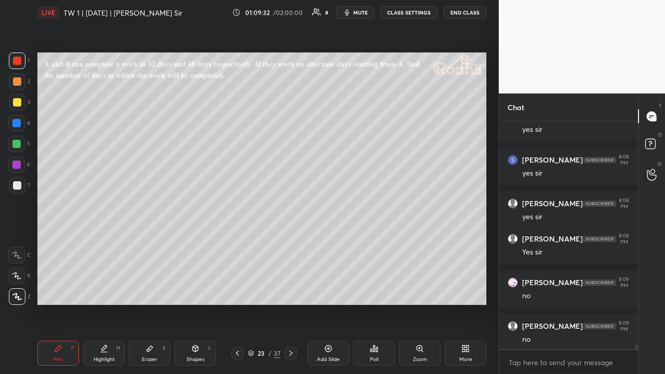
click at [21, 147] on div at bounding box center [16, 144] width 17 height 17
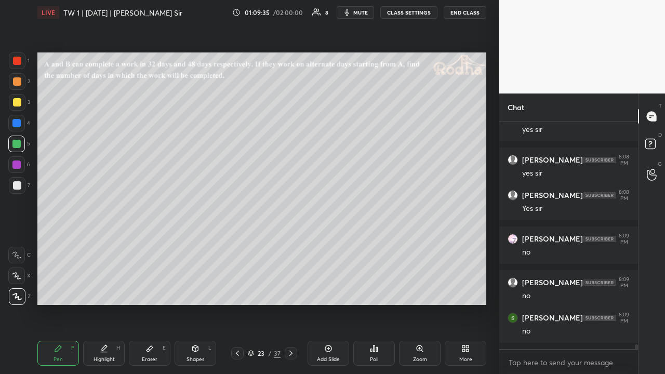
scroll to position [10788, 0]
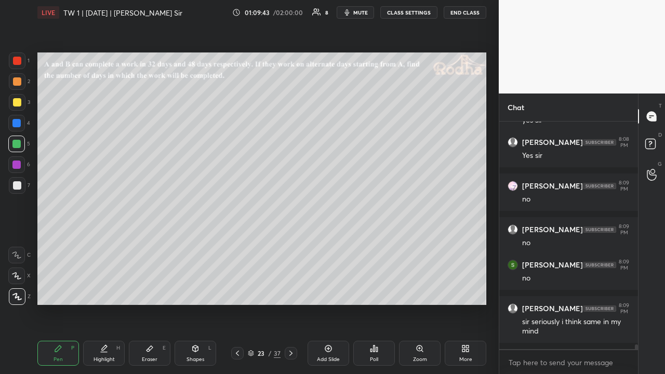
click at [238, 290] on icon at bounding box center [237, 353] width 8 height 8
click at [289, 290] on icon at bounding box center [291, 353] width 8 height 8
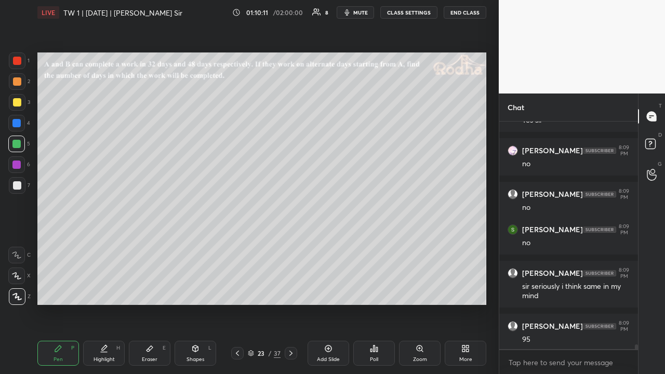
scroll to position [10867, 0]
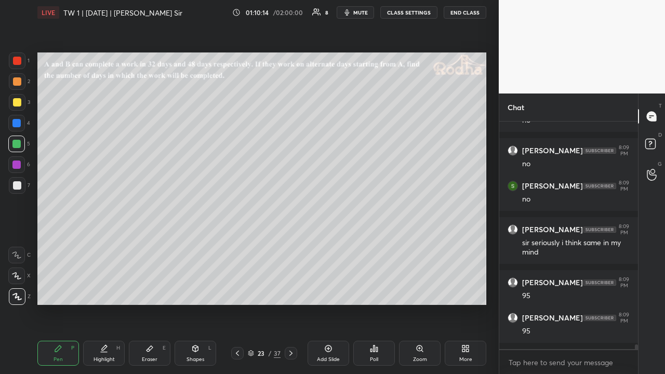
drag, startPoint x: 20, startPoint y: 103, endPoint x: 27, endPoint y: 114, distance: 13.1
click at [20, 105] on div at bounding box center [17, 102] width 8 height 8
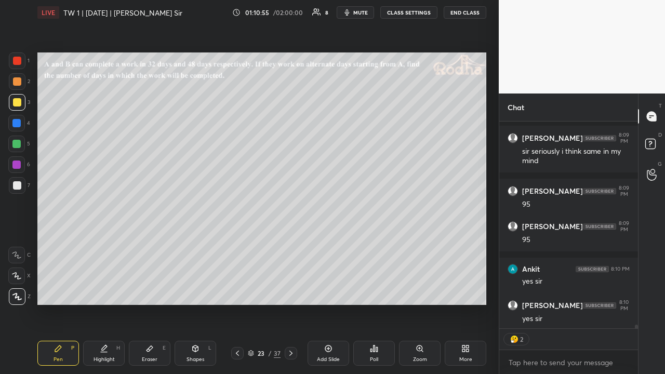
scroll to position [11002, 0]
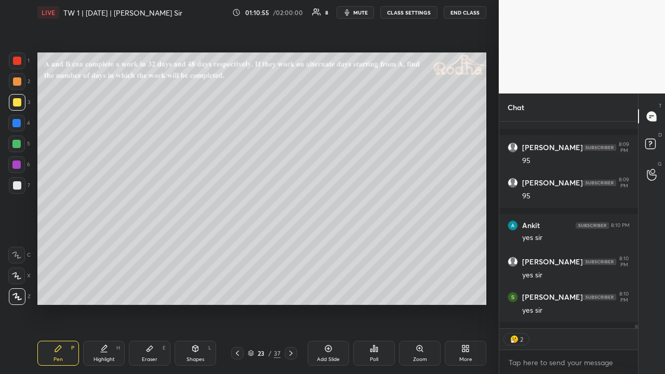
click at [16, 64] on div at bounding box center [17, 61] width 8 height 8
click at [19, 142] on div at bounding box center [16, 144] width 8 height 8
drag, startPoint x: 18, startPoint y: 166, endPoint x: 31, endPoint y: 167, distance: 13.0
click at [18, 166] on div at bounding box center [16, 165] width 8 height 8
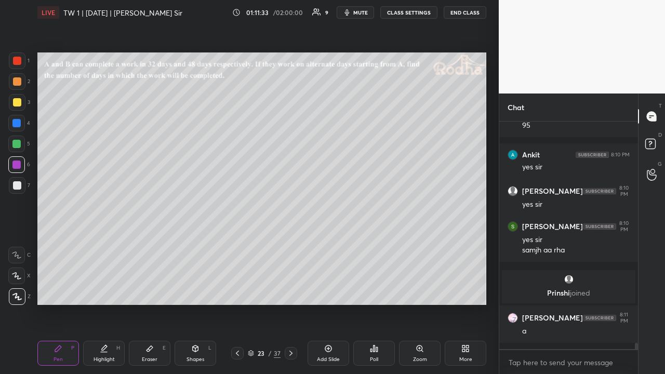
scroll to position [8333, 0]
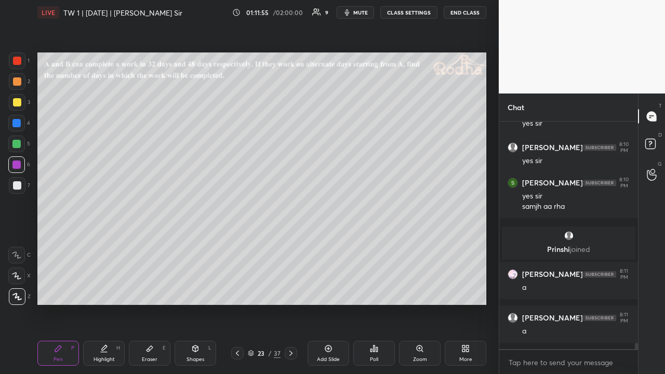
click at [19, 84] on div at bounding box center [17, 81] width 8 height 8
click at [20, 67] on div at bounding box center [17, 60] width 17 height 17
click at [18, 183] on div at bounding box center [17, 185] width 8 height 8
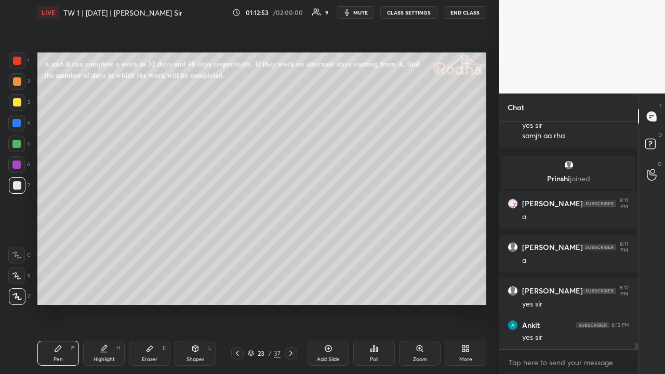
scroll to position [8483, 0]
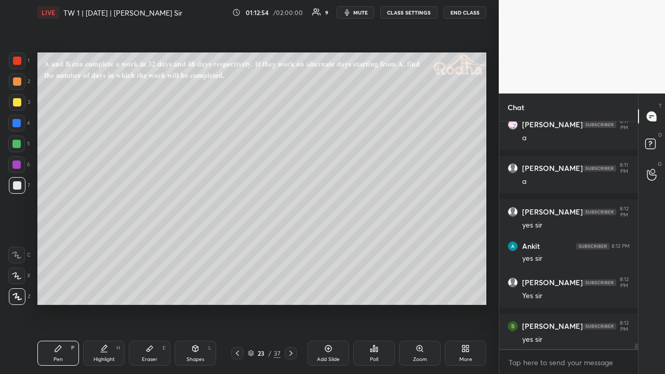
click at [17, 144] on div at bounding box center [16, 144] width 8 height 8
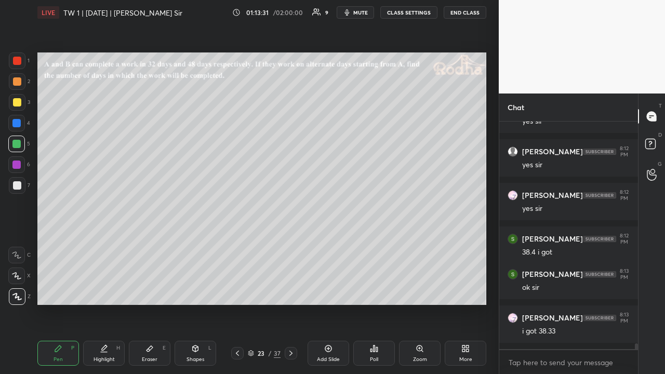
scroll to position [8772, 0]
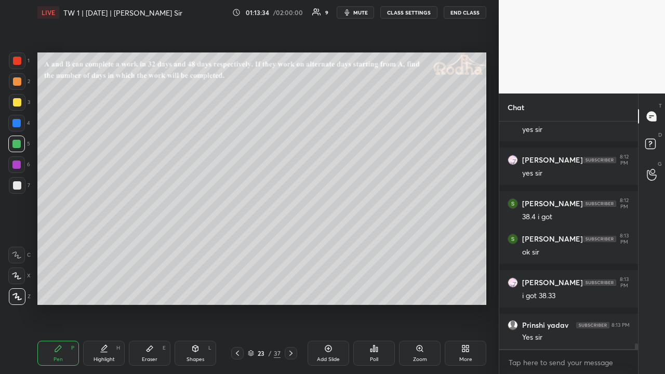
drag, startPoint x: 19, startPoint y: 83, endPoint x: 19, endPoint y: 89, distance: 6.2
click at [19, 84] on div at bounding box center [17, 81] width 8 height 8
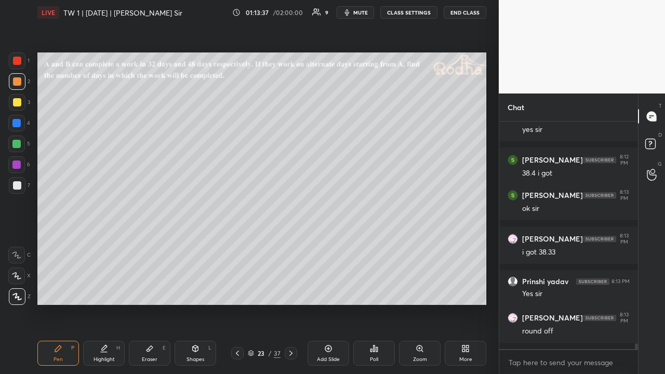
click at [19, 123] on div at bounding box center [16, 123] width 8 height 8
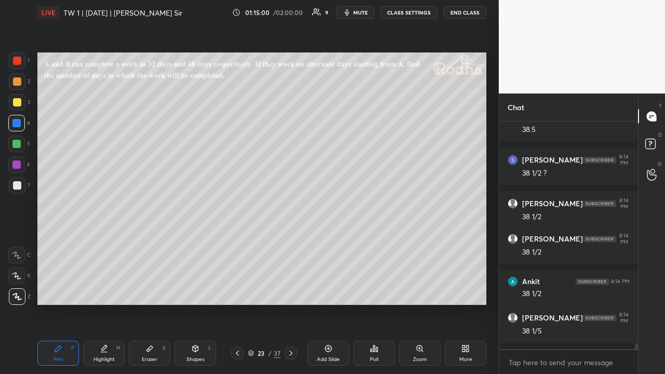
scroll to position [9140, 0]
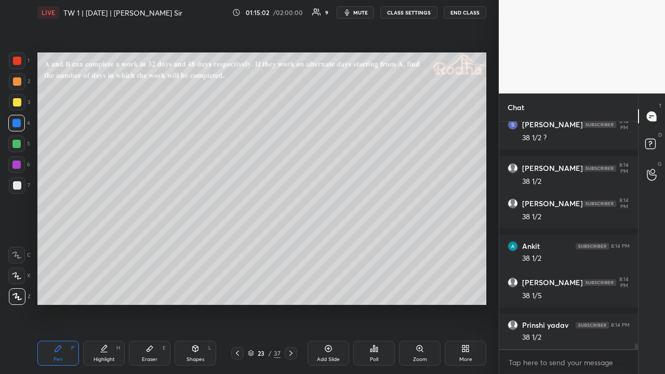
click at [327, 290] on icon at bounding box center [328, 348] width 3 height 3
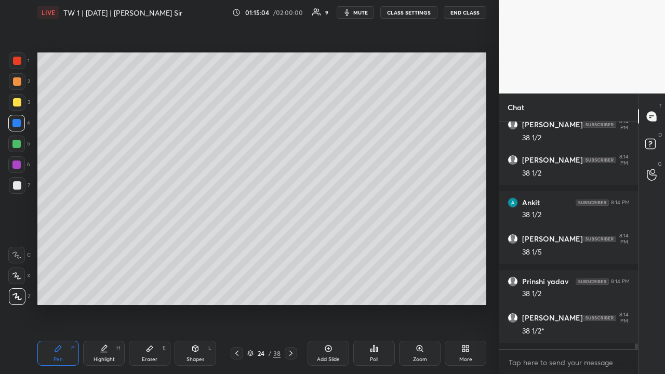
click at [19, 83] on div at bounding box center [17, 81] width 8 height 8
click at [236, 290] on icon at bounding box center [237, 353] width 8 height 8
drag, startPoint x: 291, startPoint y: 354, endPoint x: 249, endPoint y: 308, distance: 63.3
click at [291, 290] on icon at bounding box center [291, 353] width 8 height 8
click at [236, 290] on icon at bounding box center [237, 353] width 8 height 8
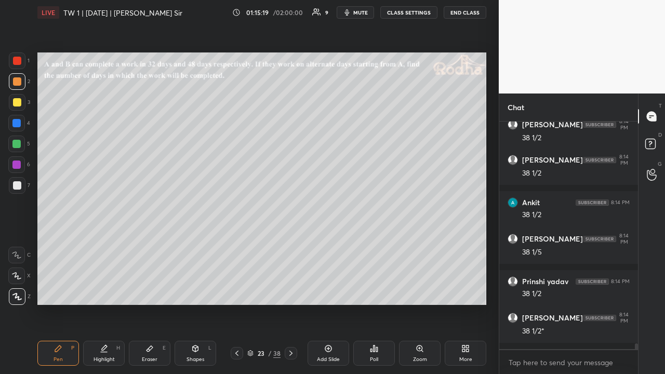
drag, startPoint x: 292, startPoint y: 351, endPoint x: 291, endPoint y: 339, distance: 12.0
click at [292, 290] on icon at bounding box center [291, 353] width 8 height 8
click at [19, 102] on div at bounding box center [17, 102] width 8 height 8
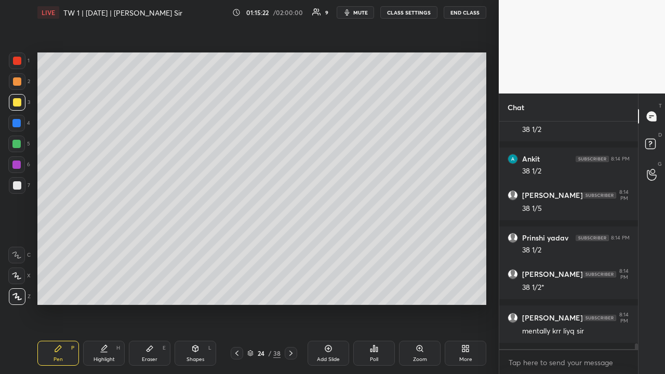
click at [234, 290] on icon at bounding box center [237, 353] width 8 height 8
click at [288, 290] on icon at bounding box center [291, 353] width 8 height 8
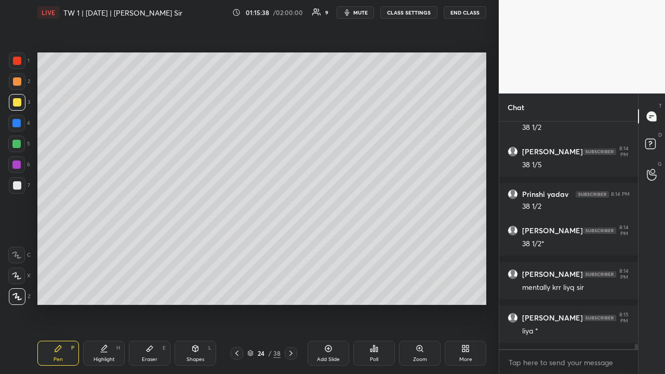
click at [16, 82] on div at bounding box center [17, 81] width 8 height 8
click at [19, 144] on div at bounding box center [16, 144] width 8 height 8
click at [21, 103] on div at bounding box center [17, 102] width 17 height 17
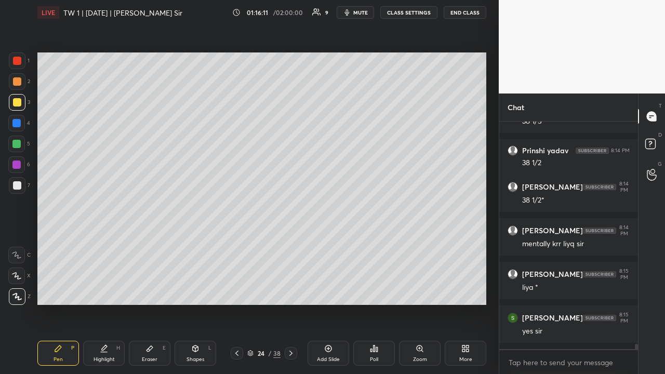
drag, startPoint x: 21, startPoint y: 65, endPoint x: 34, endPoint y: 72, distance: 14.9
click at [22, 65] on div at bounding box center [17, 60] width 17 height 17
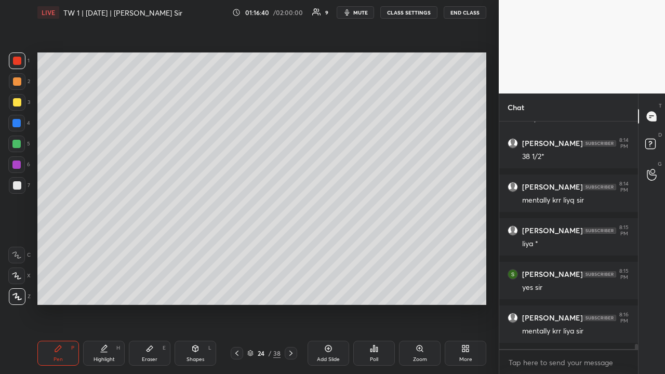
click at [20, 166] on div at bounding box center [16, 165] width 8 height 8
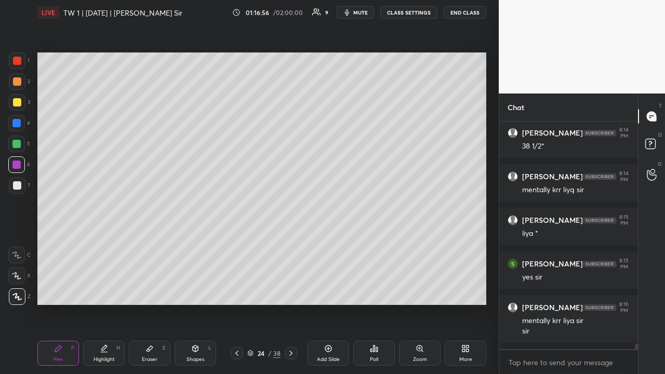
click at [238, 290] on icon at bounding box center [237, 353] width 8 height 8
click at [290, 290] on icon at bounding box center [291, 353] width 8 height 8
click at [18, 107] on div at bounding box center [17, 102] width 17 height 17
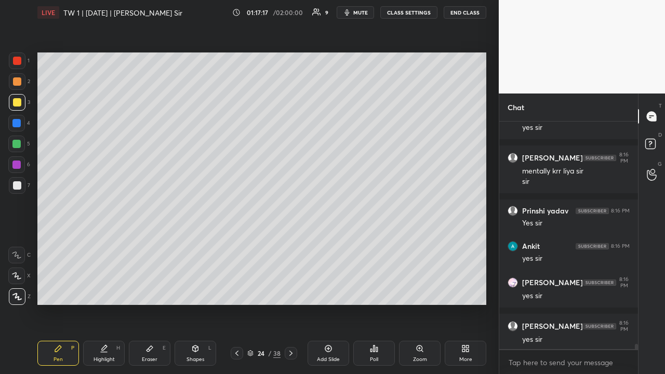
scroll to position [9562, 0]
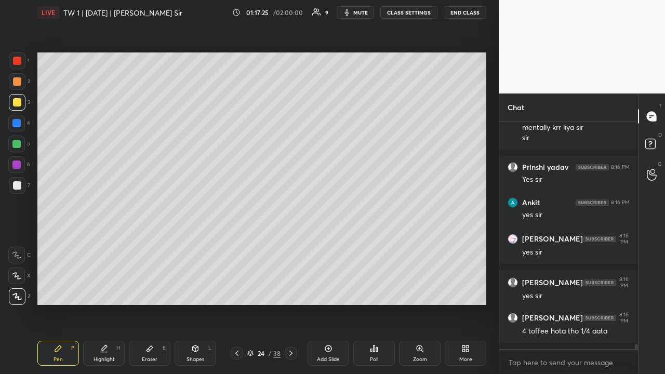
click at [291, 290] on icon at bounding box center [291, 353] width 8 height 8
click at [19, 81] on div at bounding box center [17, 81] width 8 height 8
drag, startPoint x: 17, startPoint y: 104, endPoint x: 30, endPoint y: 113, distance: 15.6
click at [17, 104] on div at bounding box center [17, 102] width 8 height 8
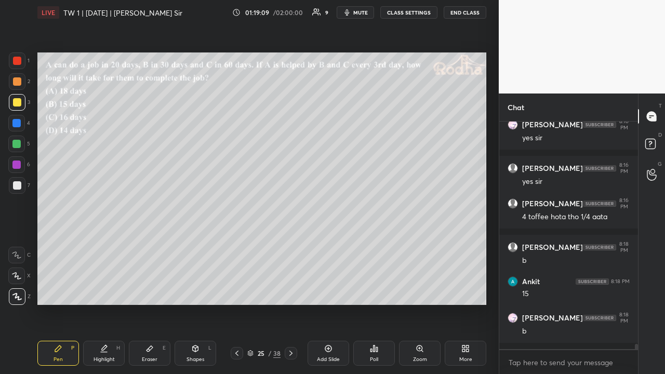
scroll to position [9720, 0]
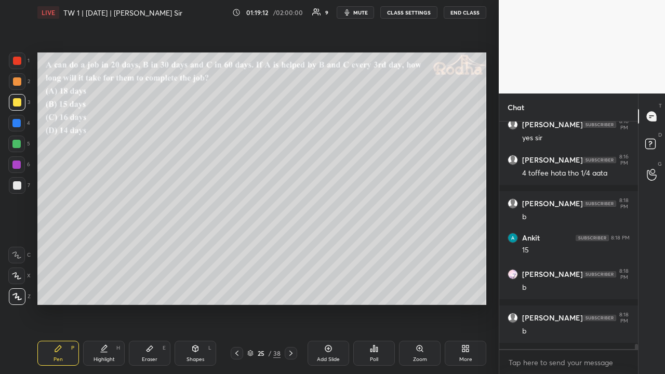
click at [17, 85] on div at bounding box center [17, 81] width 8 height 8
drag, startPoint x: 12, startPoint y: 102, endPoint x: 18, endPoint y: 105, distance: 6.8
click at [12, 103] on div at bounding box center [17, 102] width 17 height 17
drag, startPoint x: 20, startPoint y: 83, endPoint x: 26, endPoint y: 86, distance: 6.3
click at [22, 84] on div at bounding box center [17, 81] width 17 height 17
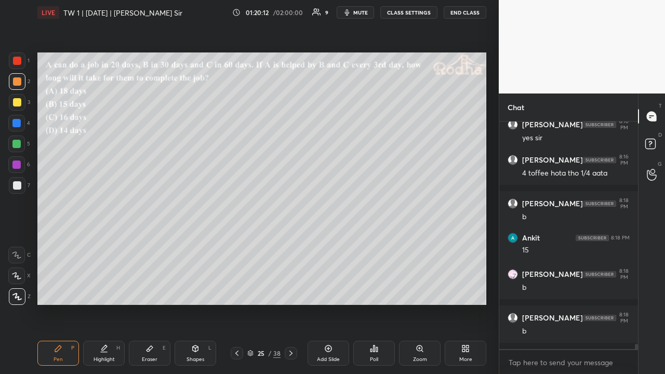
drag, startPoint x: 15, startPoint y: 60, endPoint x: 27, endPoint y: 77, distance: 21.2
click at [15, 61] on div at bounding box center [17, 61] width 8 height 8
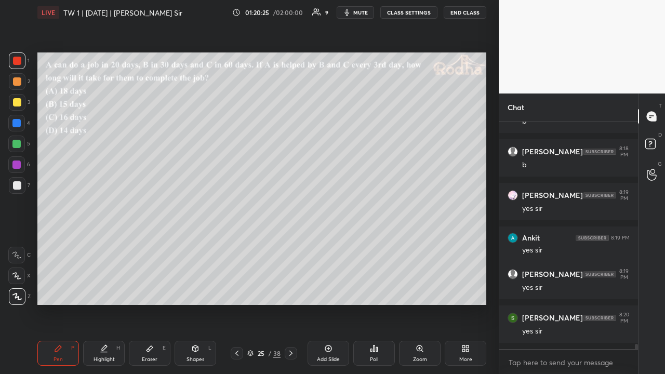
scroll to position [9921, 0]
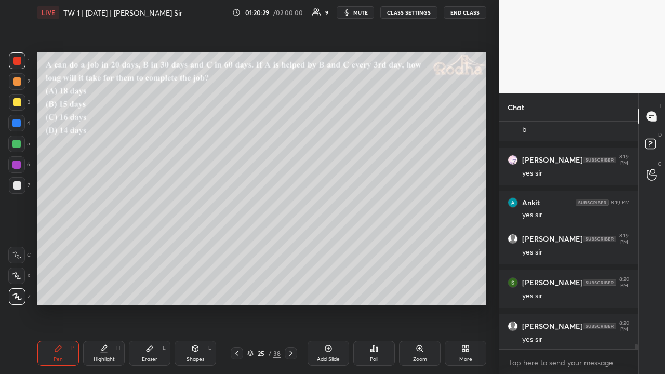
click at [19, 149] on div at bounding box center [16, 144] width 17 height 17
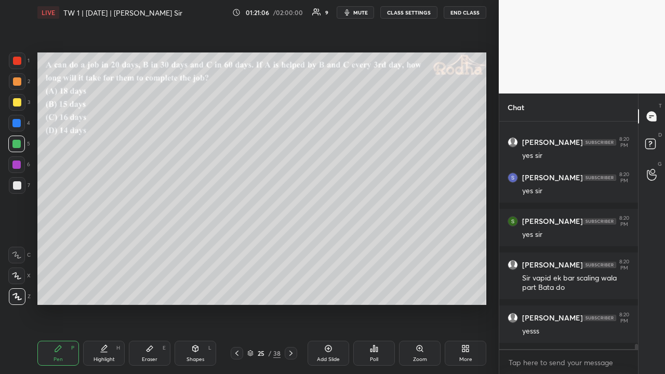
scroll to position [10263, 0]
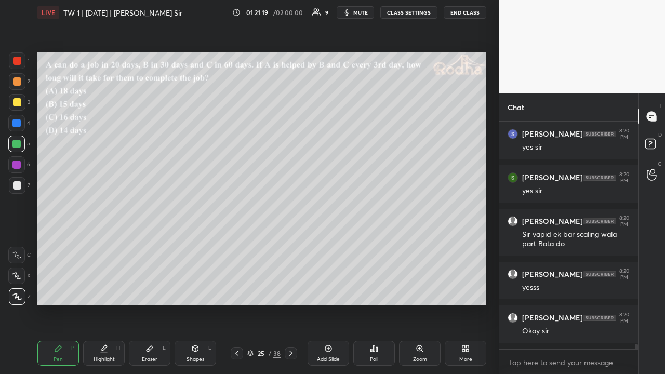
click at [19, 100] on div at bounding box center [17, 102] width 8 height 8
click at [292, 290] on icon at bounding box center [291, 353] width 8 height 8
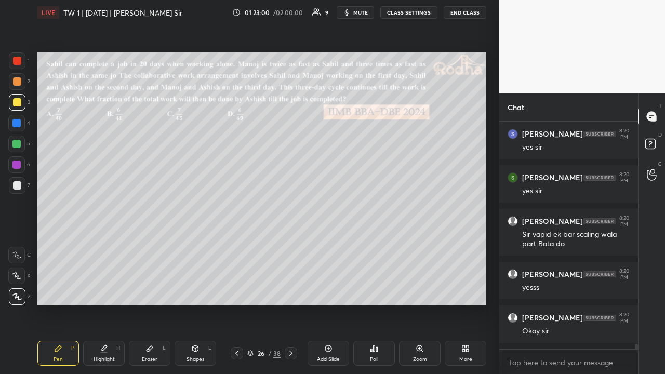
scroll to position [10307, 0]
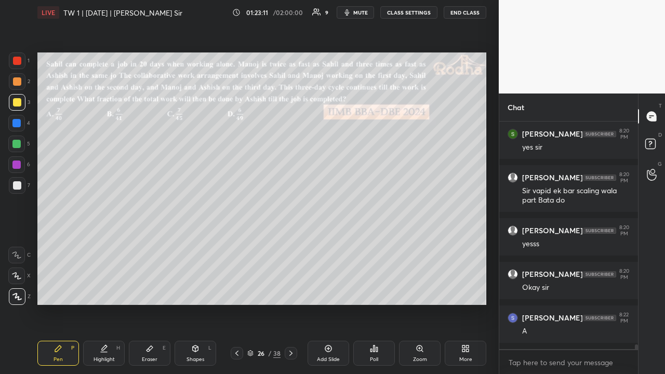
click at [20, 81] on div at bounding box center [17, 81] width 8 height 8
drag, startPoint x: 154, startPoint y: 353, endPoint x: 160, endPoint y: 327, distance: 26.5
click at [155, 290] on div "Eraser E" at bounding box center [150, 353] width 42 height 25
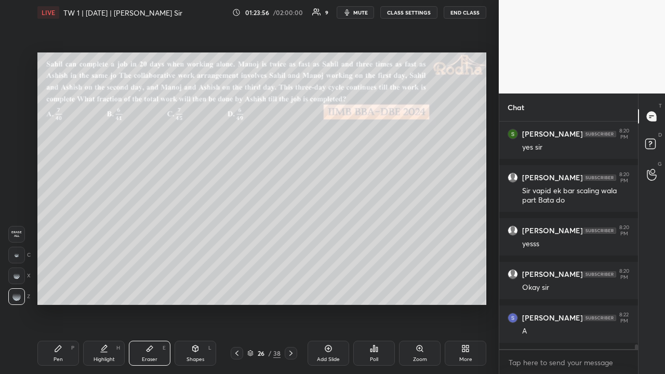
click at [60, 290] on icon at bounding box center [58, 349] width 6 height 6
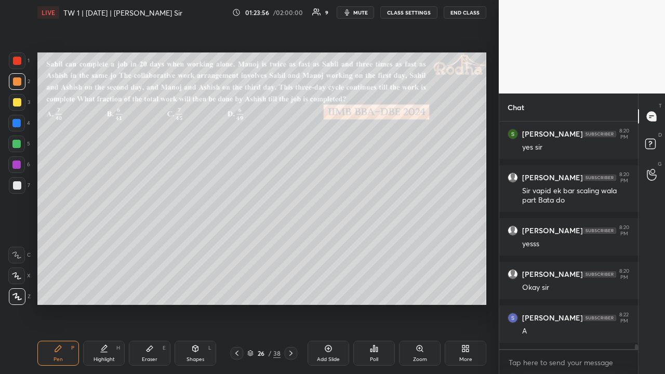
click at [18, 104] on div at bounding box center [17, 102] width 8 height 8
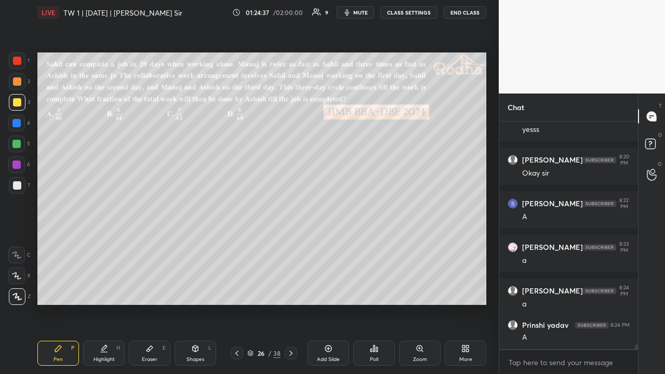
scroll to position [10465, 0]
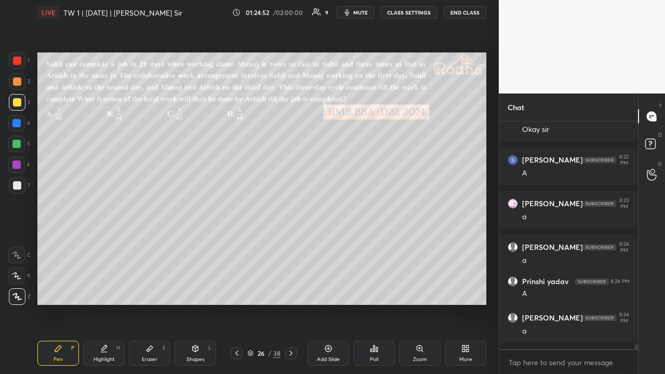
click at [238, 290] on icon at bounding box center [237, 353] width 8 height 8
click at [240, 290] on icon at bounding box center [237, 353] width 8 height 8
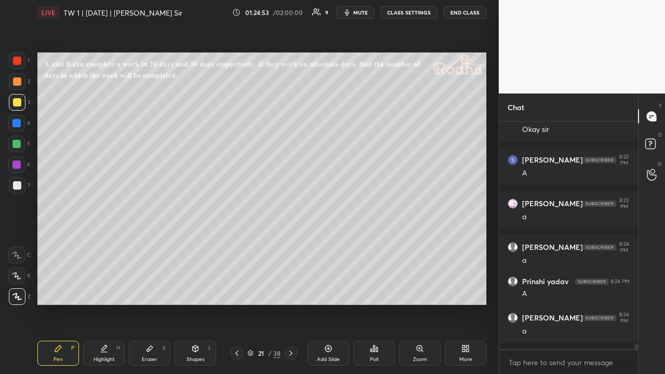
click at [241, 290] on icon at bounding box center [237, 353] width 8 height 8
click at [240, 290] on icon at bounding box center [237, 353] width 8 height 8
click at [239, 290] on icon at bounding box center [237, 353] width 8 height 8
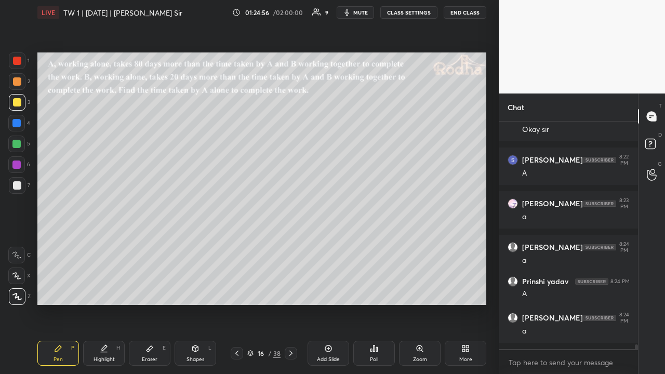
click at [240, 290] on icon at bounding box center [237, 353] width 8 height 8
click at [239, 290] on icon at bounding box center [237, 353] width 8 height 8
click at [238, 290] on icon at bounding box center [237, 353] width 8 height 8
click at [237, 290] on icon at bounding box center [237, 353] width 8 height 8
click at [238, 290] on icon at bounding box center [237, 353] width 8 height 8
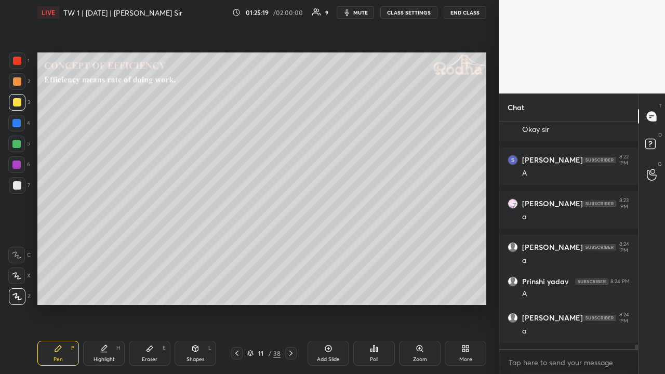
scroll to position [10475, 0]
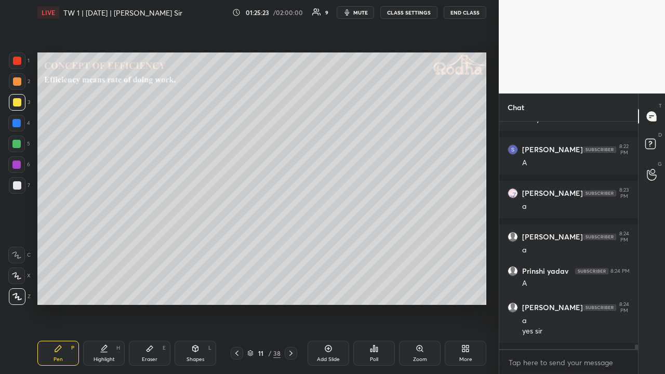
click at [290, 290] on icon at bounding box center [291, 353] width 8 height 8
click at [291, 290] on icon at bounding box center [290, 353] width 3 height 5
click at [291, 290] on icon at bounding box center [291, 353] width 8 height 8
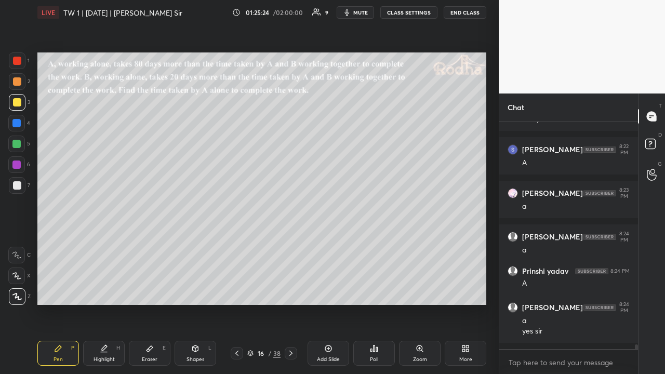
click at [291, 290] on icon at bounding box center [291, 353] width 8 height 8
click at [292, 290] on icon at bounding box center [291, 353] width 8 height 8
click at [291, 290] on icon at bounding box center [291, 353] width 8 height 8
click at [292, 290] on icon at bounding box center [291, 353] width 8 height 8
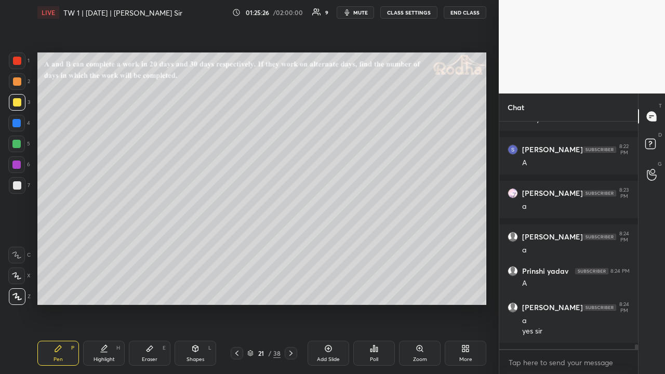
click at [293, 290] on icon at bounding box center [291, 353] width 8 height 8
click at [293, 290] on div at bounding box center [291, 353] width 12 height 12
click at [293, 290] on icon at bounding box center [291, 353] width 8 height 8
click at [294, 290] on icon at bounding box center [291, 353] width 8 height 8
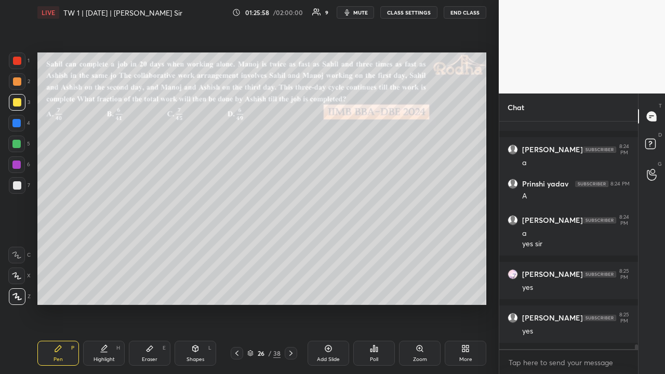
scroll to position [10598, 0]
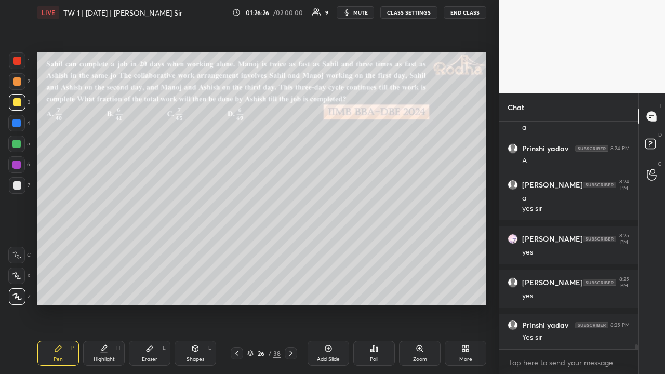
drag, startPoint x: 19, startPoint y: 168, endPoint x: 25, endPoint y: 174, distance: 8.5
click at [20, 168] on div at bounding box center [16, 165] width 8 height 8
drag, startPoint x: 20, startPoint y: 83, endPoint x: 23, endPoint y: 90, distance: 7.9
click at [19, 84] on div at bounding box center [17, 81] width 8 height 8
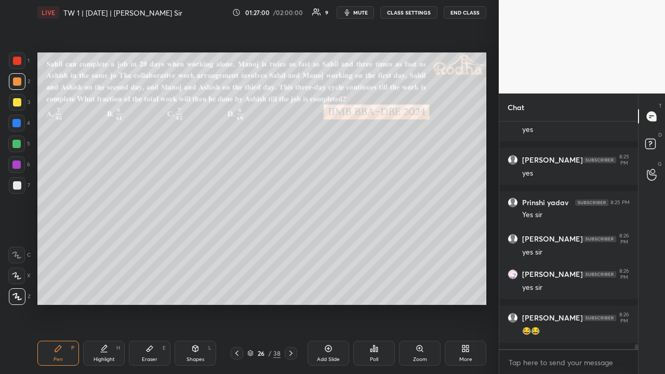
scroll to position [10731, 0]
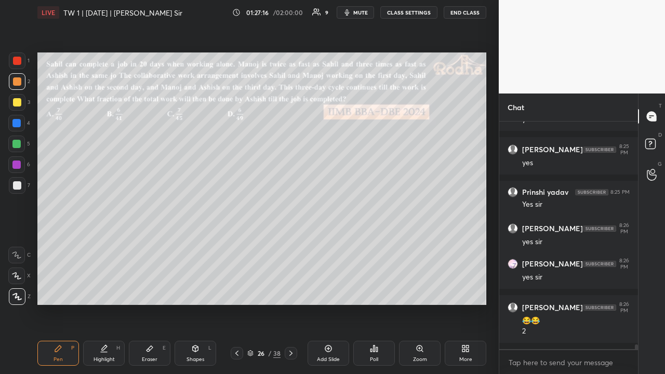
click at [20, 104] on div at bounding box center [17, 102] width 8 height 8
drag, startPoint x: 19, startPoint y: 83, endPoint x: 34, endPoint y: 94, distance: 18.3
click at [20, 84] on div at bounding box center [17, 81] width 8 height 8
click at [16, 102] on div at bounding box center [17, 102] width 8 height 8
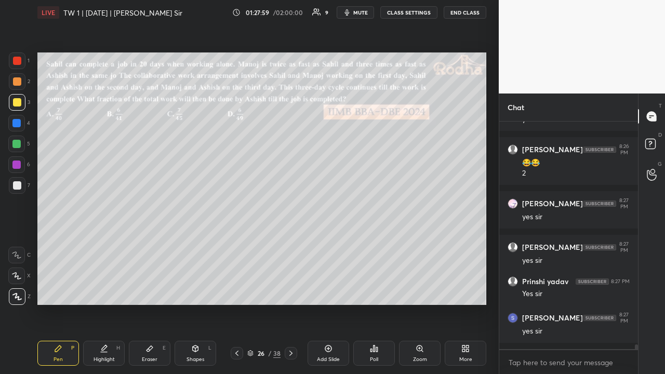
scroll to position [10933, 0]
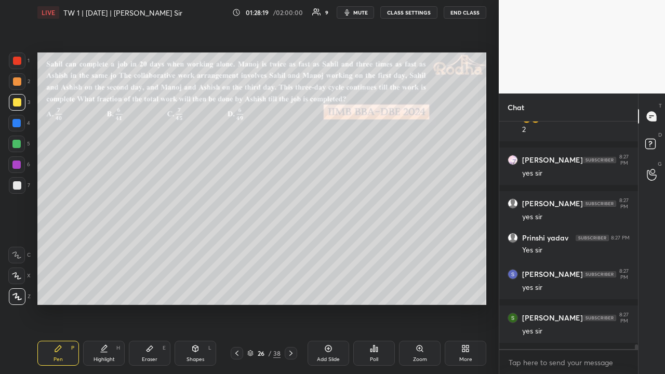
click at [18, 188] on div at bounding box center [17, 185] width 8 height 8
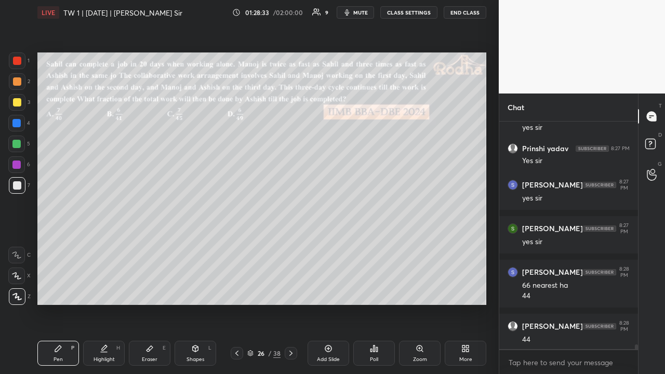
scroll to position [11066, 0]
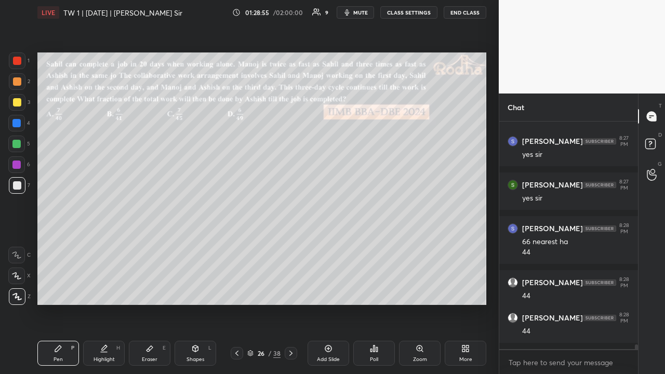
drag, startPoint x: 18, startPoint y: 83, endPoint x: 20, endPoint y: 90, distance: 7.6
click at [18, 85] on div at bounding box center [17, 81] width 8 height 8
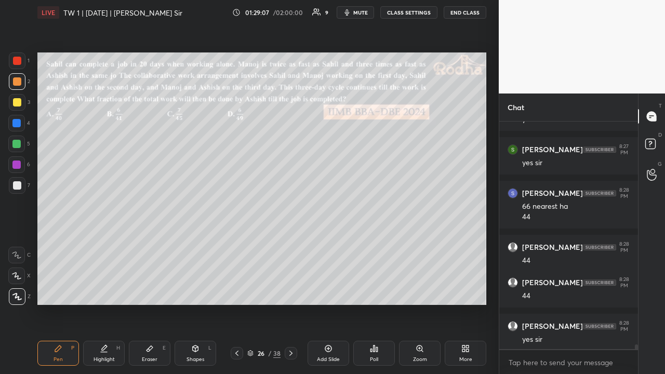
click at [19, 181] on div at bounding box center [17, 185] width 17 height 17
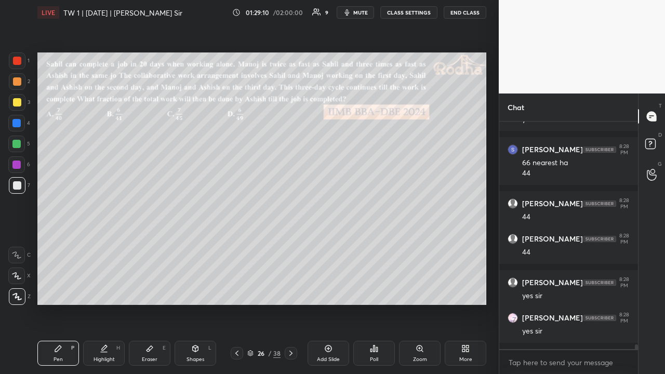
drag, startPoint x: 20, startPoint y: 81, endPoint x: 17, endPoint y: 89, distance: 8.9
click at [20, 82] on div at bounding box center [17, 81] width 8 height 8
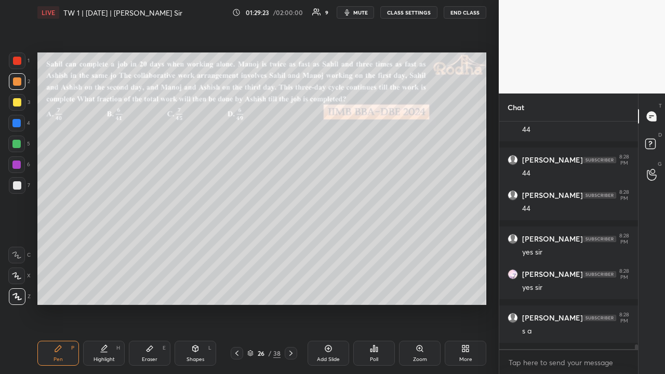
click at [18, 104] on div at bounding box center [17, 102] width 8 height 8
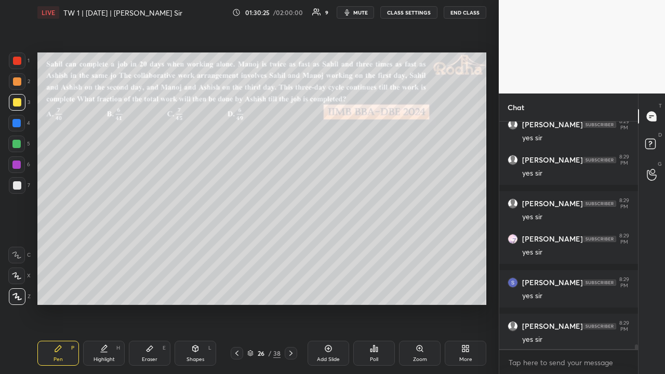
click at [19, 84] on div at bounding box center [17, 81] width 8 height 8
drag, startPoint x: 20, startPoint y: 104, endPoint x: 23, endPoint y: 116, distance: 12.9
click at [19, 105] on div at bounding box center [17, 102] width 8 height 8
click at [19, 146] on div at bounding box center [16, 144] width 8 height 8
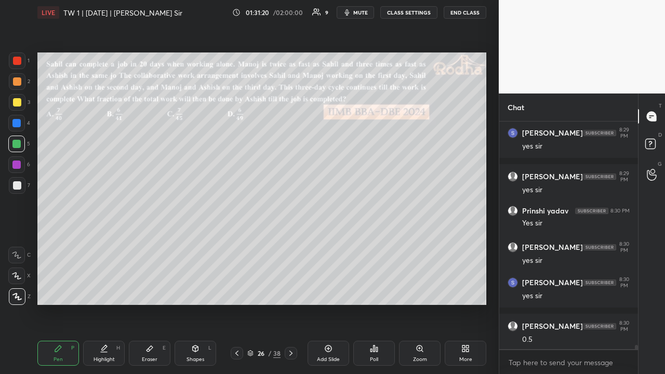
scroll to position [11654, 0]
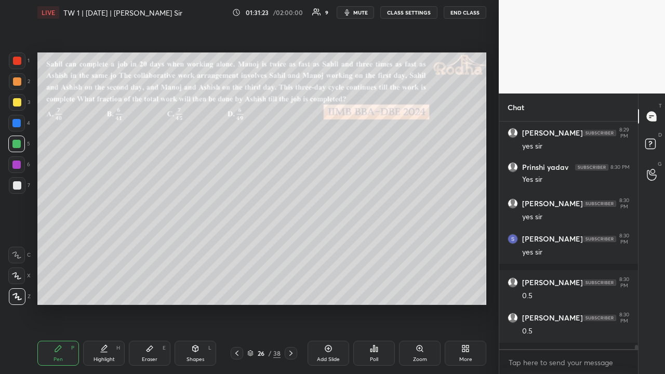
click at [15, 167] on div at bounding box center [16, 165] width 8 height 8
drag, startPoint x: 19, startPoint y: 102, endPoint x: 34, endPoint y: 138, distance: 39.2
click at [19, 103] on div at bounding box center [17, 102] width 8 height 8
drag, startPoint x: 18, startPoint y: 82, endPoint x: 16, endPoint y: 95, distance: 13.1
click at [18, 83] on div at bounding box center [17, 81] width 8 height 8
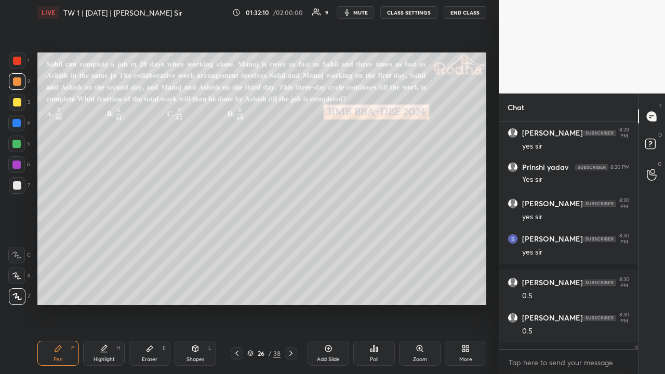
click at [21, 182] on div at bounding box center [17, 185] width 17 height 17
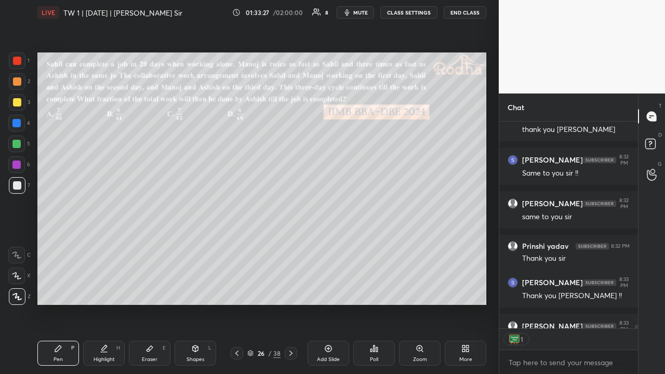
scroll to position [4, 3]
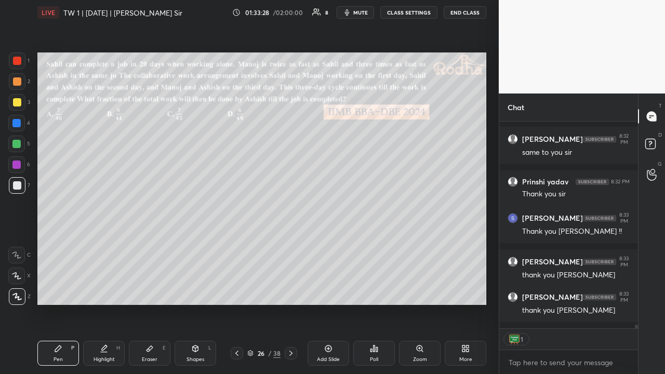
click at [459, 290] on div "More" at bounding box center [466, 353] width 42 height 25
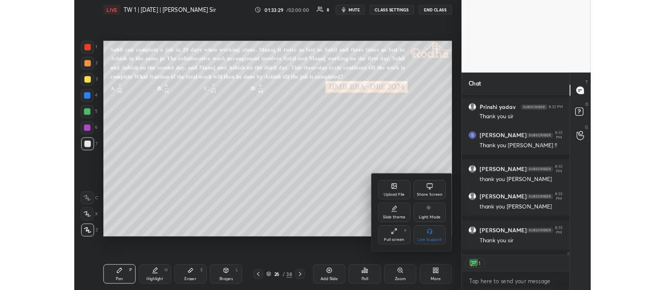
scroll to position [12489, 0]
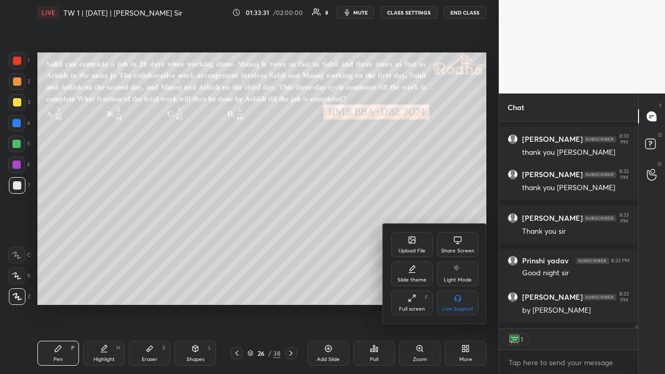
click at [417, 290] on div "Full screen F" at bounding box center [412, 302] width 42 height 25
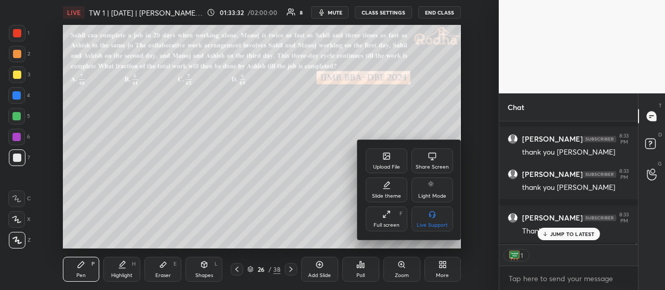
scroll to position [12583, 0]
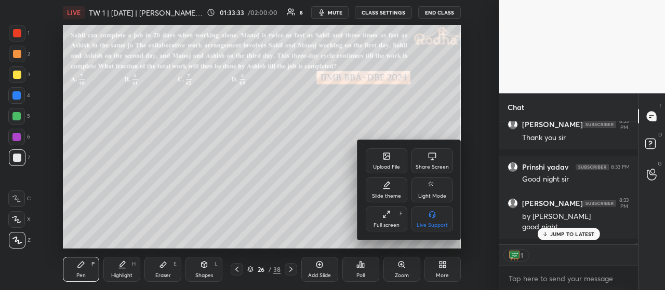
click at [443, 12] on div at bounding box center [332, 145] width 665 height 290
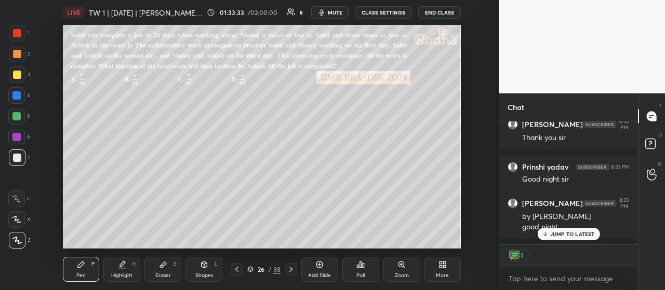
click at [444, 12] on button "END CLASS" at bounding box center [439, 12] width 43 height 12
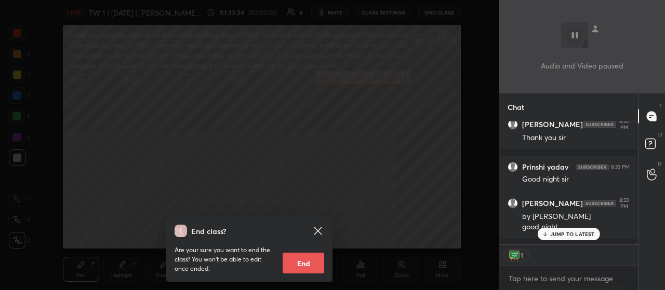
click at [295, 263] on button "End" at bounding box center [304, 263] width 42 height 21
type textarea "x"
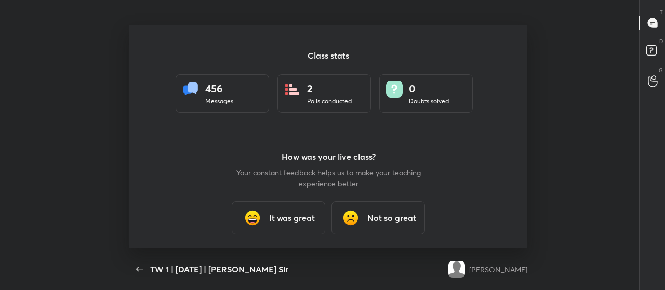
scroll to position [51736, 51328]
